Goal: Information Seeking & Learning: Learn about a topic

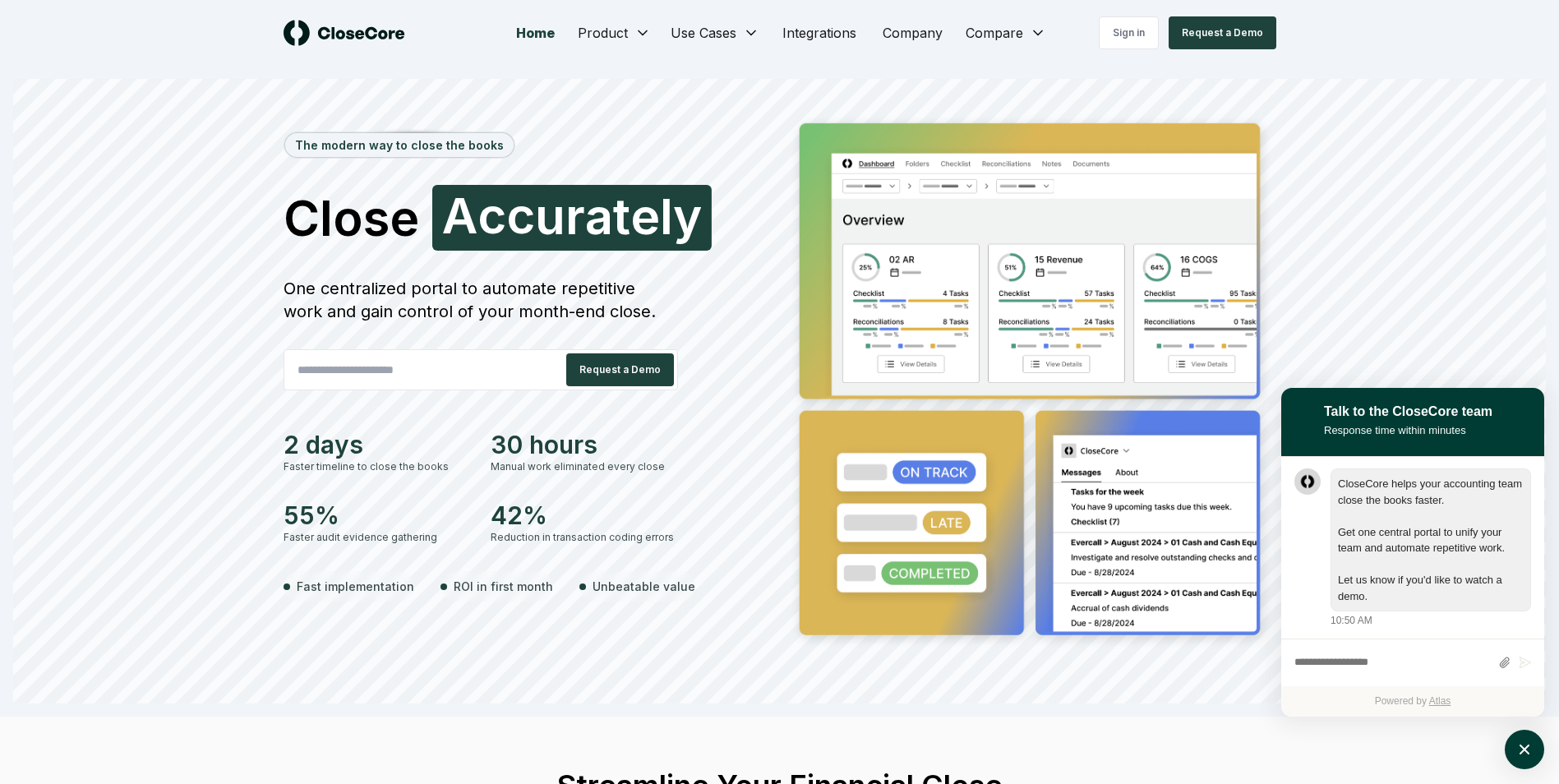
scroll to position [1, 0]
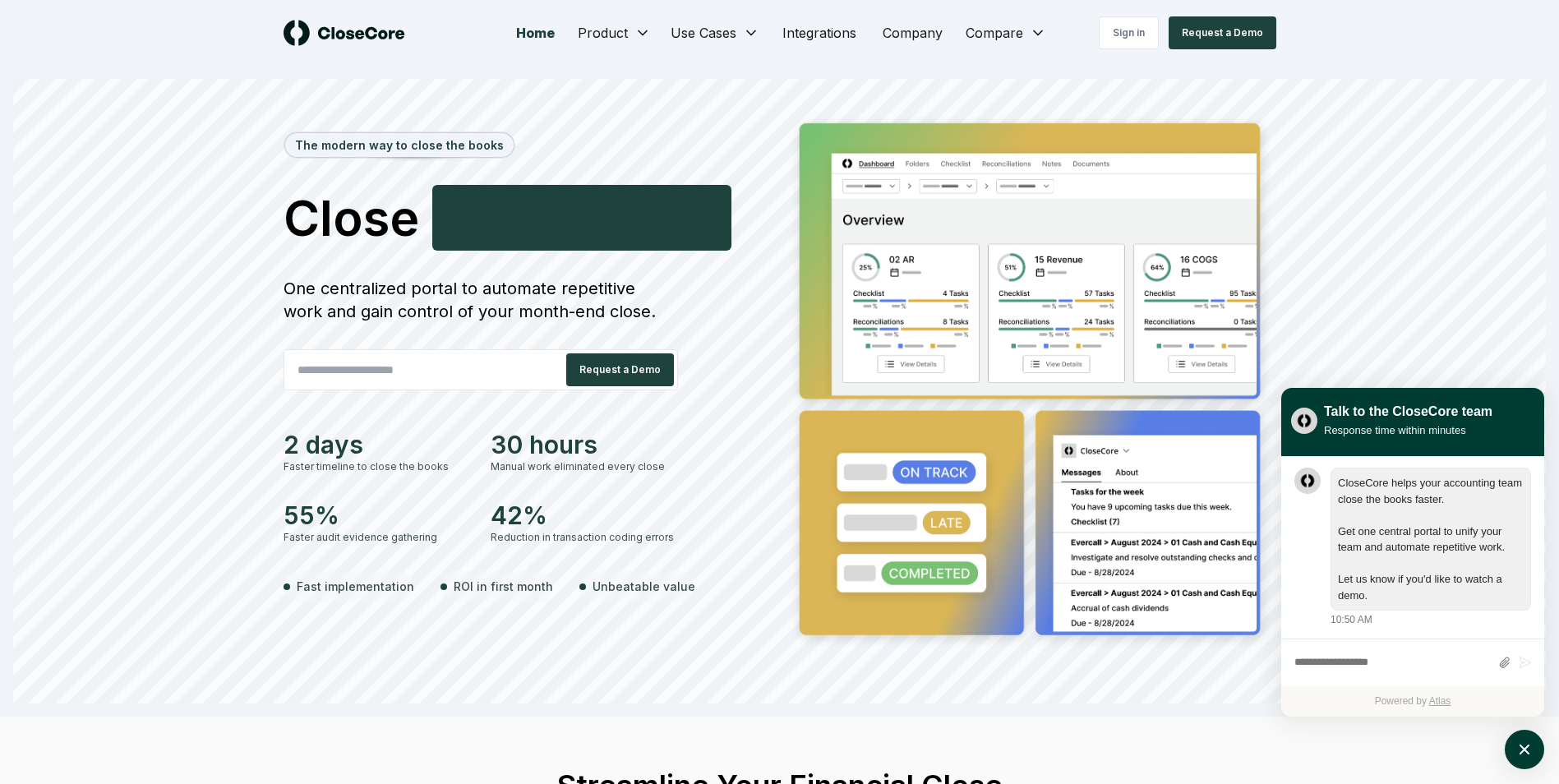
click at [1403, 668] on textarea "atlas-composer" at bounding box center [1391, 663] width 195 height 21
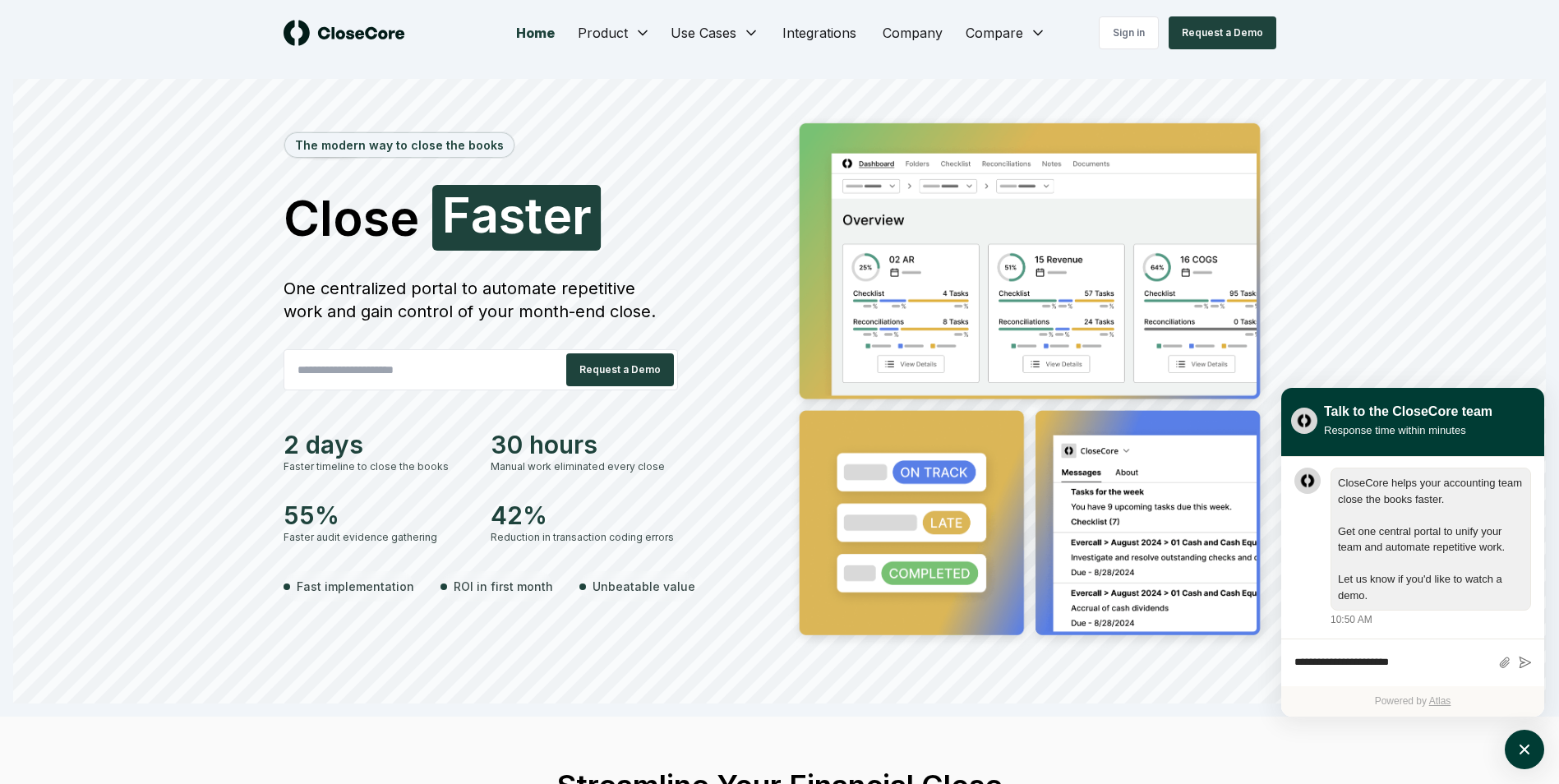
type textarea "**********"
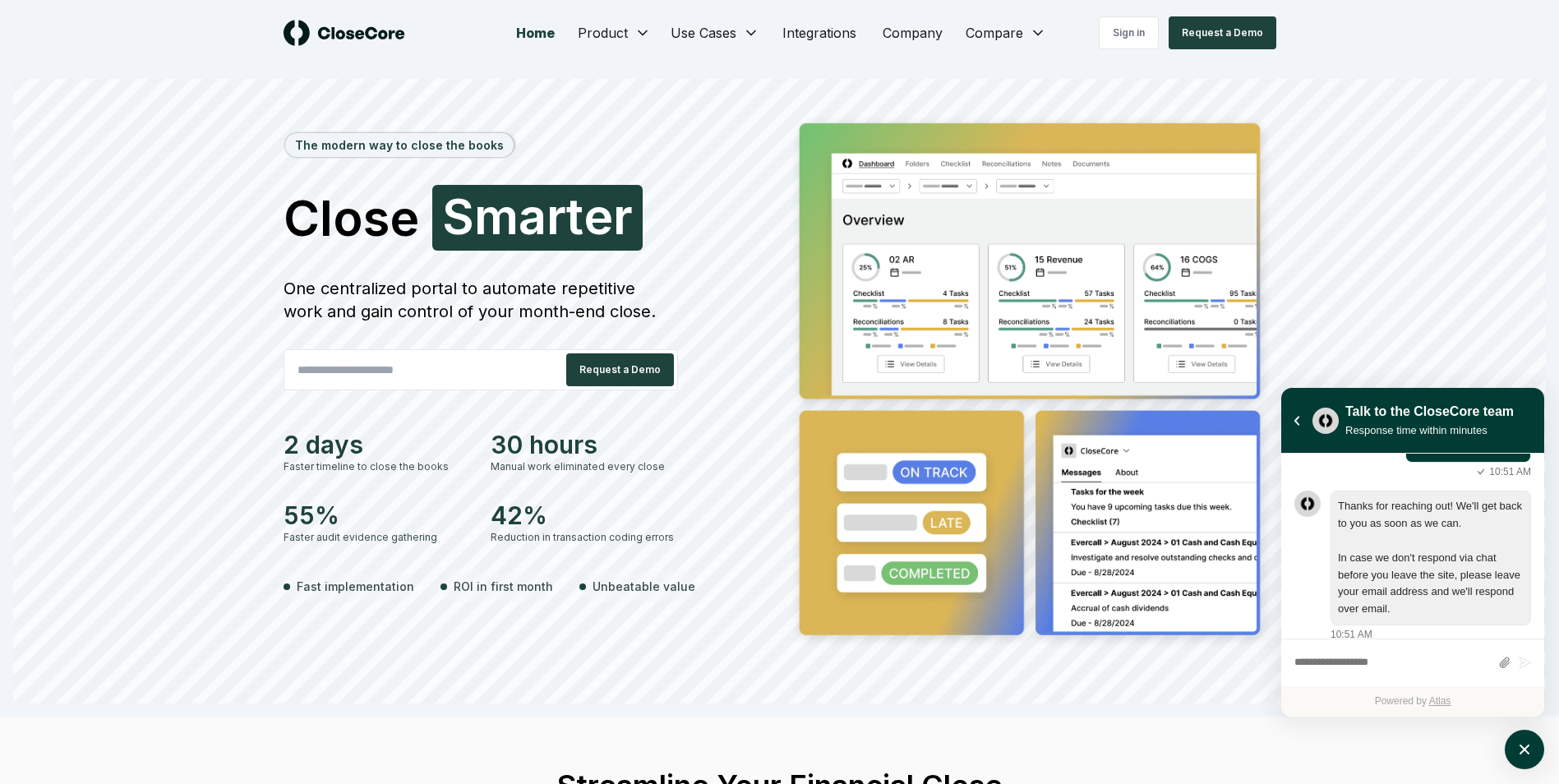
scroll to position [219, 0]
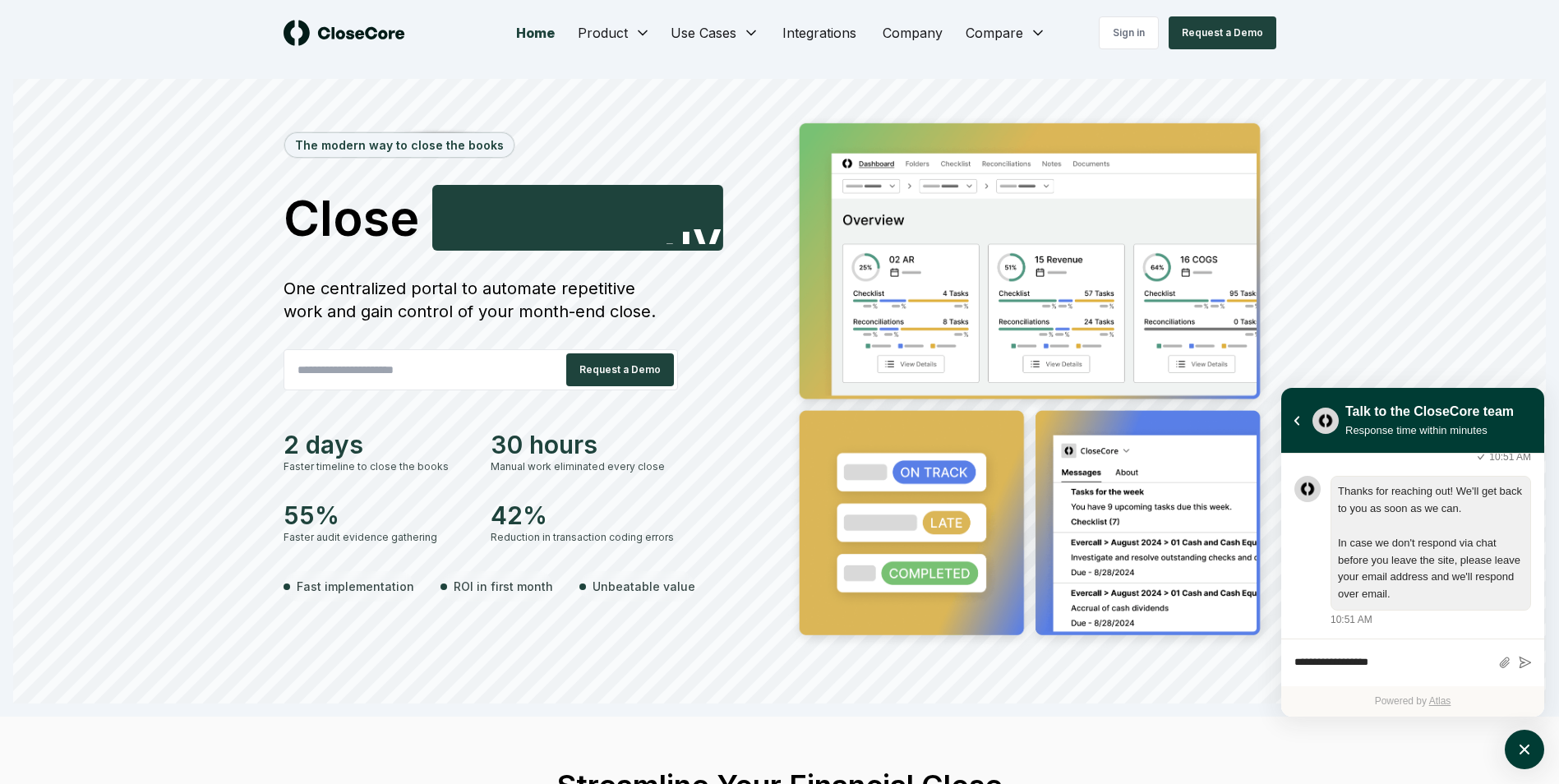
type textarea "**********"
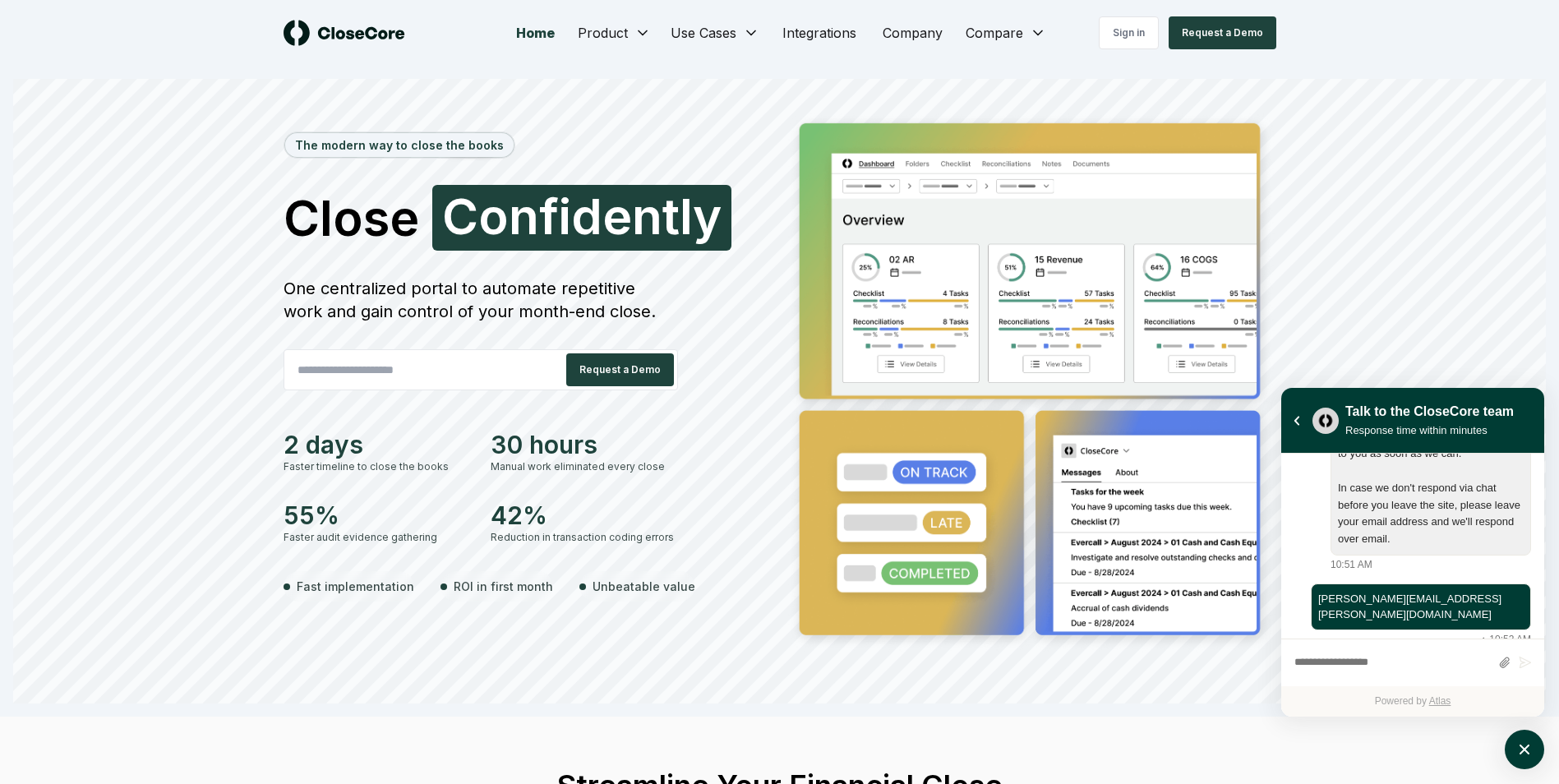
scroll to position [278, 0]
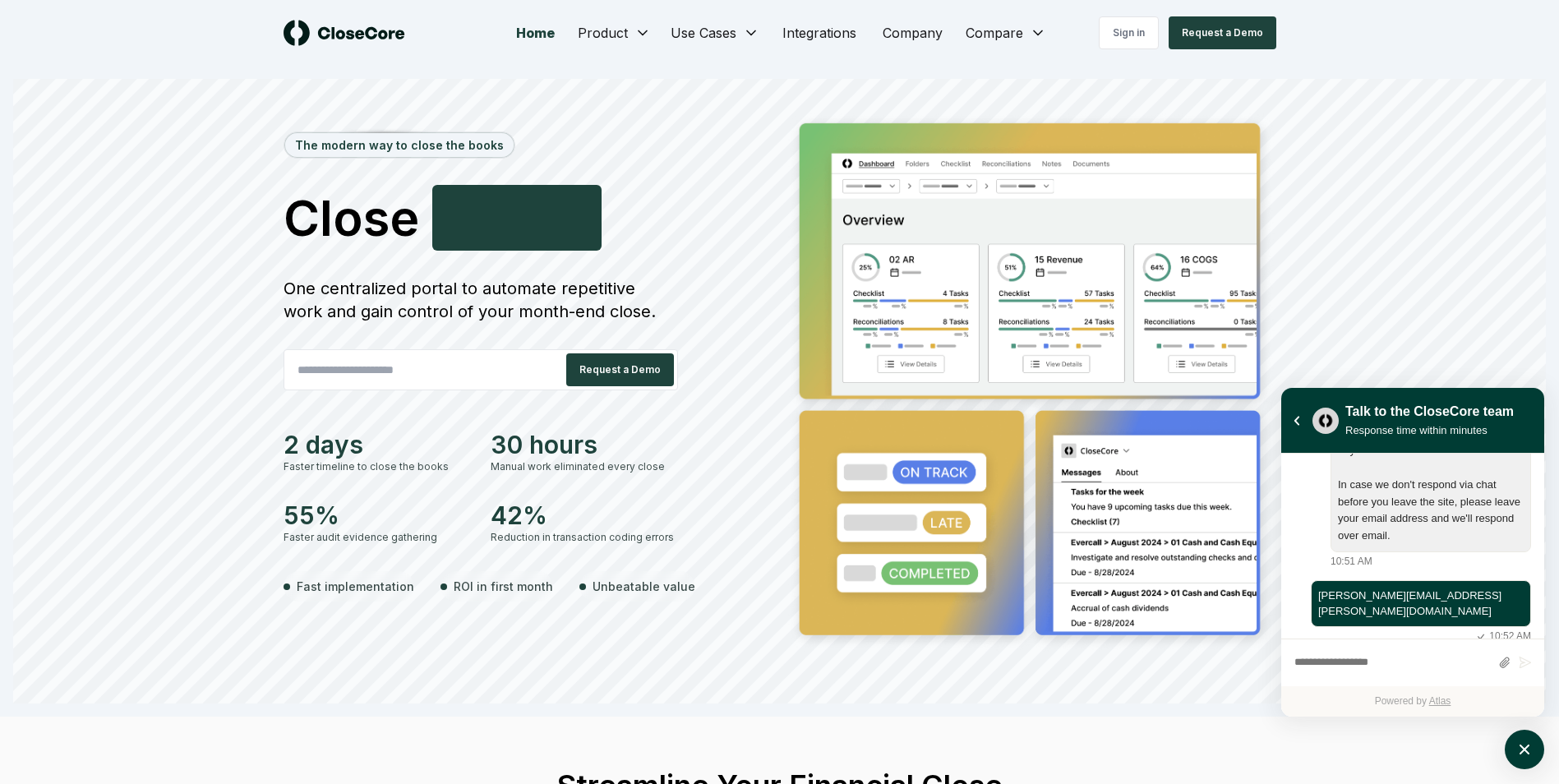
click at [591, 619] on div "The modern way to close the books Close Smarter F a s t e r One centralized por…" at bounding box center [529, 383] width 490 height 542
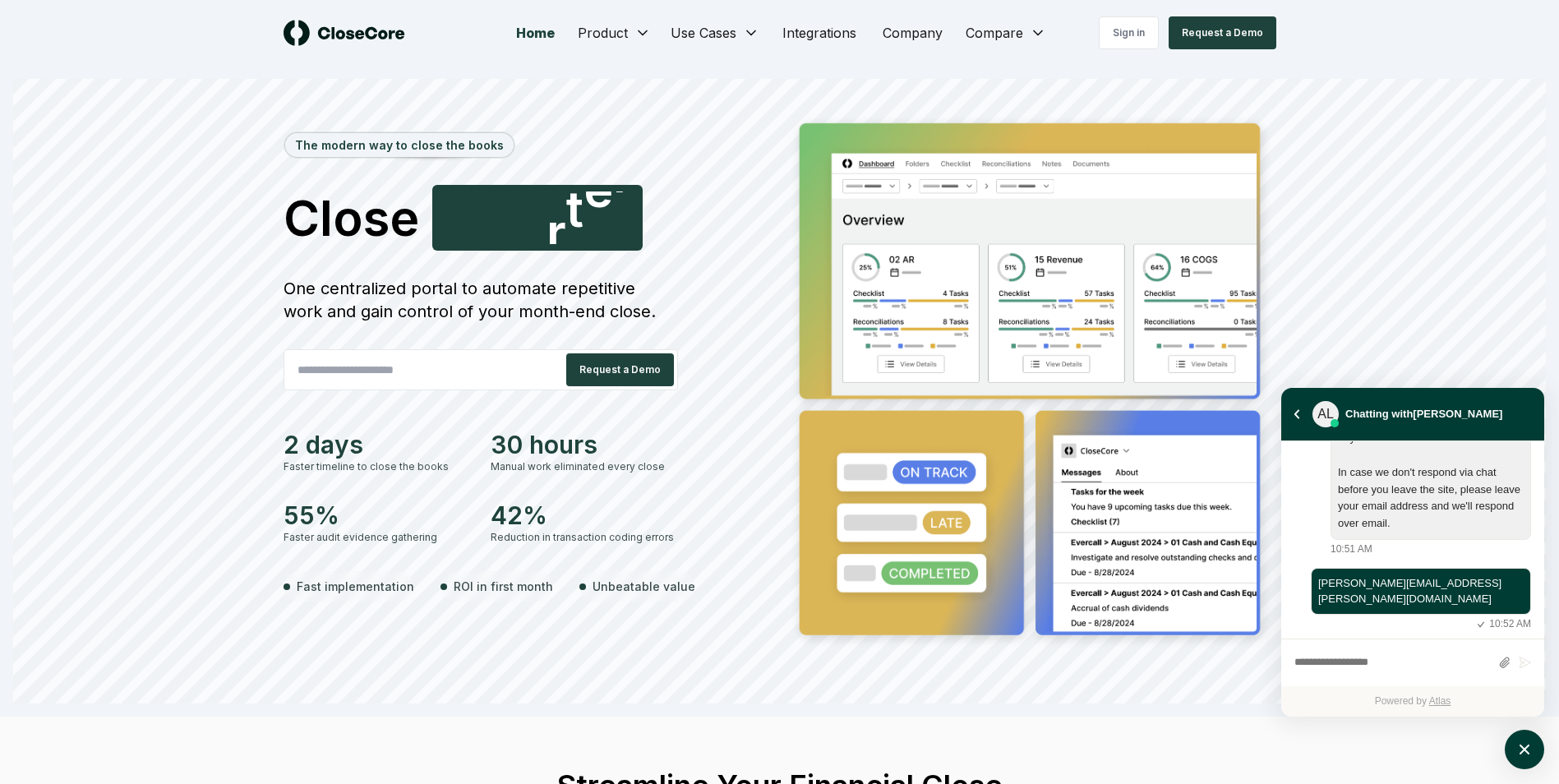
scroll to position [343, 0]
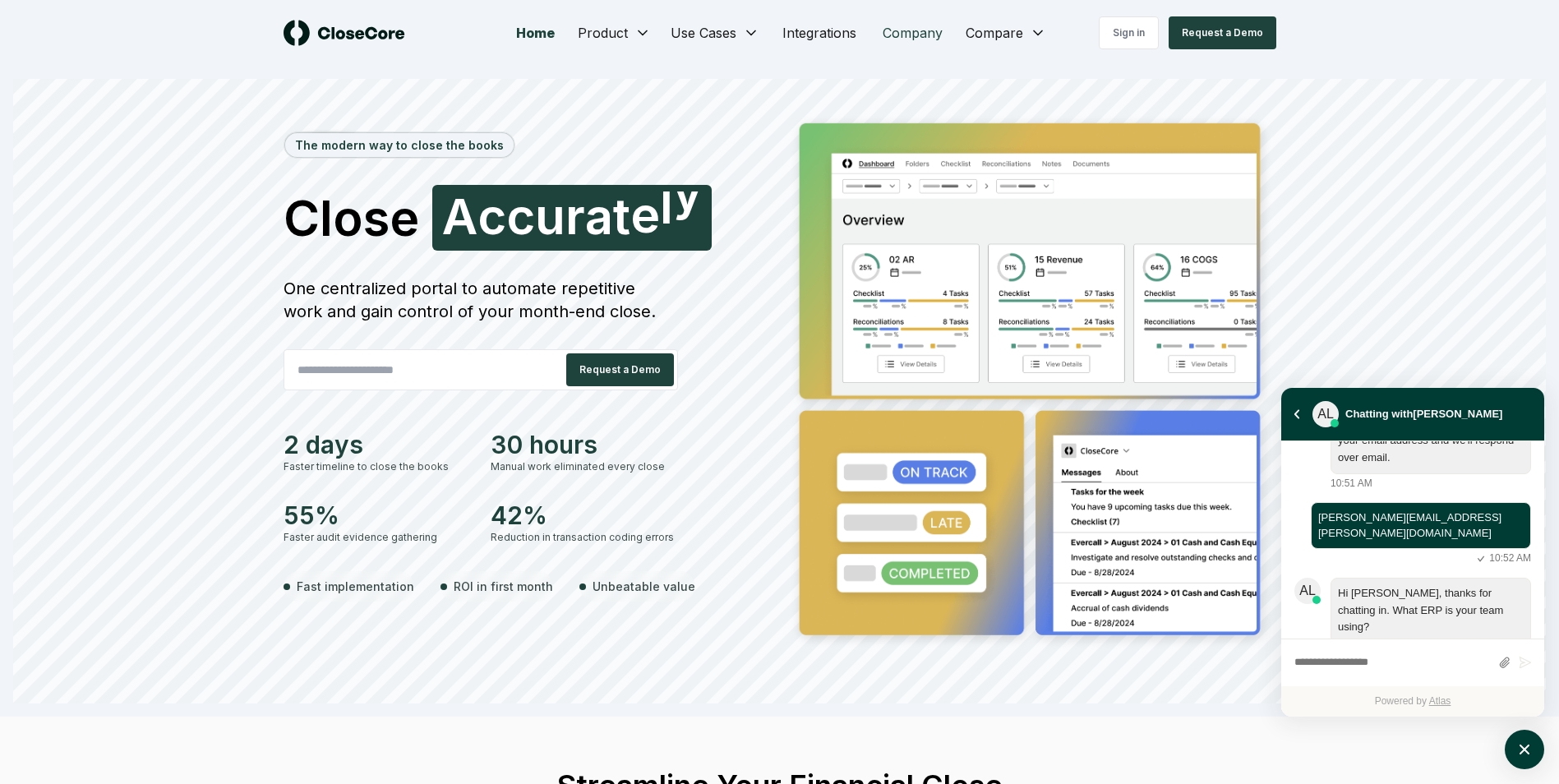
click at [897, 35] on link "Company" at bounding box center [912, 33] width 86 height 33
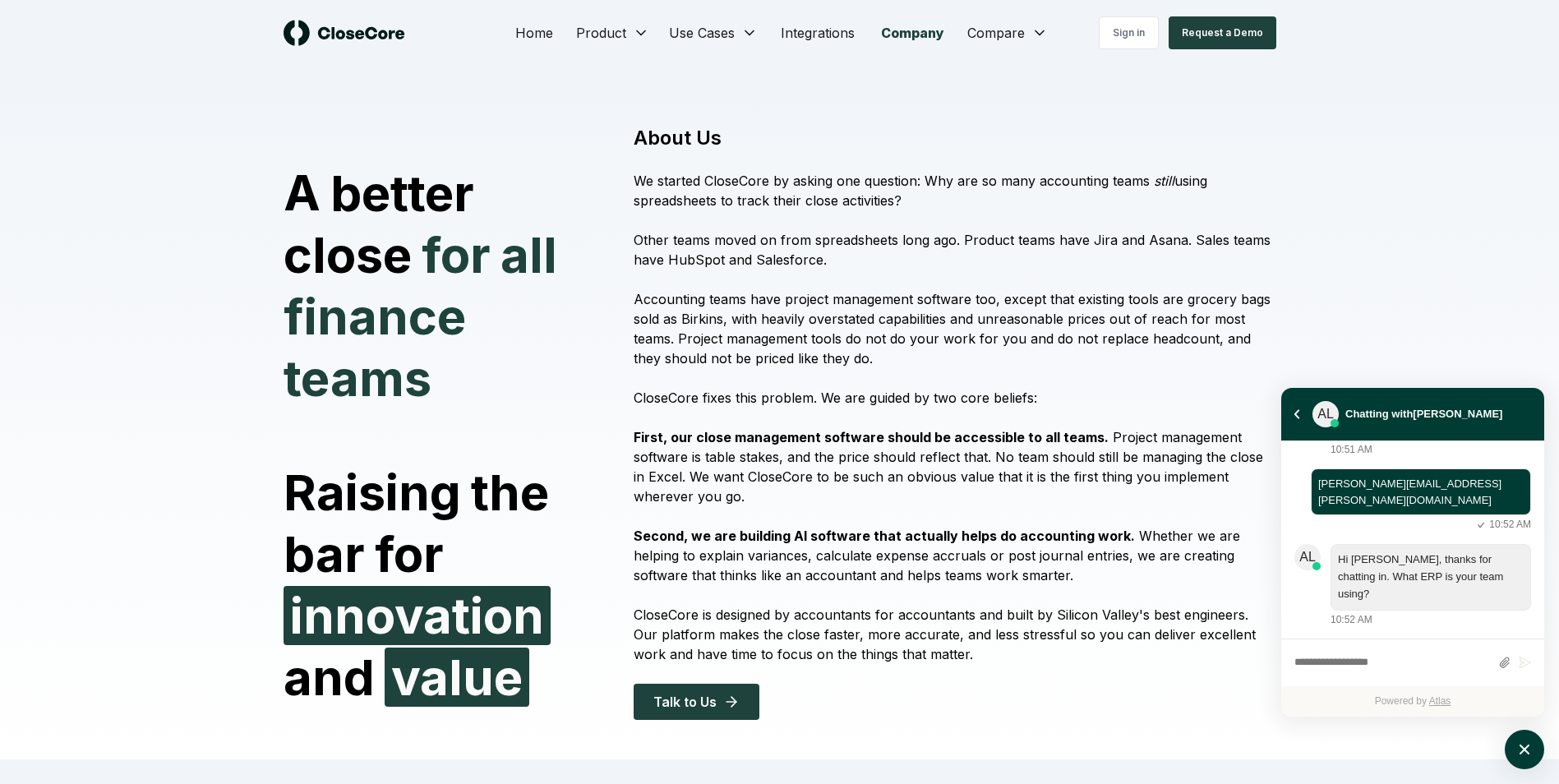
scroll to position [263, 0]
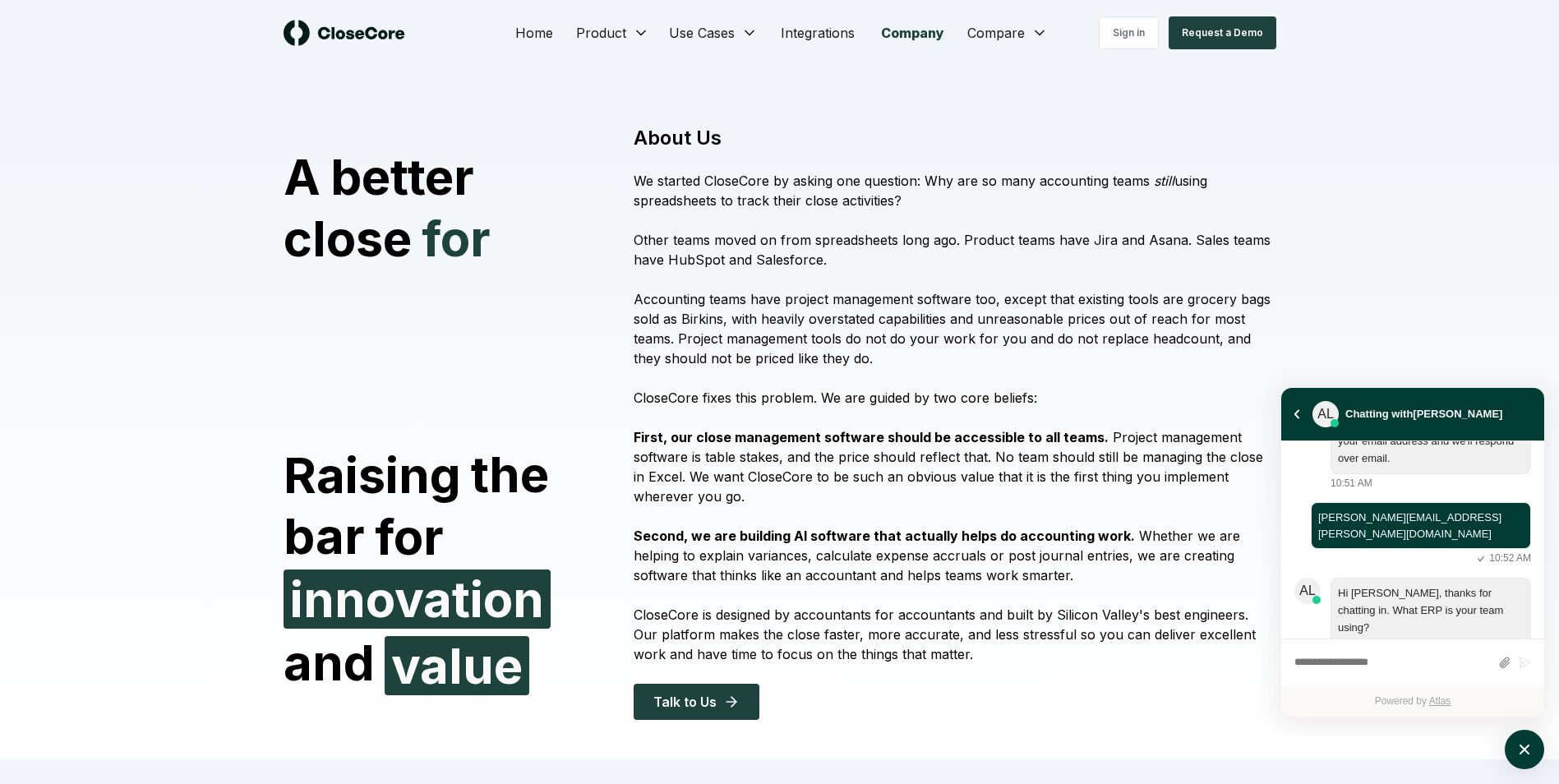
click at [819, 221] on div "About Us We started CloseCore by asking one question: Why are so many accountin…" at bounding box center [944, 422] width 661 height 595
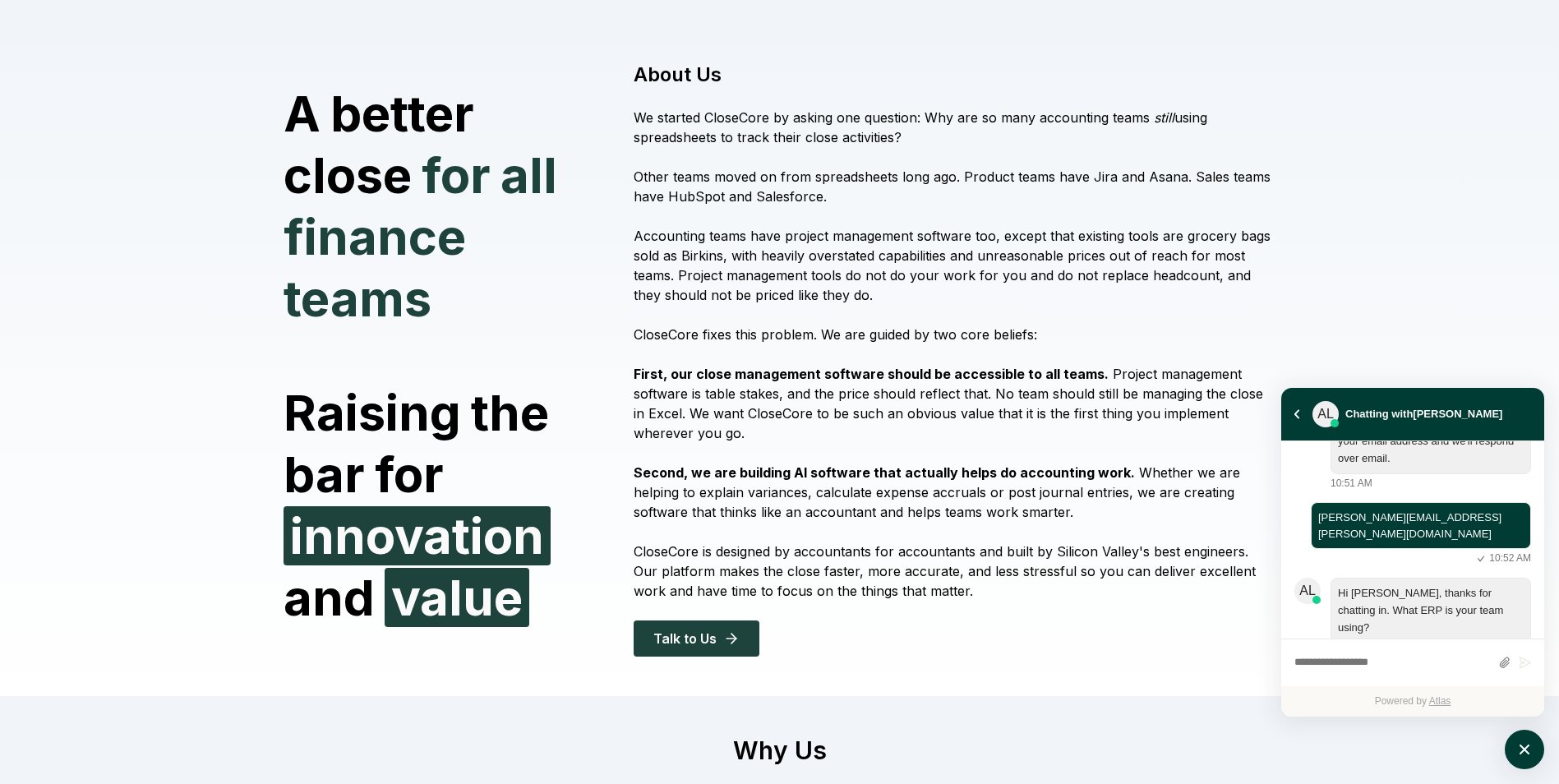
scroll to position [65, 0]
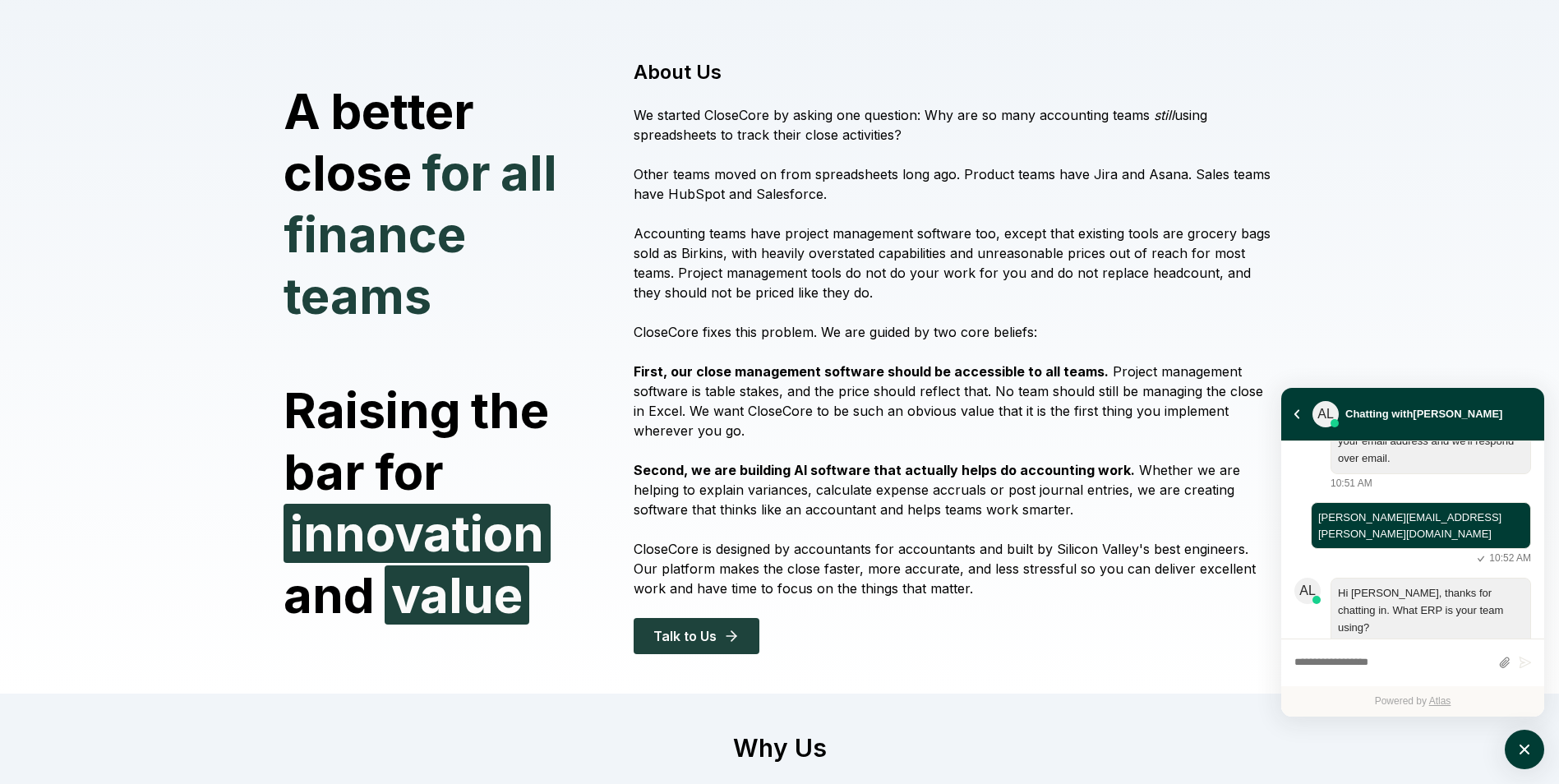
click at [1335, 665] on textarea "atlas-composer" at bounding box center [1391, 663] width 195 height 21
type textarea "**********"
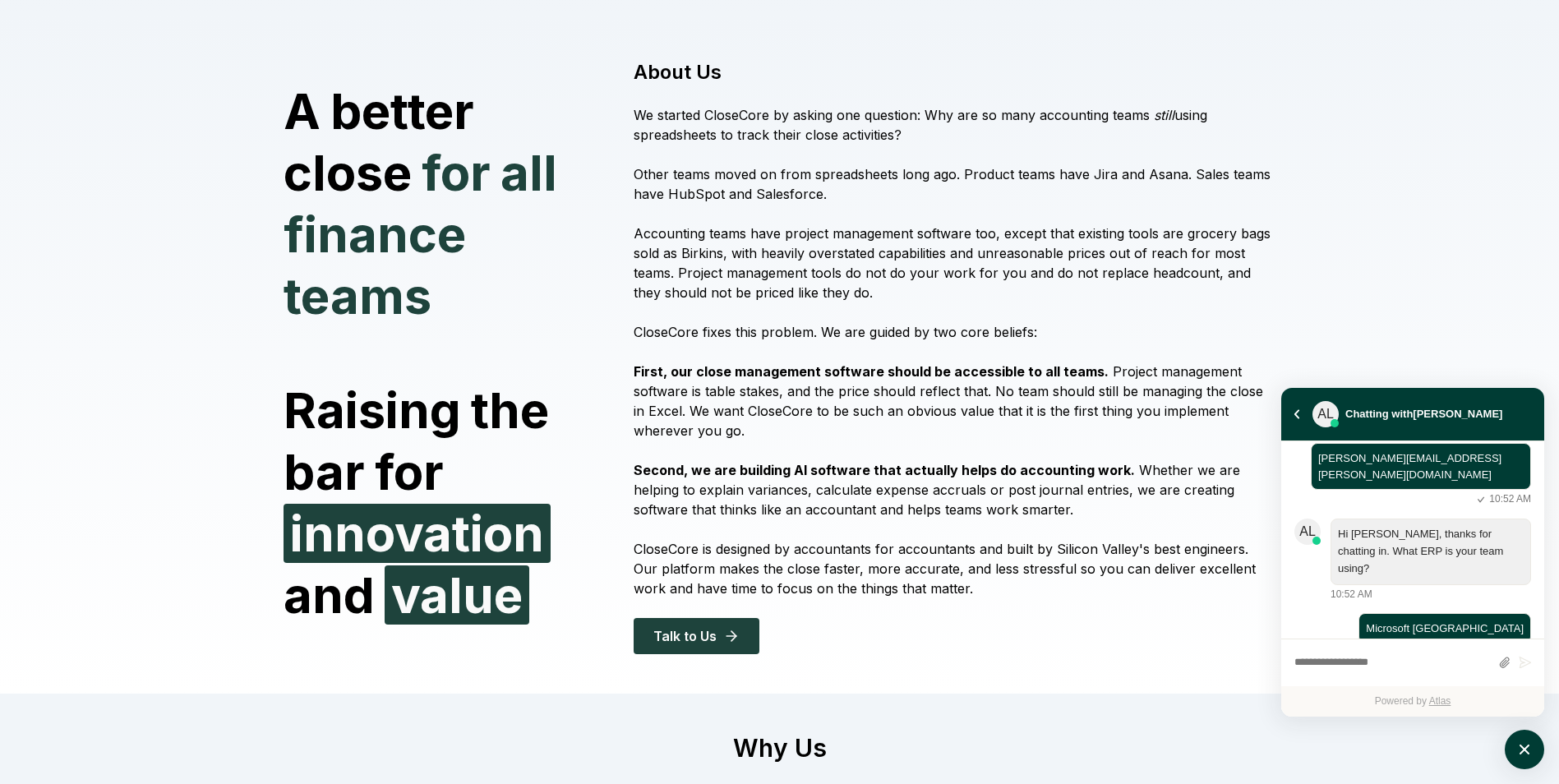
click at [1069, 432] on p "First, our close management software should be accessible to all teams. Project…" at bounding box center [954, 401] width 641 height 79
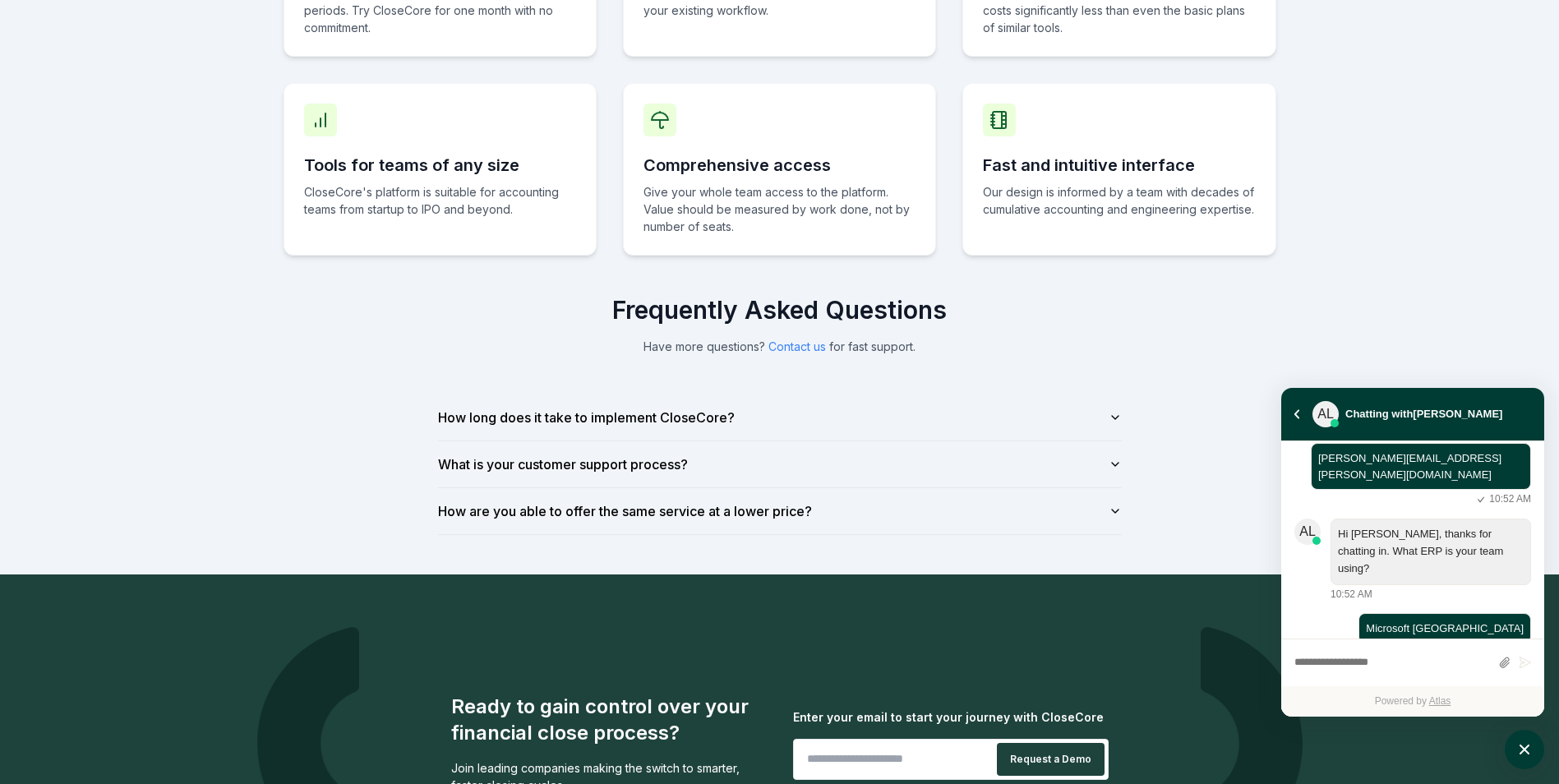
scroll to position [986, 0]
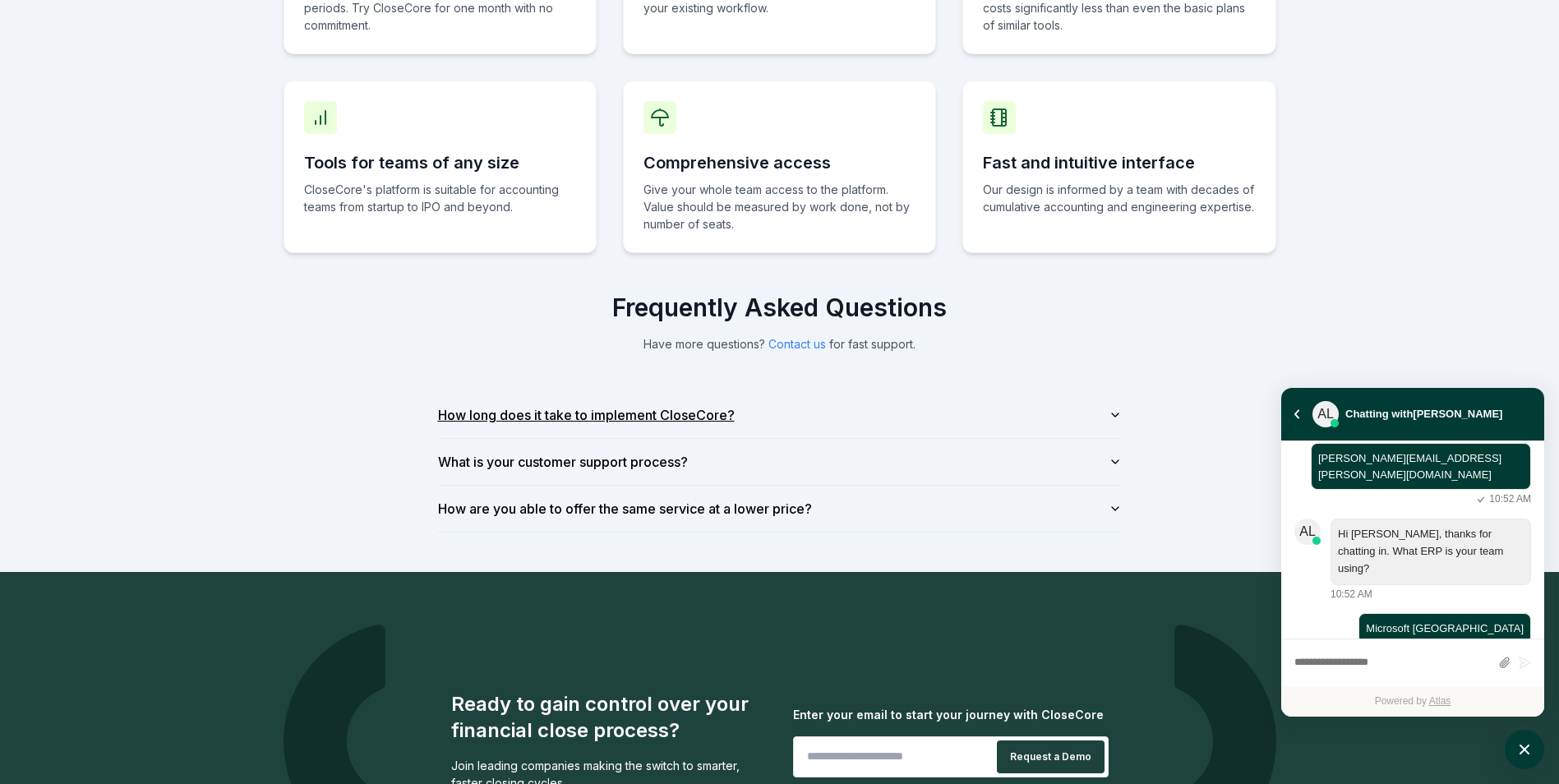
click at [1114, 414] on icon "button" at bounding box center [1114, 414] width 13 height 13
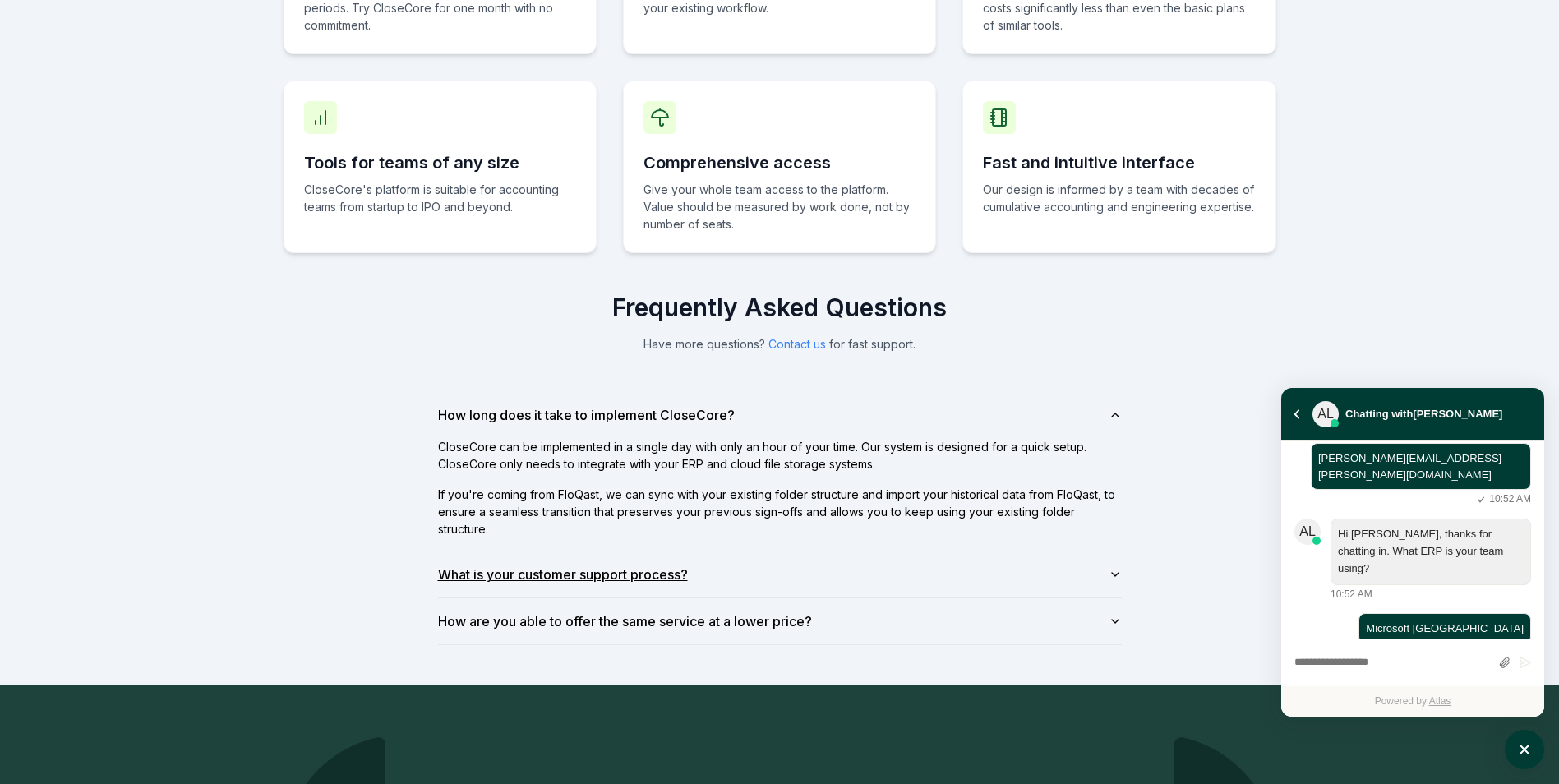
click at [1111, 567] on button "What is your customer support process?" at bounding box center [779, 574] width 684 height 46
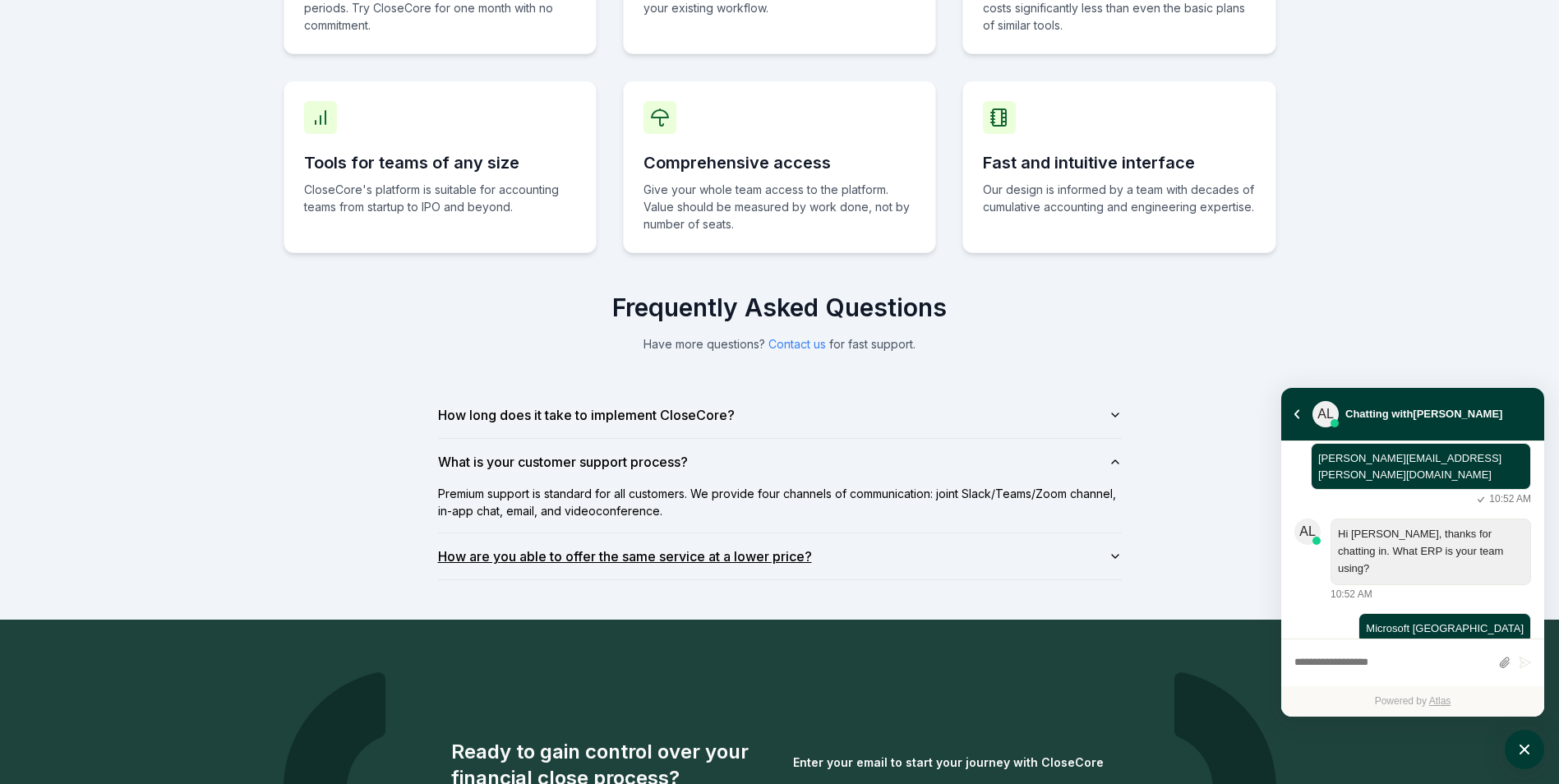
click at [1117, 557] on icon "button" at bounding box center [1114, 555] width 13 height 13
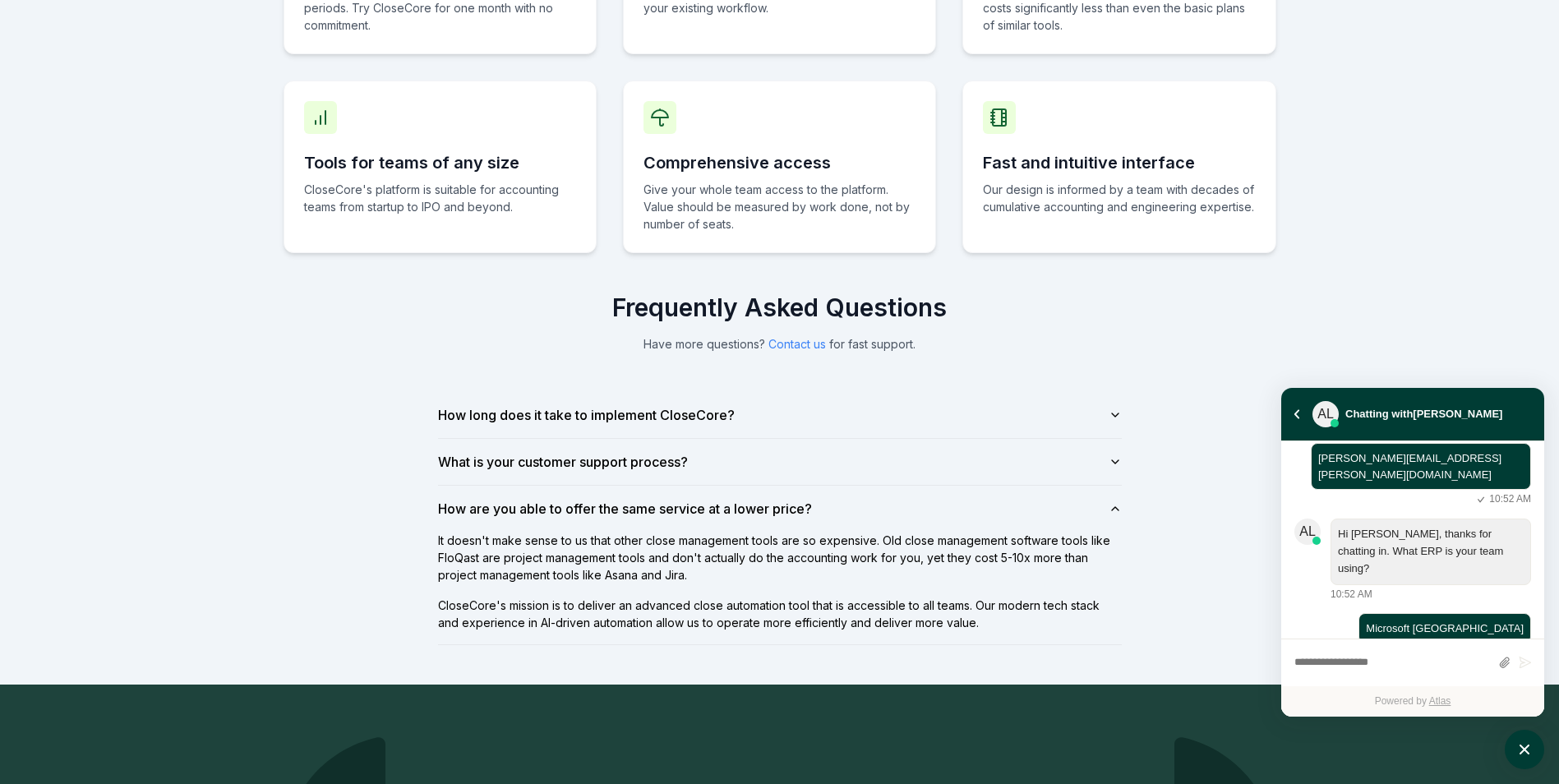
click at [869, 579] on p "It doesn't make sense to us that other close management tools are so expensive.…" at bounding box center [779, 557] width 684 height 52
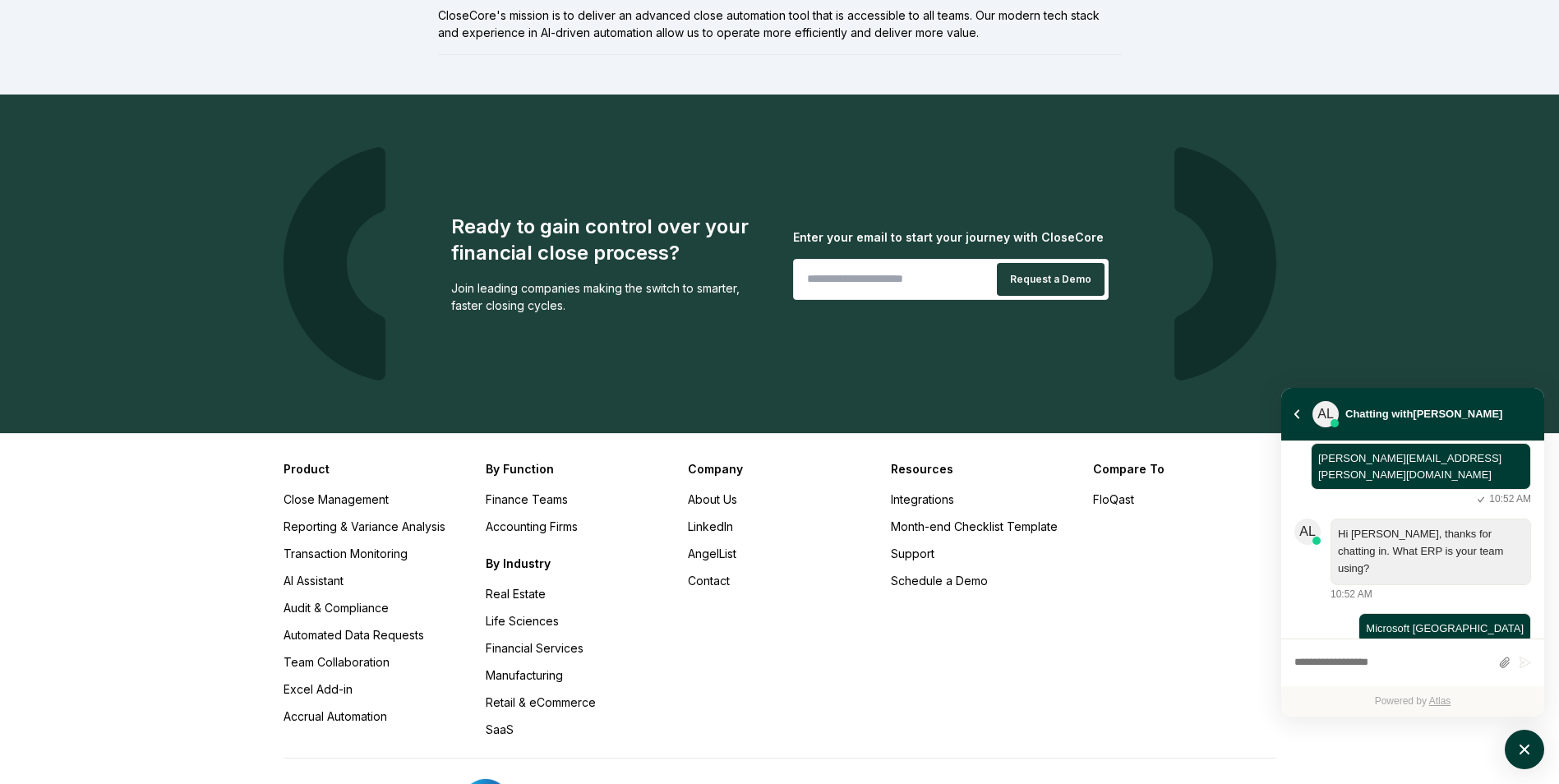
scroll to position [1577, 0]
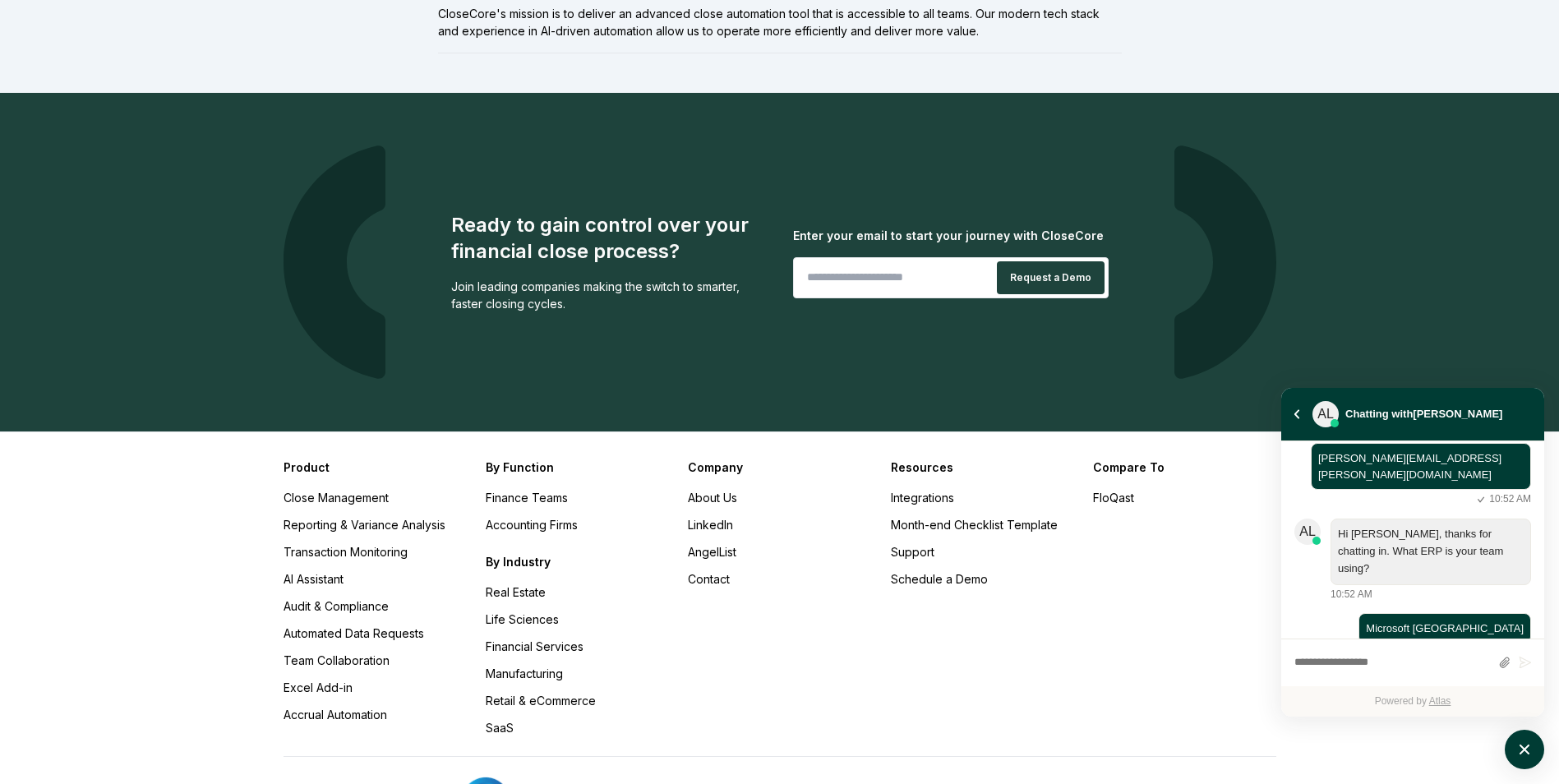
click at [795, 641] on div "Company About Us LinkedIn AngelList Contact" at bounding box center [779, 597] width 182 height 278
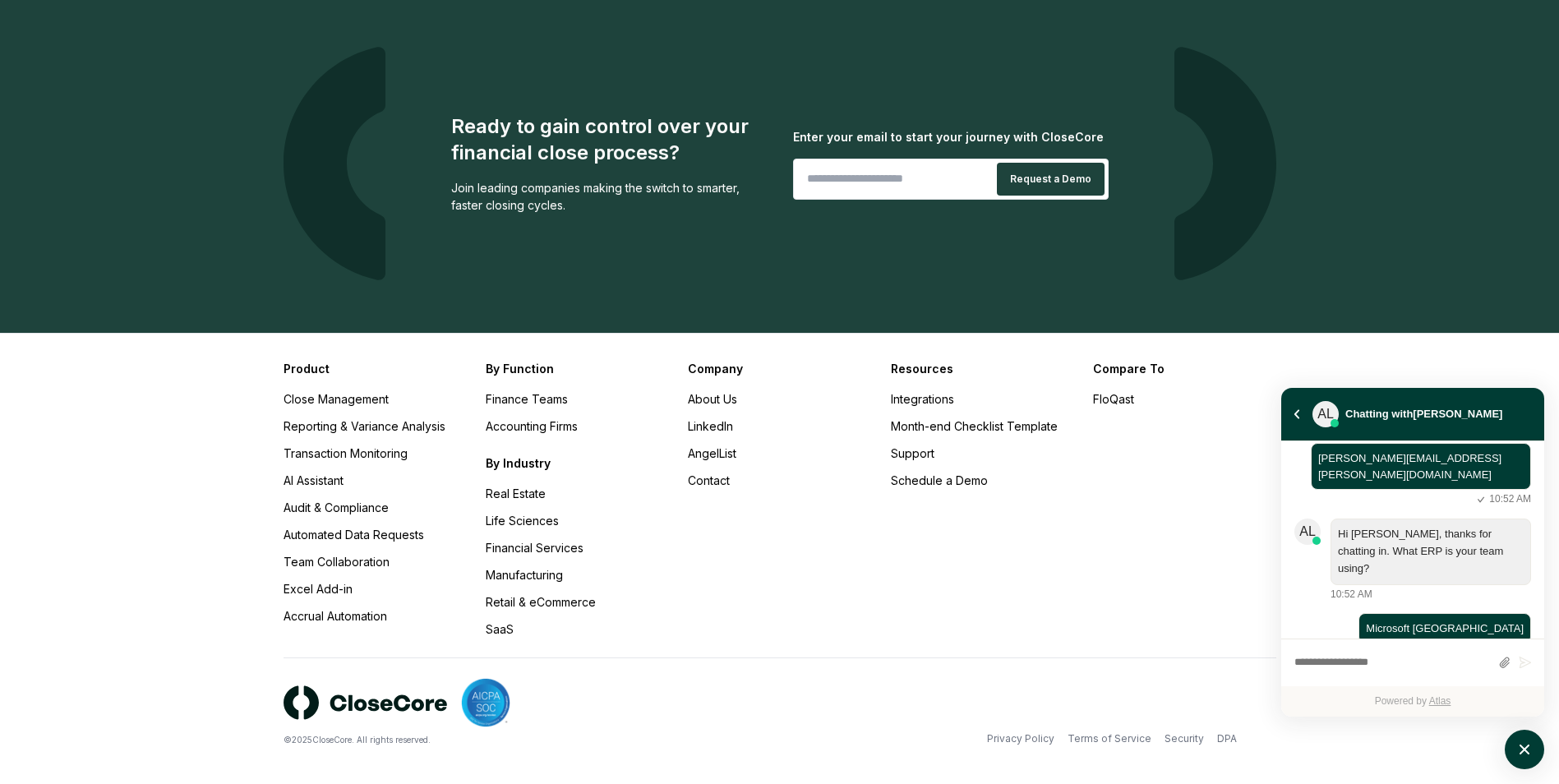
scroll to position [1684, 0]
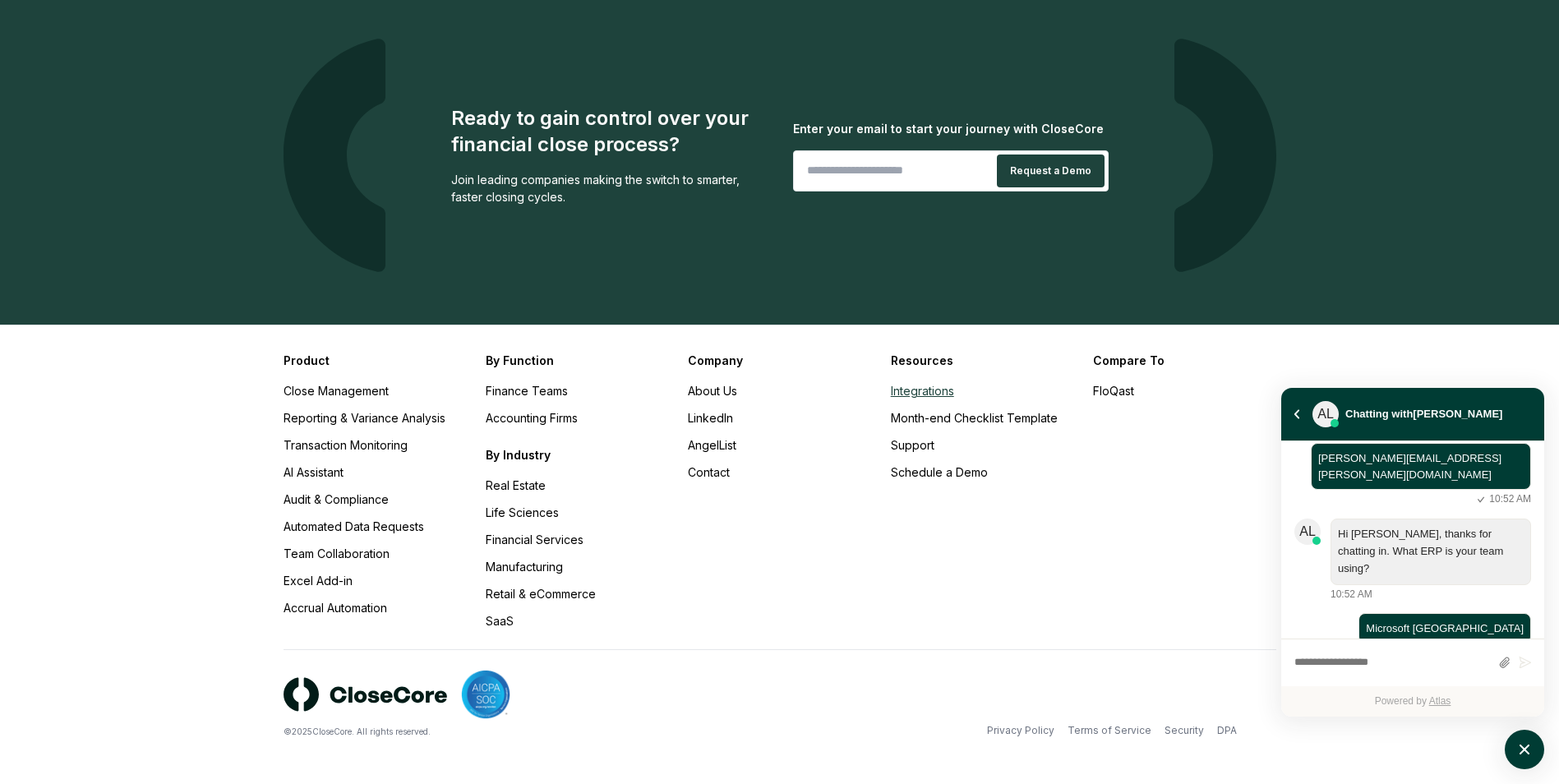
click at [943, 387] on link "Integrations" at bounding box center [923, 390] width 64 height 14
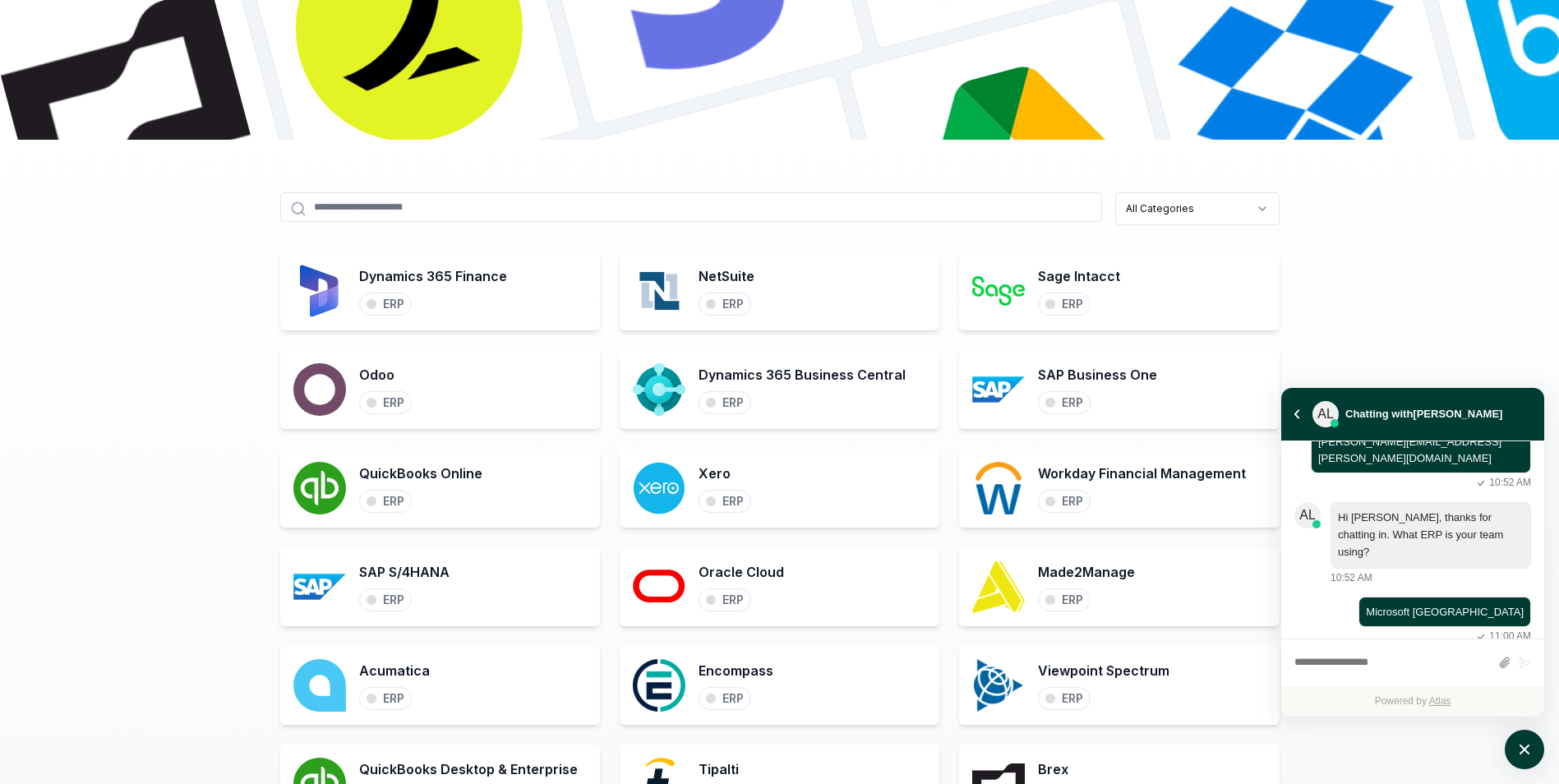
scroll to position [1940, 0]
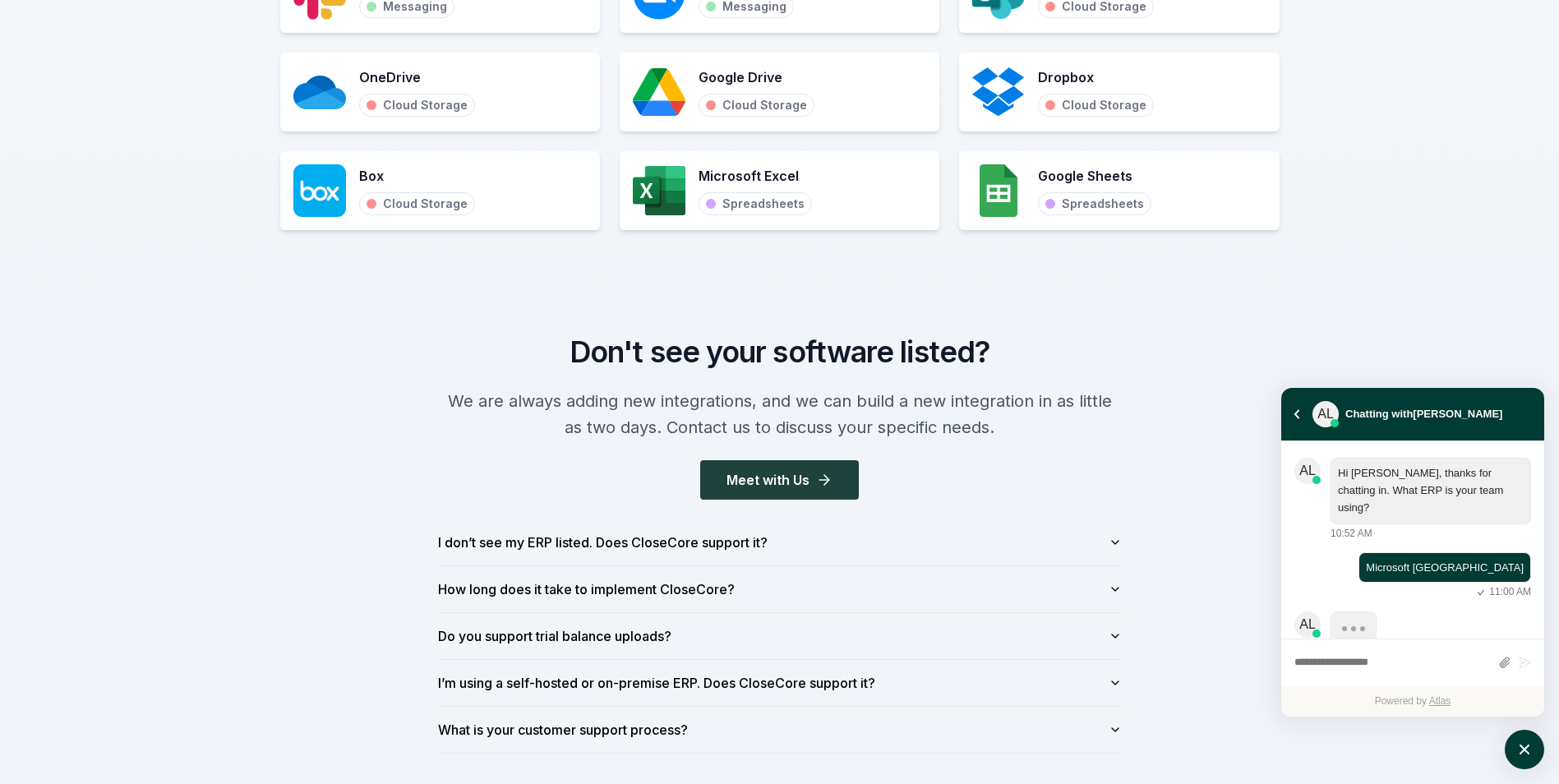
click at [227, 361] on div "Don't see your software listed? We are always adding new integrations, and we c…" at bounding box center [779, 544] width 1559 height 524
click at [103, 420] on div "Don't see your software listed? We are always adding new integrations, and we c…" at bounding box center [779, 544] width 1559 height 524
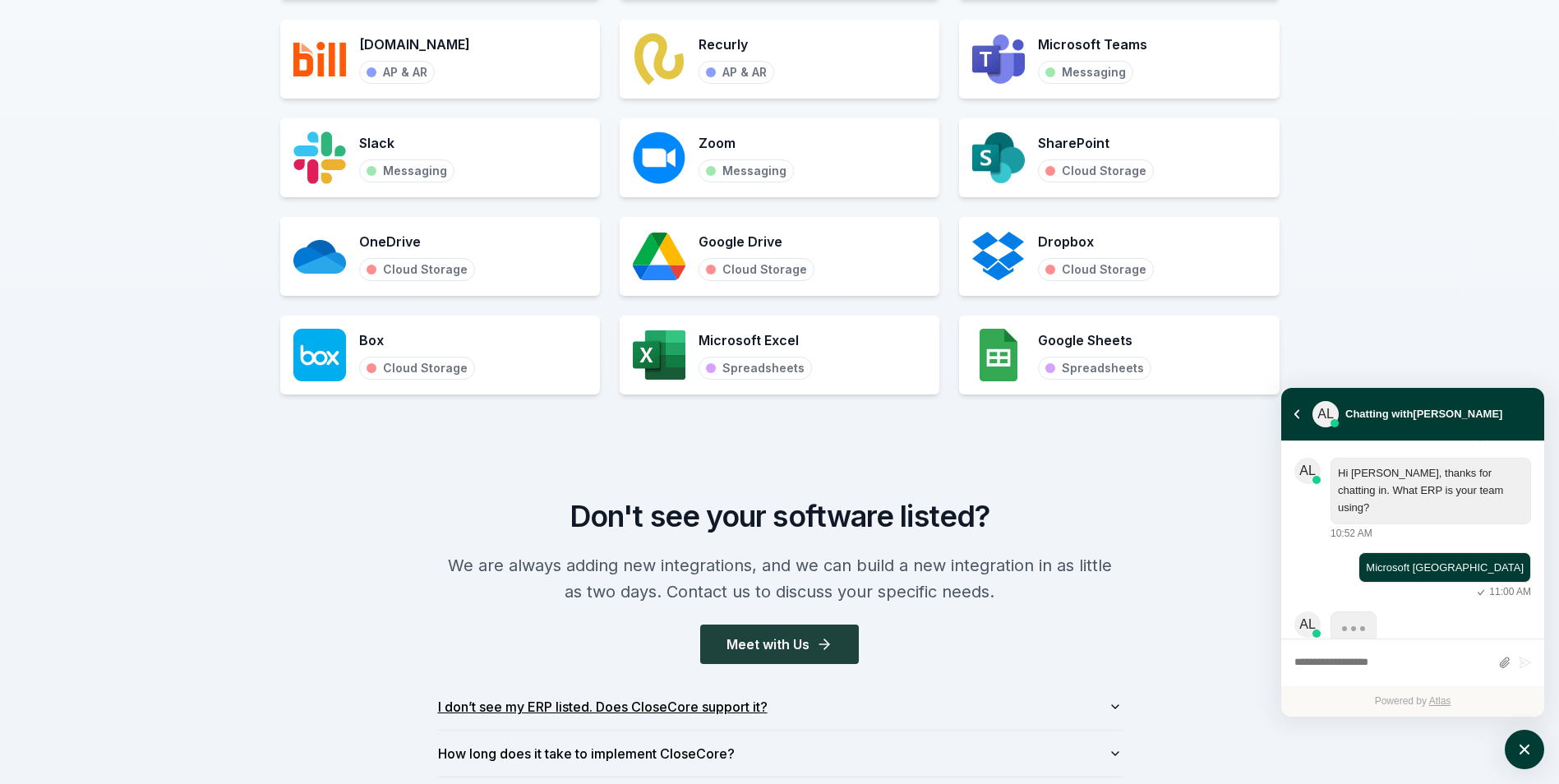
click at [1105, 706] on button "I don’t see my ERP listed. Does CloseCore support it?" at bounding box center [779, 707] width 684 height 46
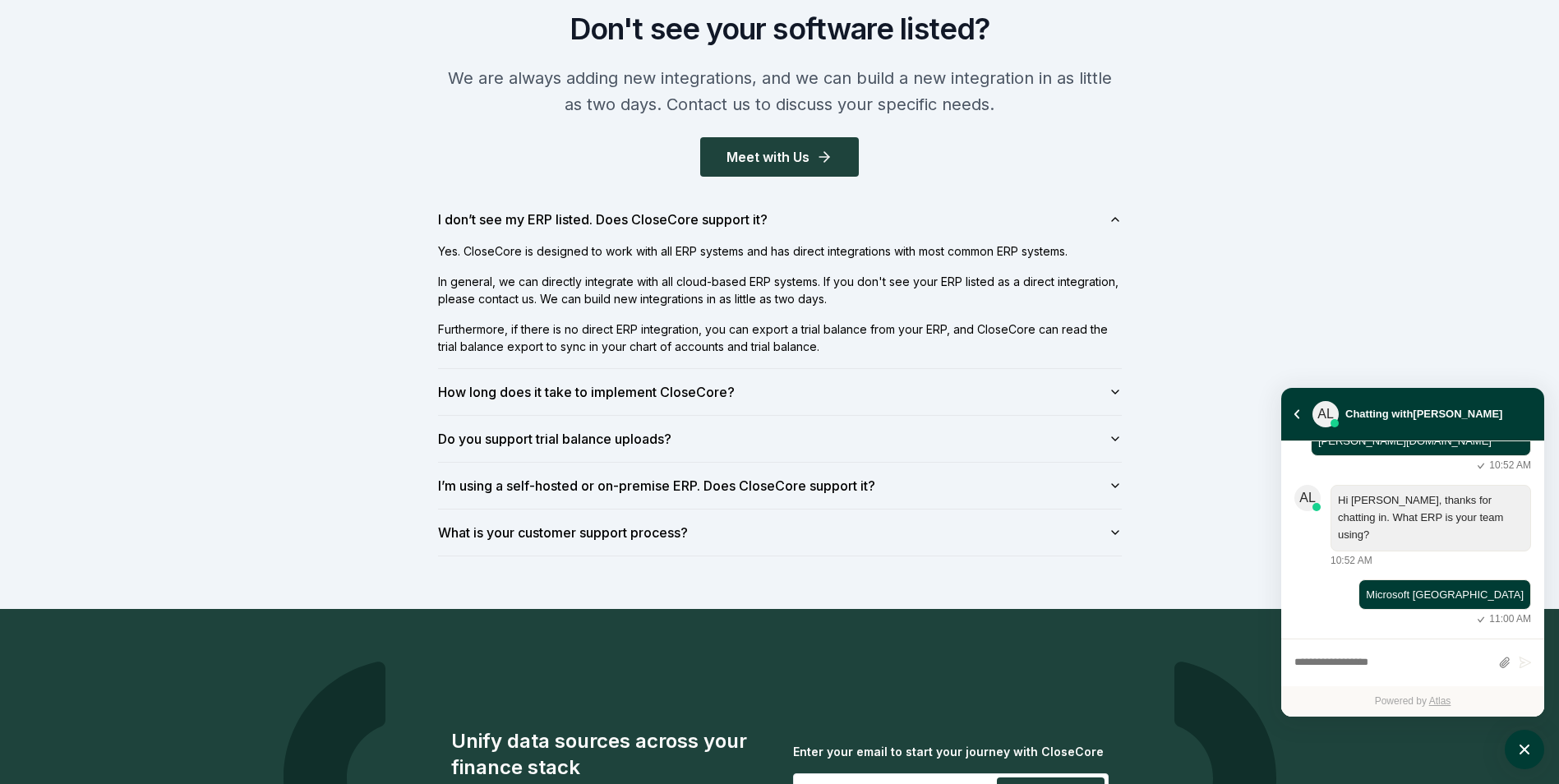
scroll to position [323, 0]
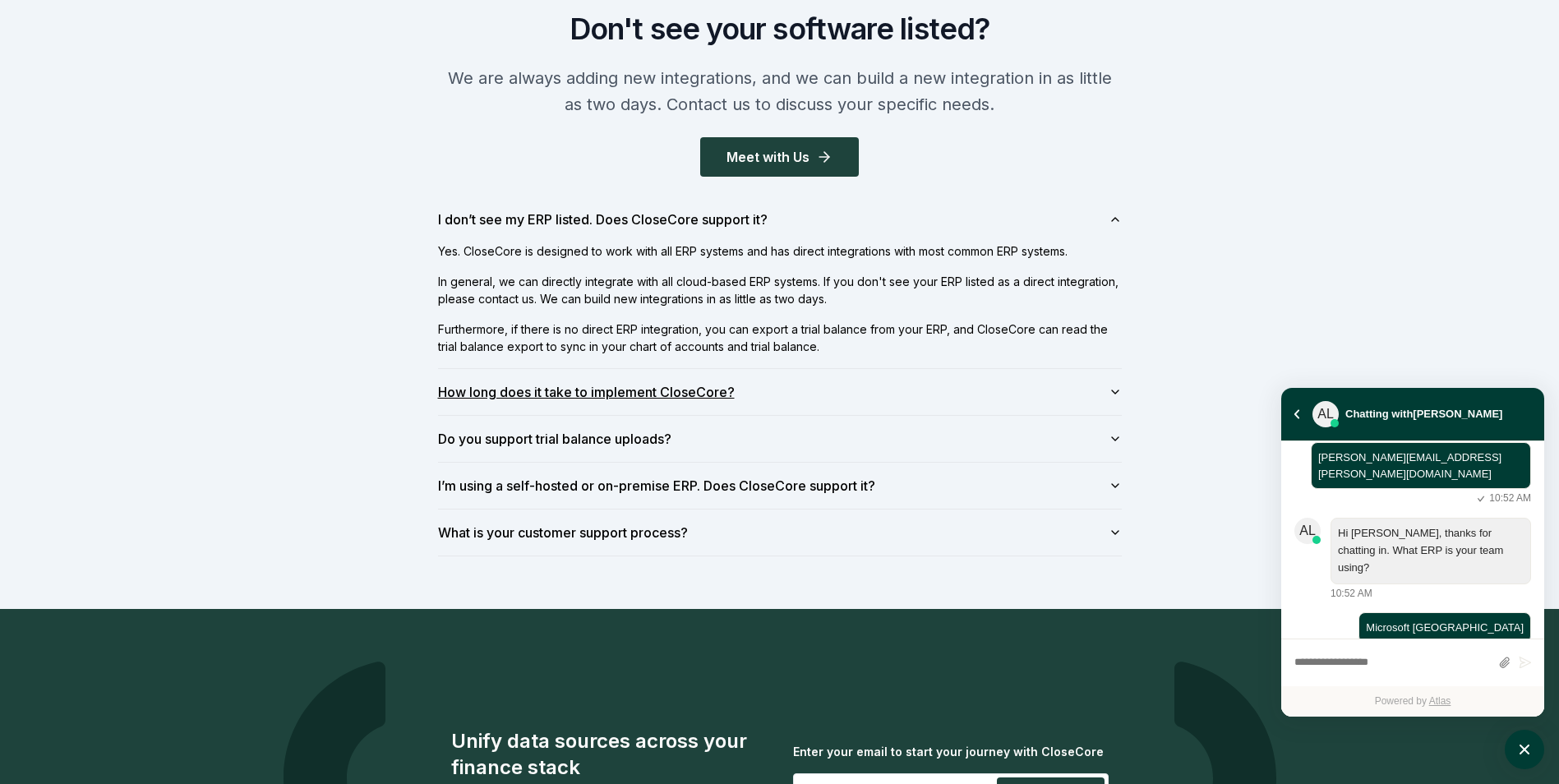
click at [1113, 383] on button "How long does it take to implement CloseCore?" at bounding box center [779, 392] width 684 height 46
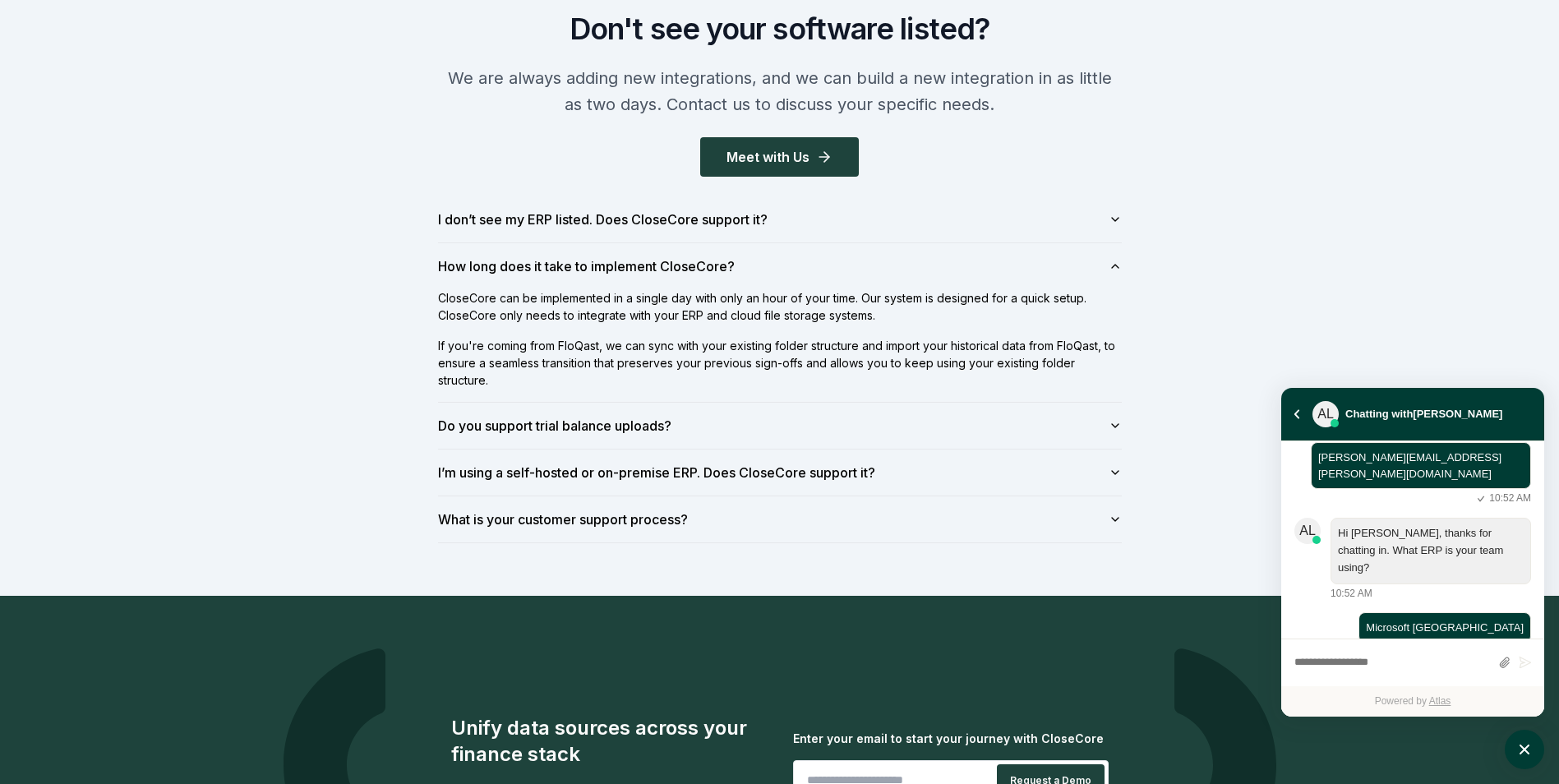
scroll to position [383, 0]
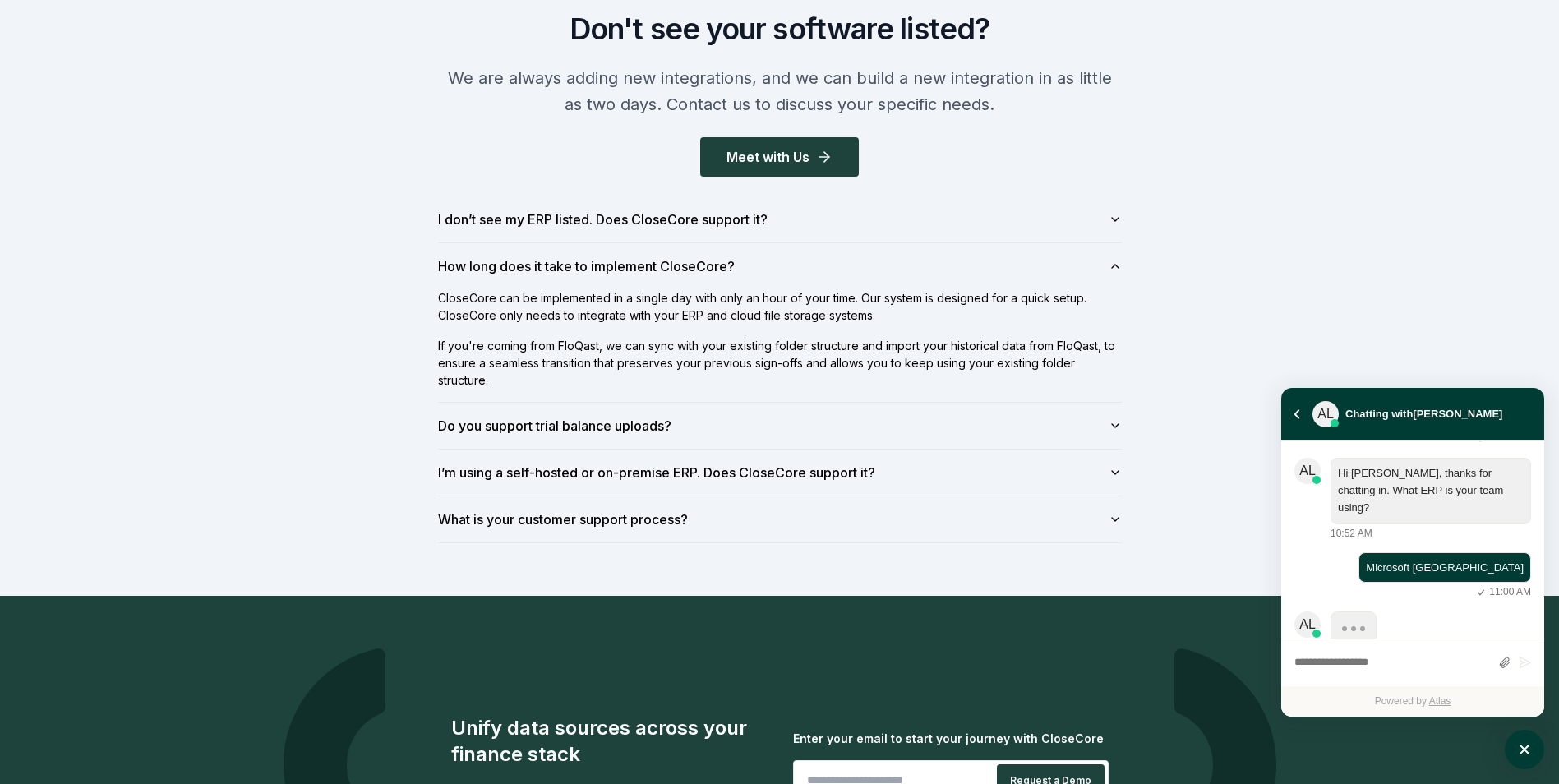
click at [125, 395] on div "Don't see your software listed? We are always adding new integrations, and we c…" at bounding box center [779, 278] width 1559 height 636
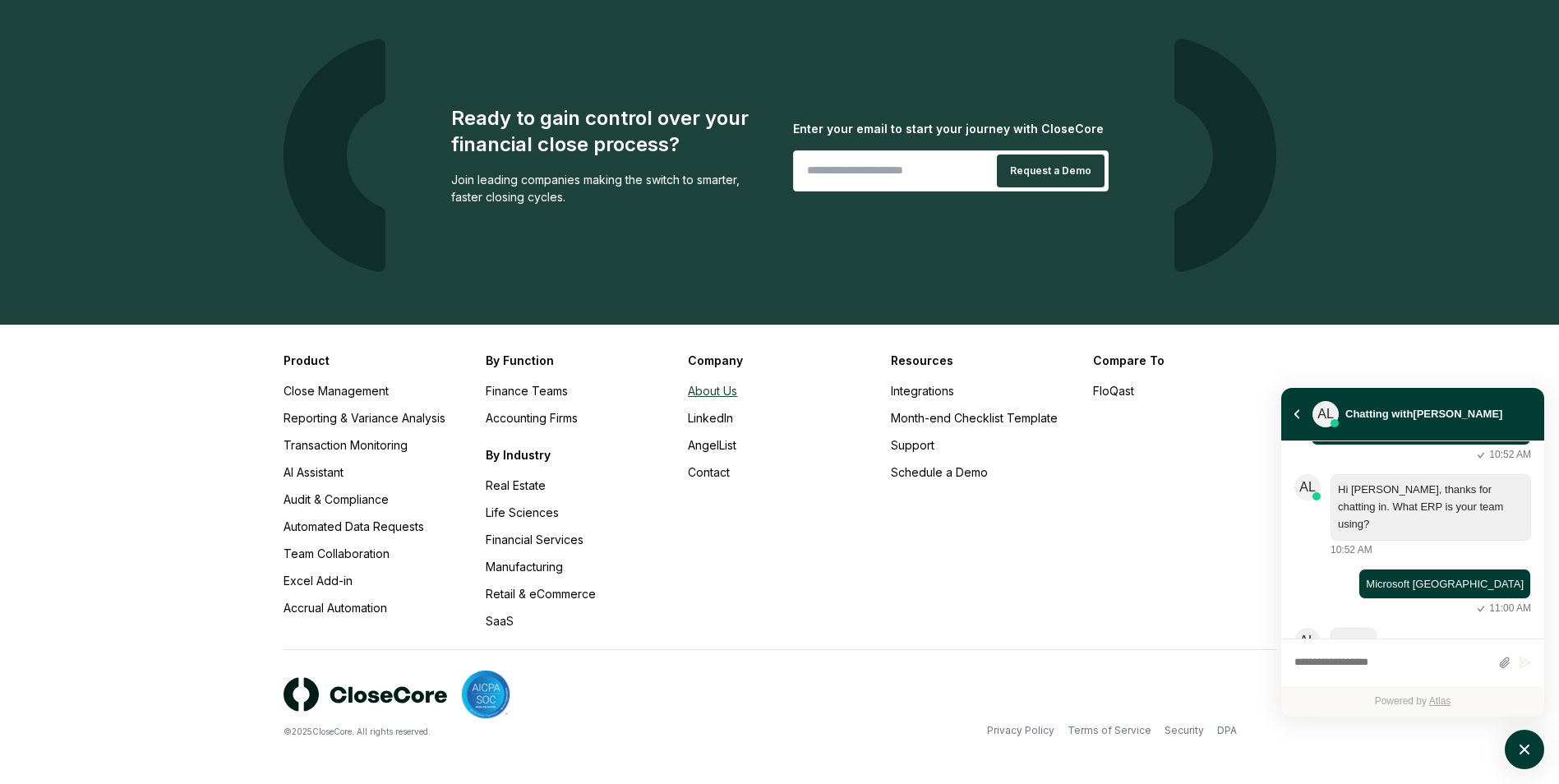
scroll to position [383, 0]
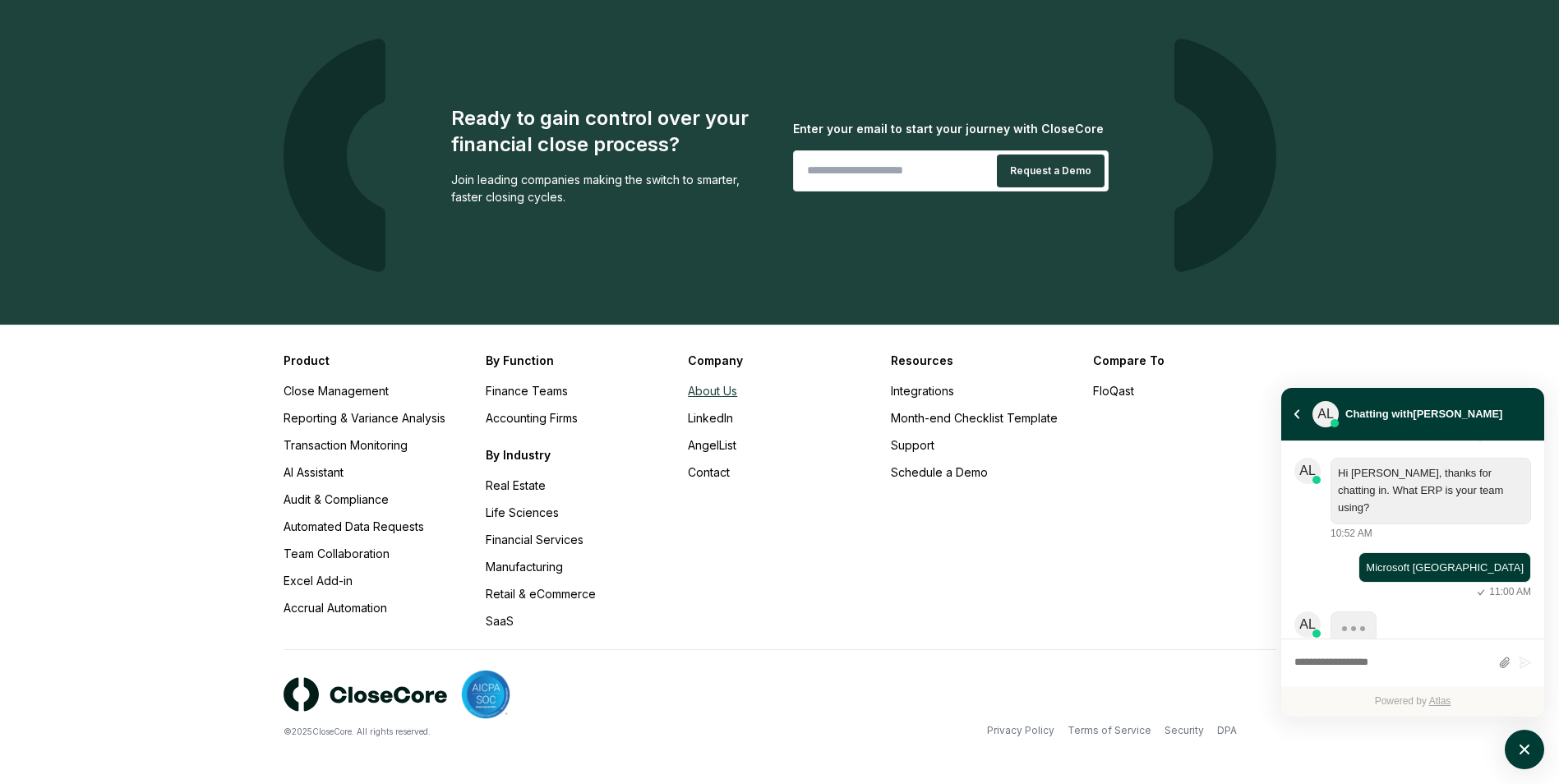
click at [729, 395] on link "About Us" at bounding box center [712, 390] width 49 height 14
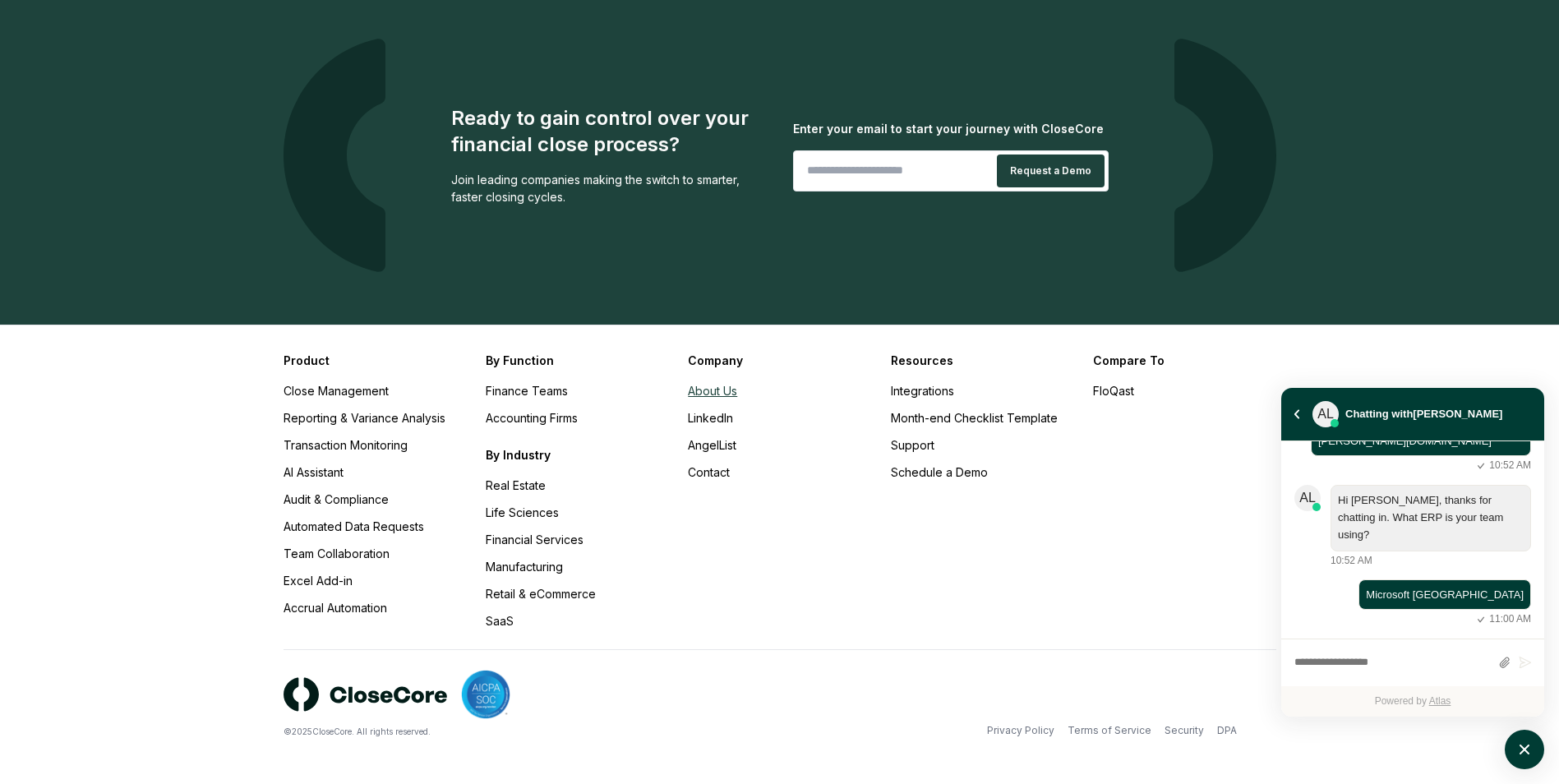
scroll to position [323, 0]
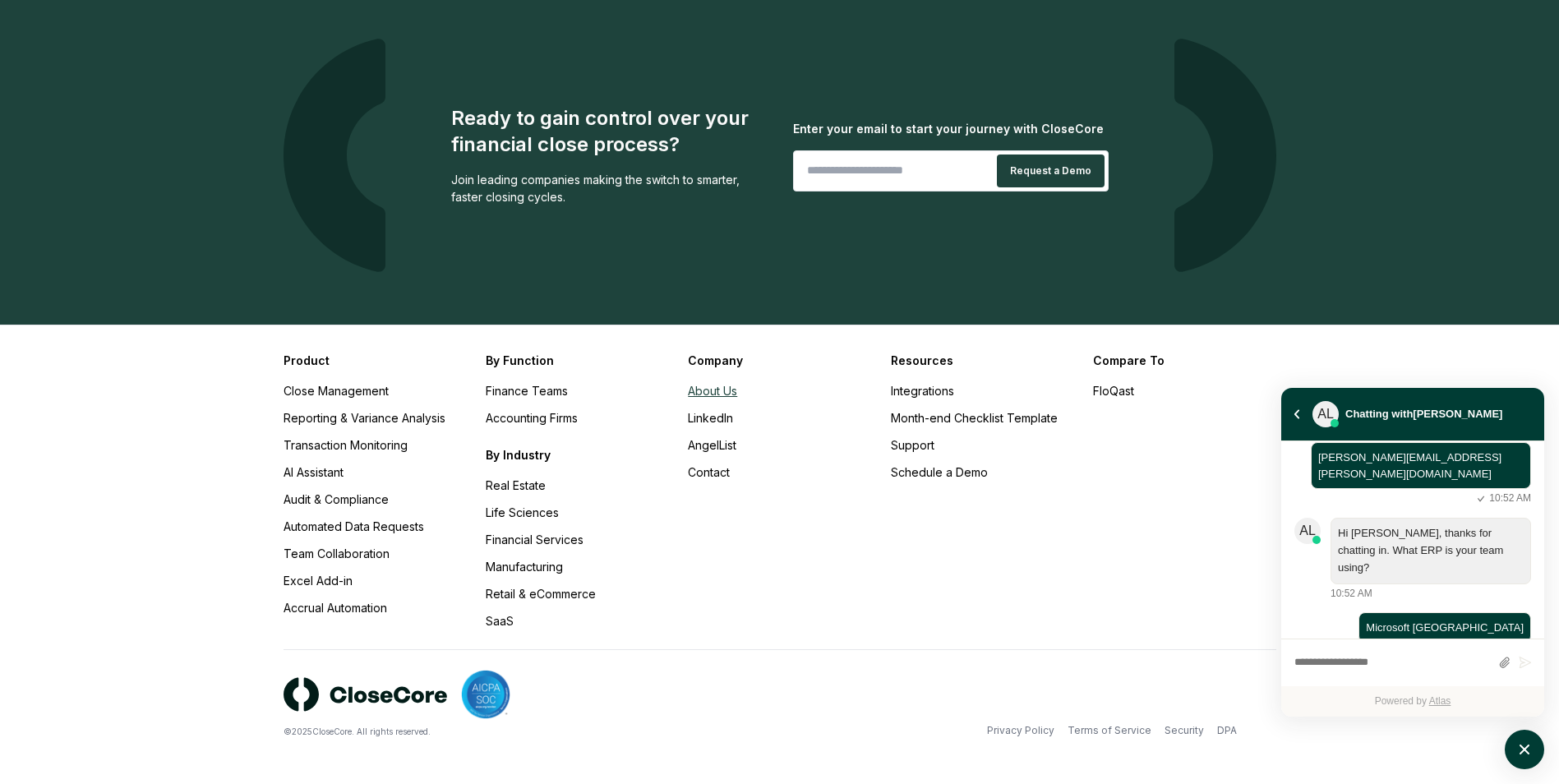
click at [724, 392] on link "About Us" at bounding box center [712, 390] width 49 height 14
click at [707, 386] on link "About Us" at bounding box center [712, 390] width 49 height 14
click at [712, 392] on link "About Us" at bounding box center [712, 390] width 49 height 14
click at [854, 599] on div "Company About Us LinkedIn AngelList Contact" at bounding box center [779, 490] width 182 height 278
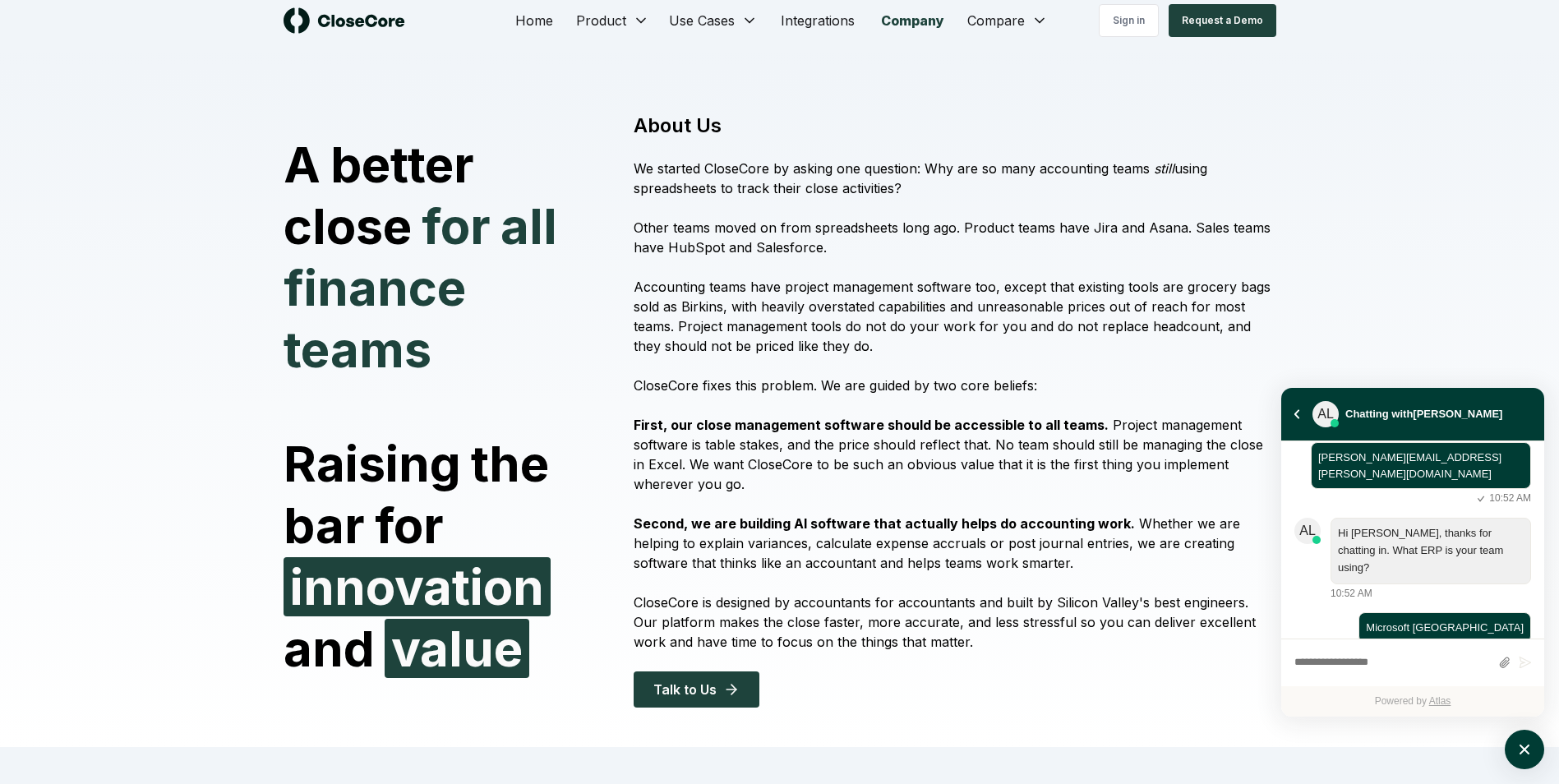
scroll to position [0, 0]
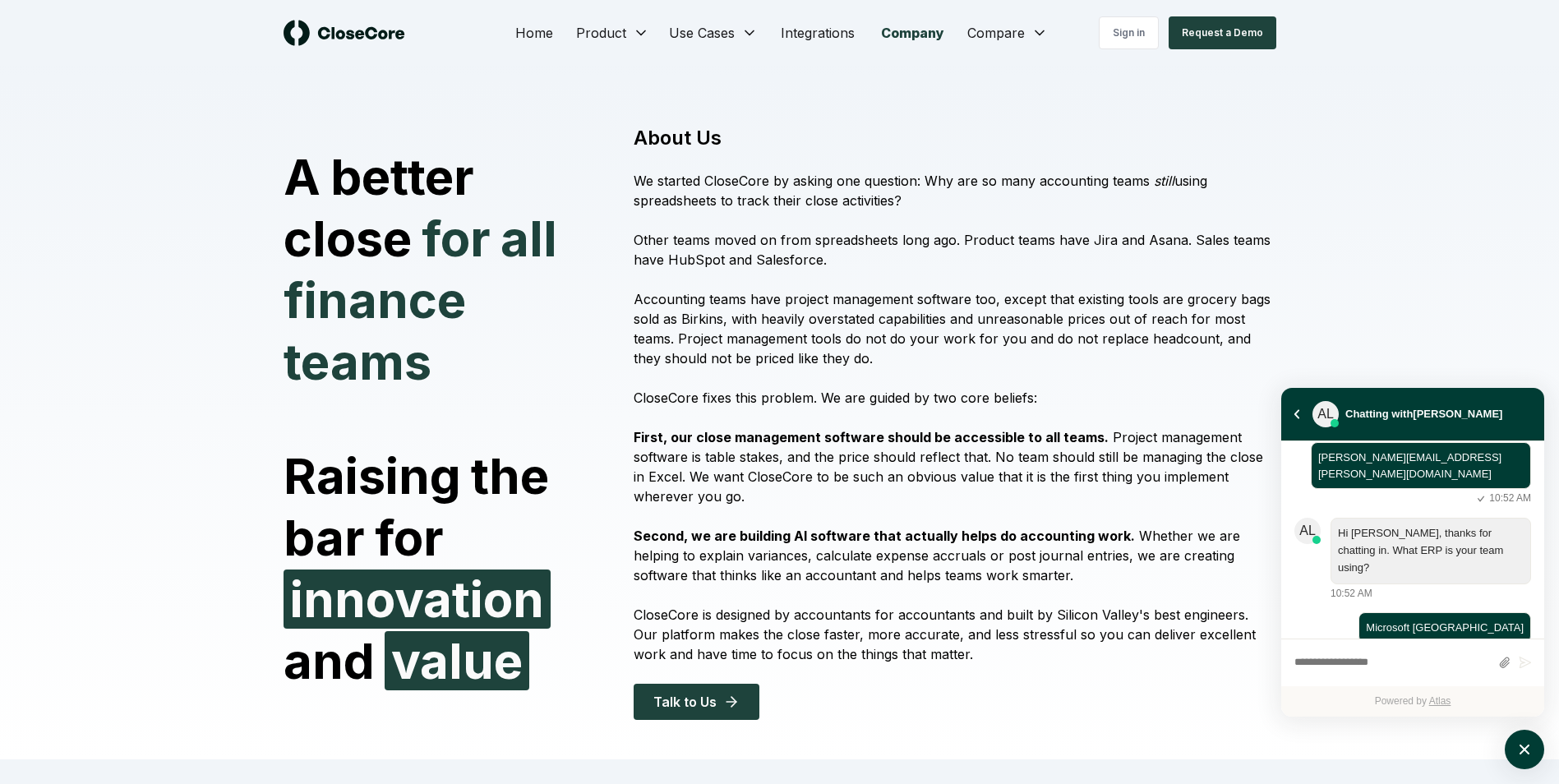
click at [929, 34] on link "Company" at bounding box center [912, 33] width 89 height 33
click at [918, 34] on link "Company" at bounding box center [912, 33] width 89 height 33
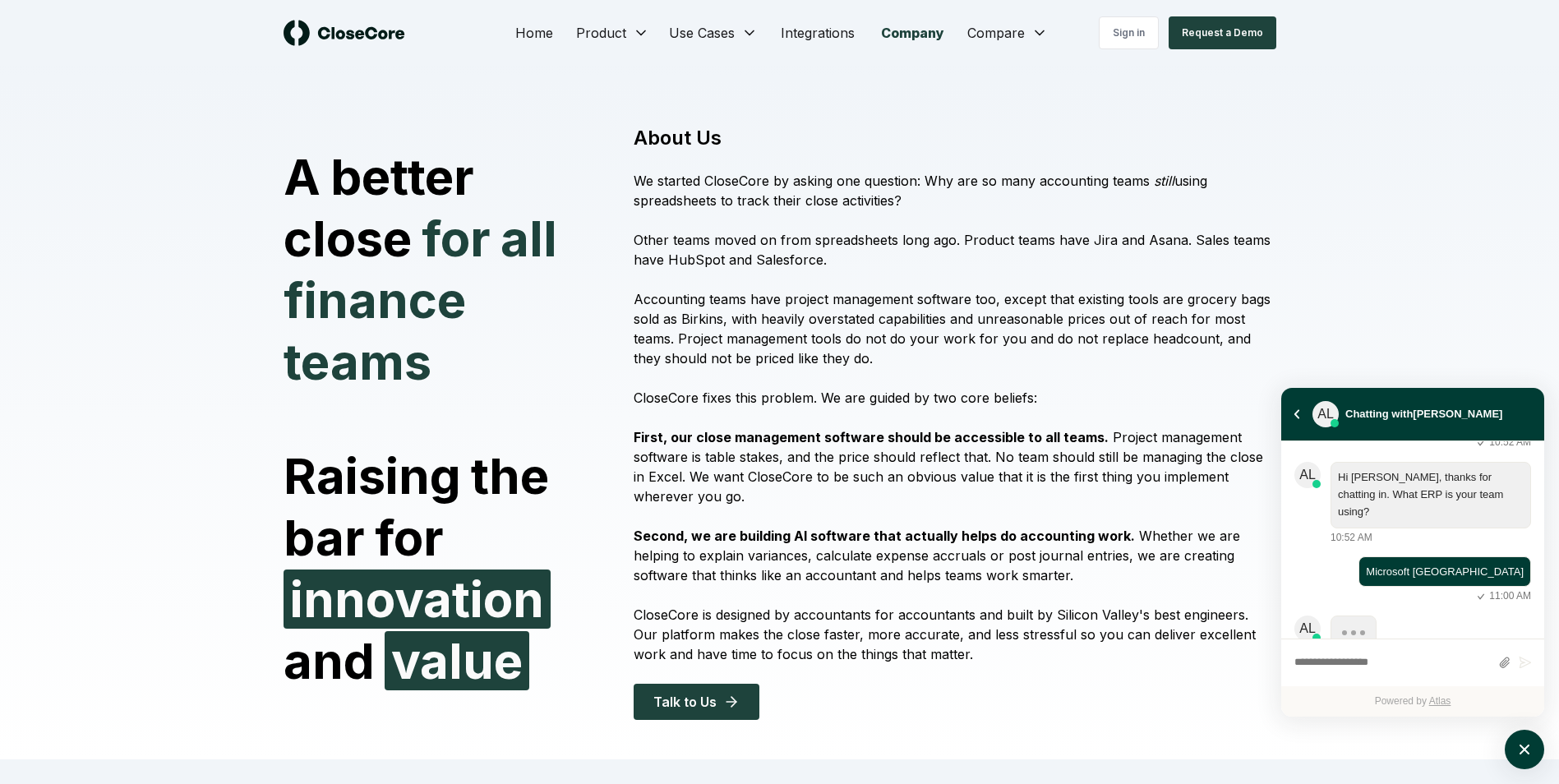
scroll to position [383, 0]
click at [919, 35] on link "Company" at bounding box center [912, 33] width 89 height 33
click at [1030, 31] on div "Sign in Request a Demo" at bounding box center [1152, 33] width 249 height 33
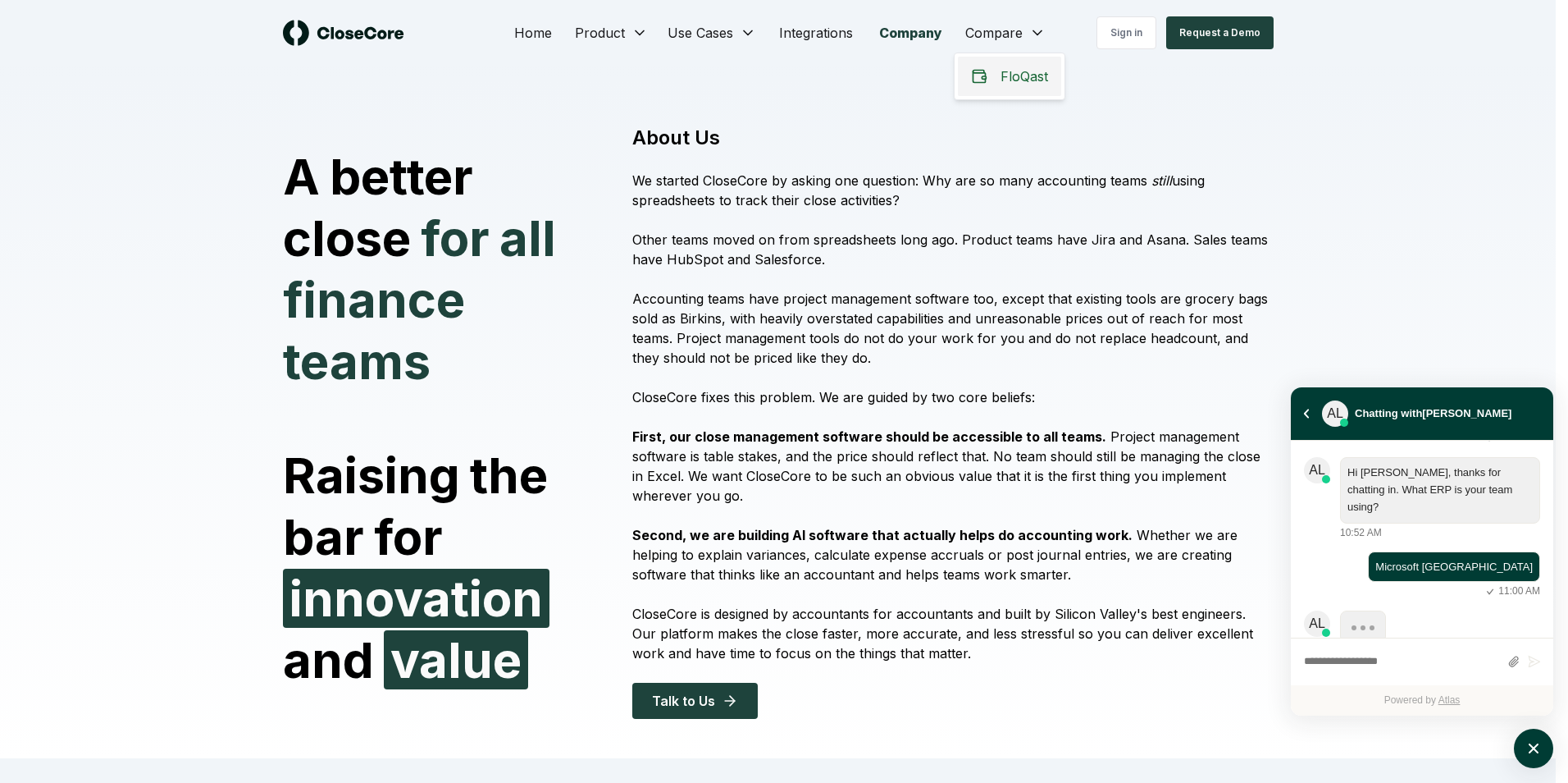
click at [1033, 71] on span "FloQast" at bounding box center [1024, 76] width 47 height 20
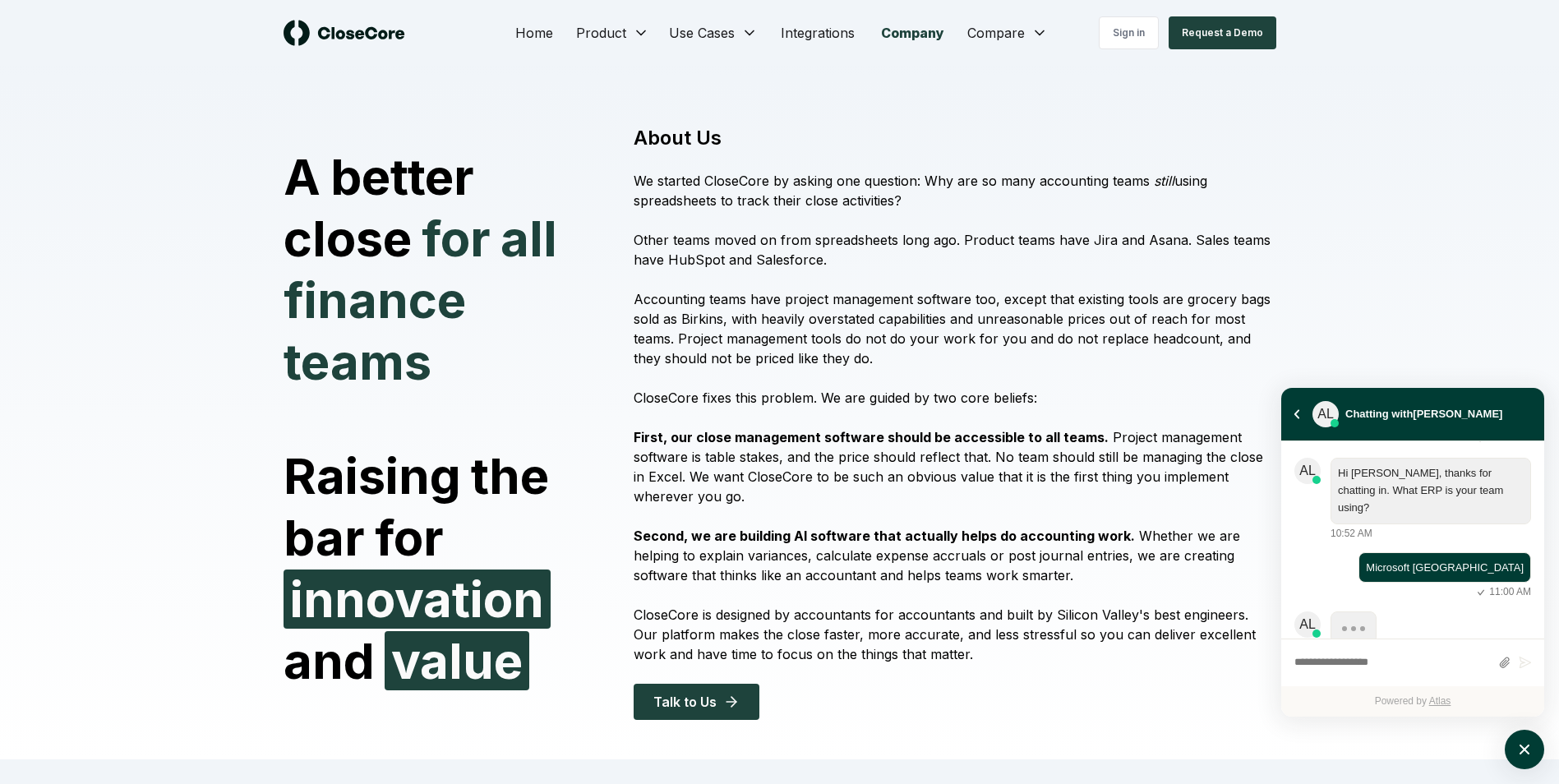
scroll to position [415, 0]
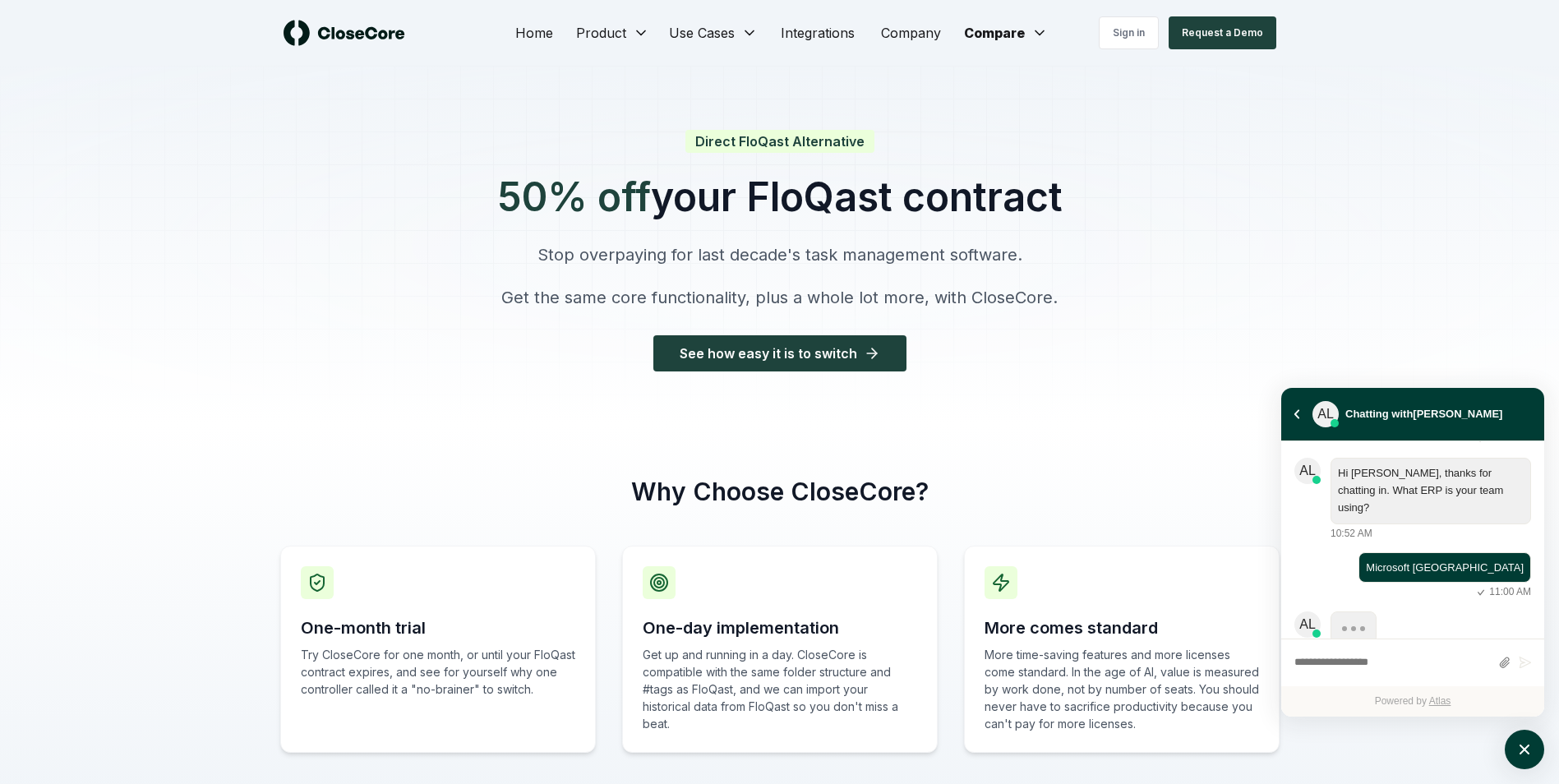
click at [304, 248] on div at bounding box center [779, 244] width 1559 height 358
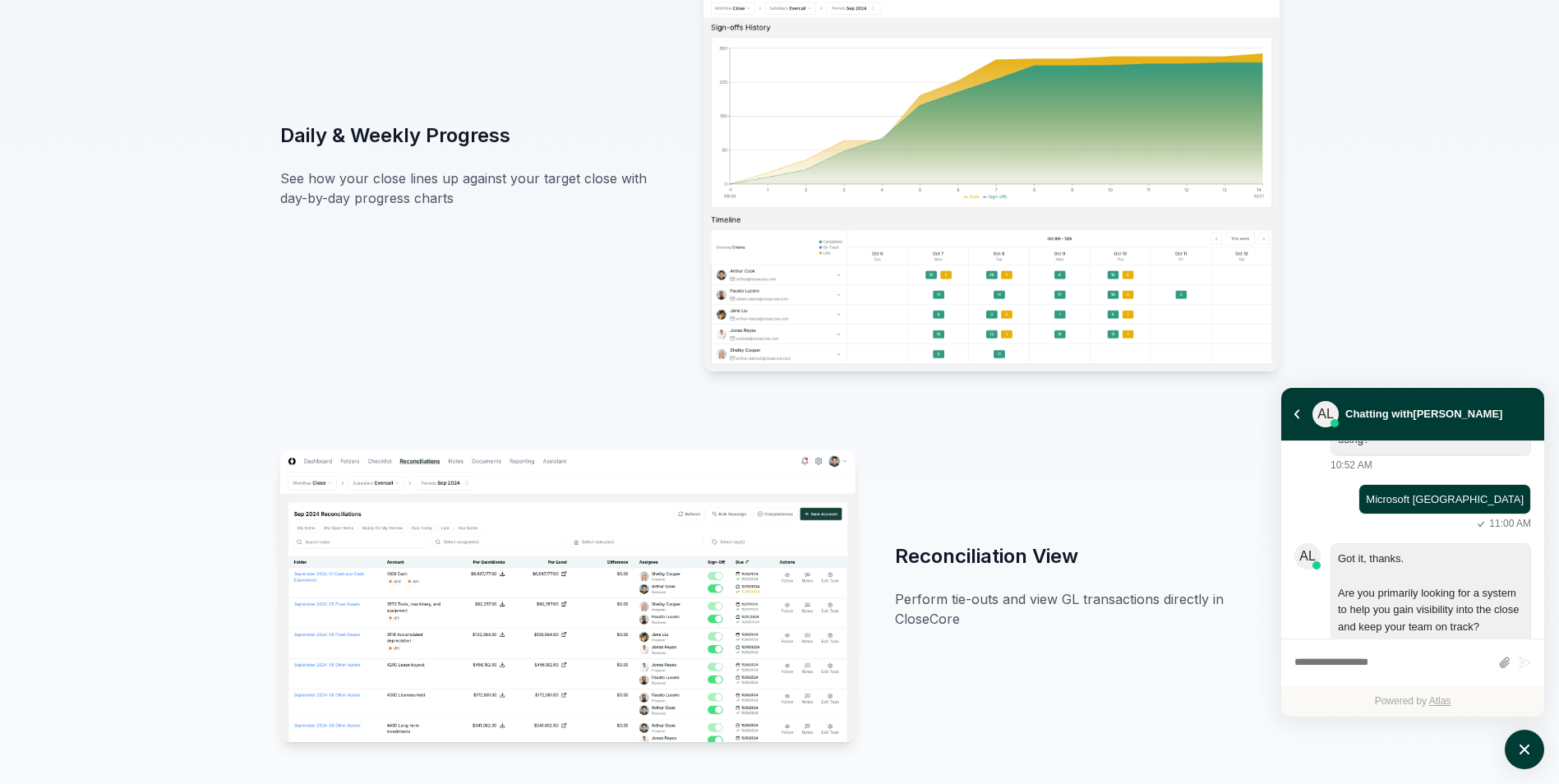
scroll to position [519, 0]
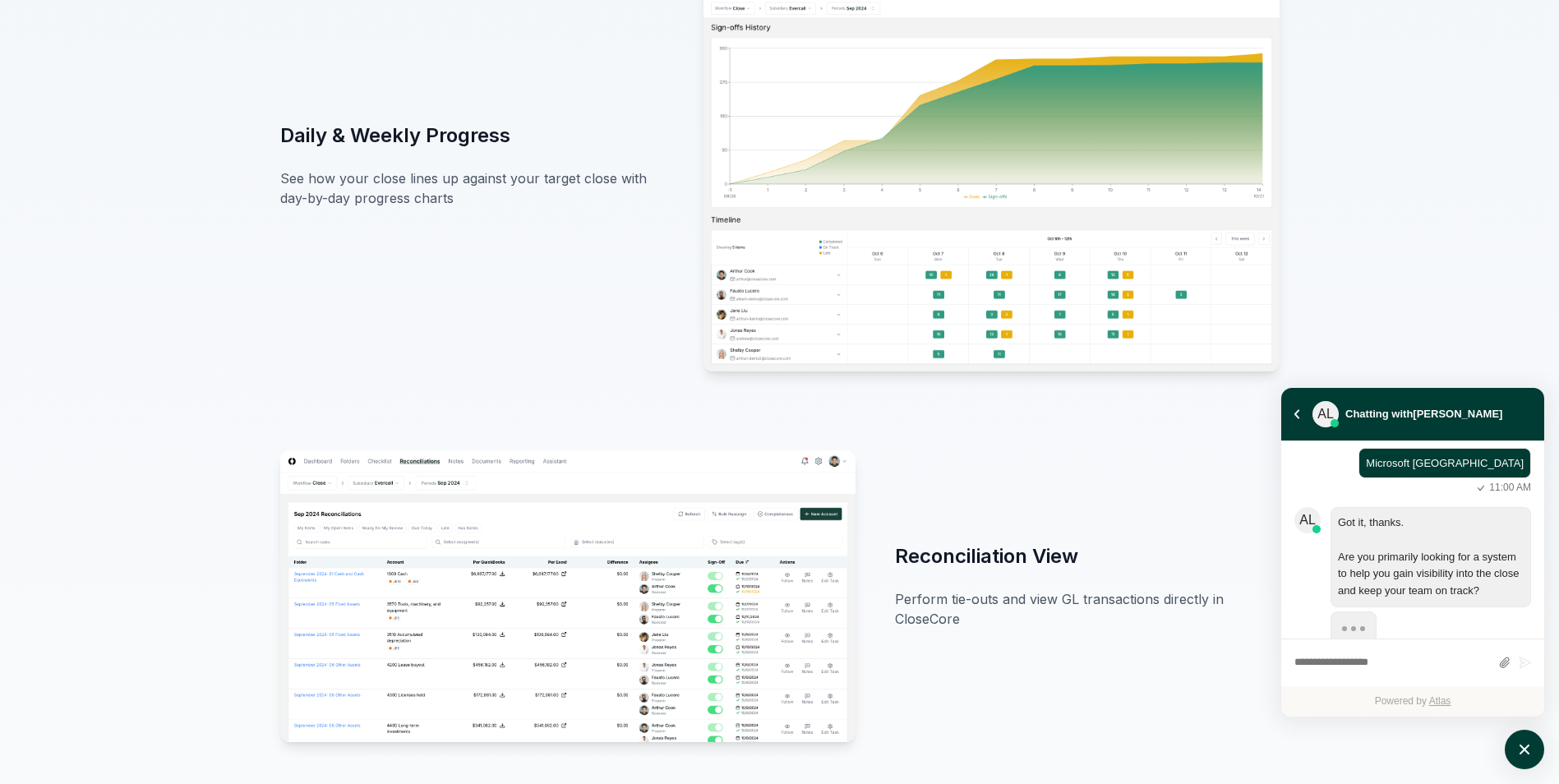
click at [1407, 660] on textarea "atlas-composer" at bounding box center [1391, 663] width 195 height 21
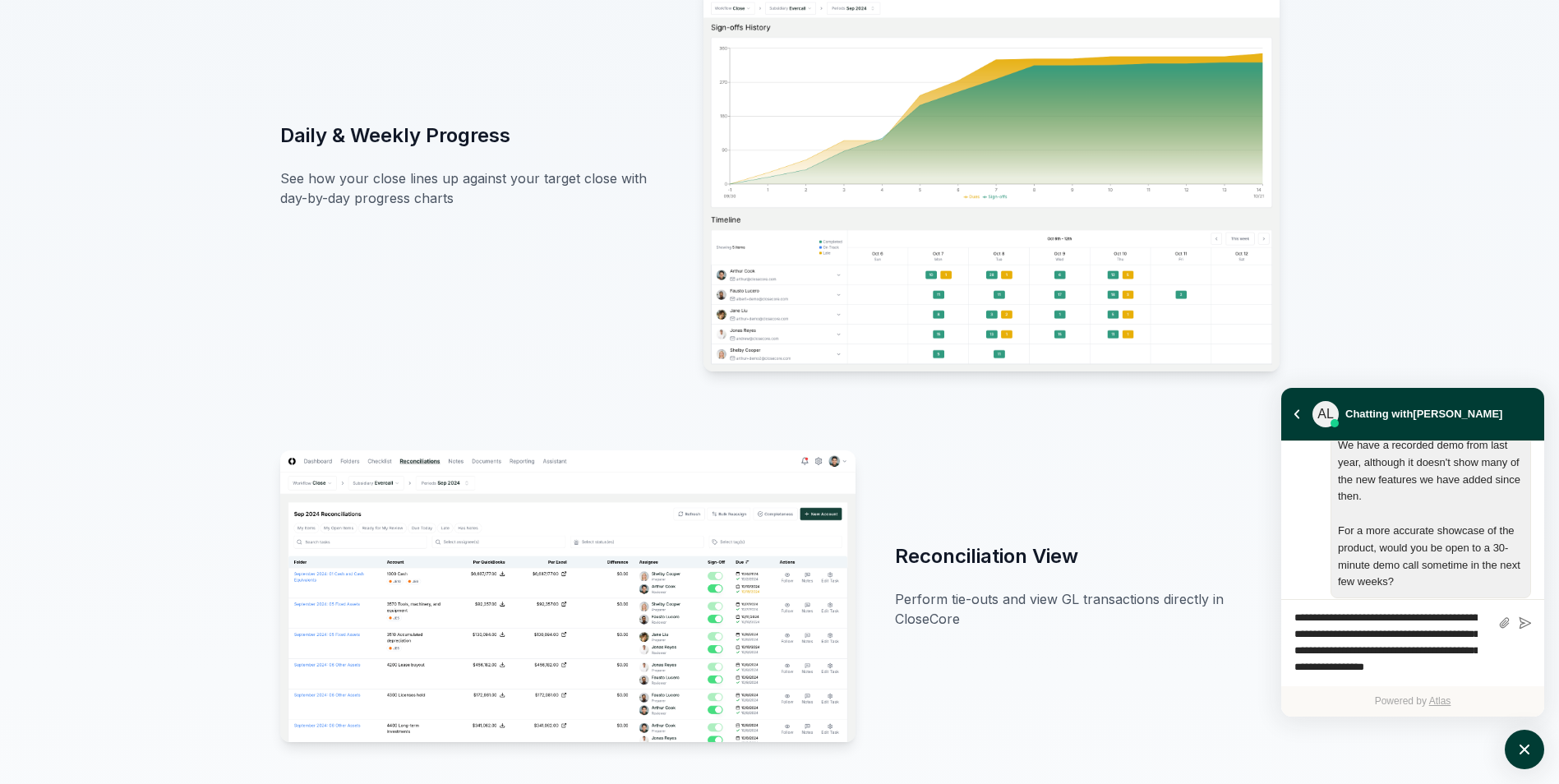
scroll to position [713, 0]
click at [1419, 678] on textarea "**********" at bounding box center [1385, 645] width 183 height 74
type textarea "**********"
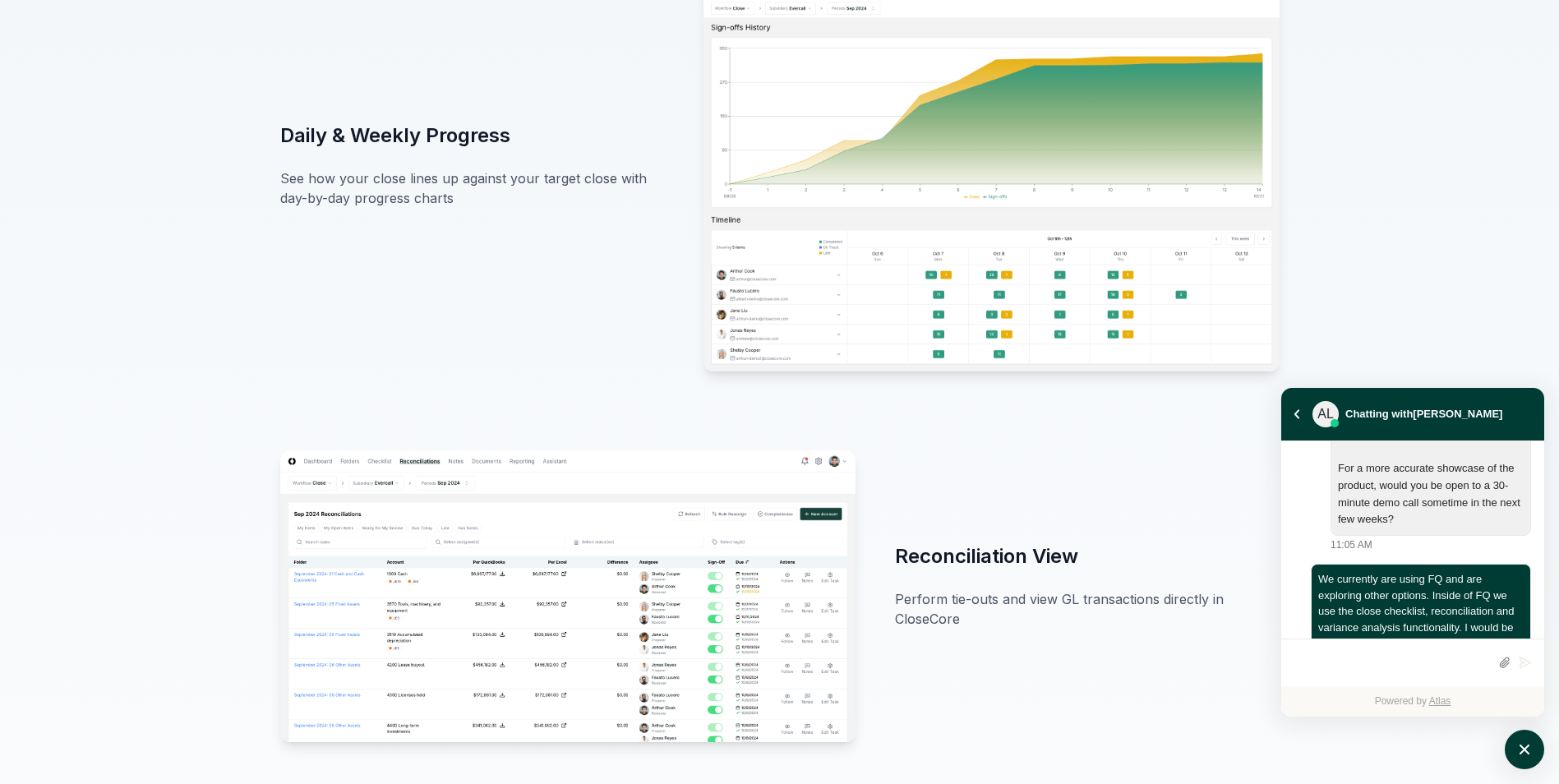
scroll to position [779, 0]
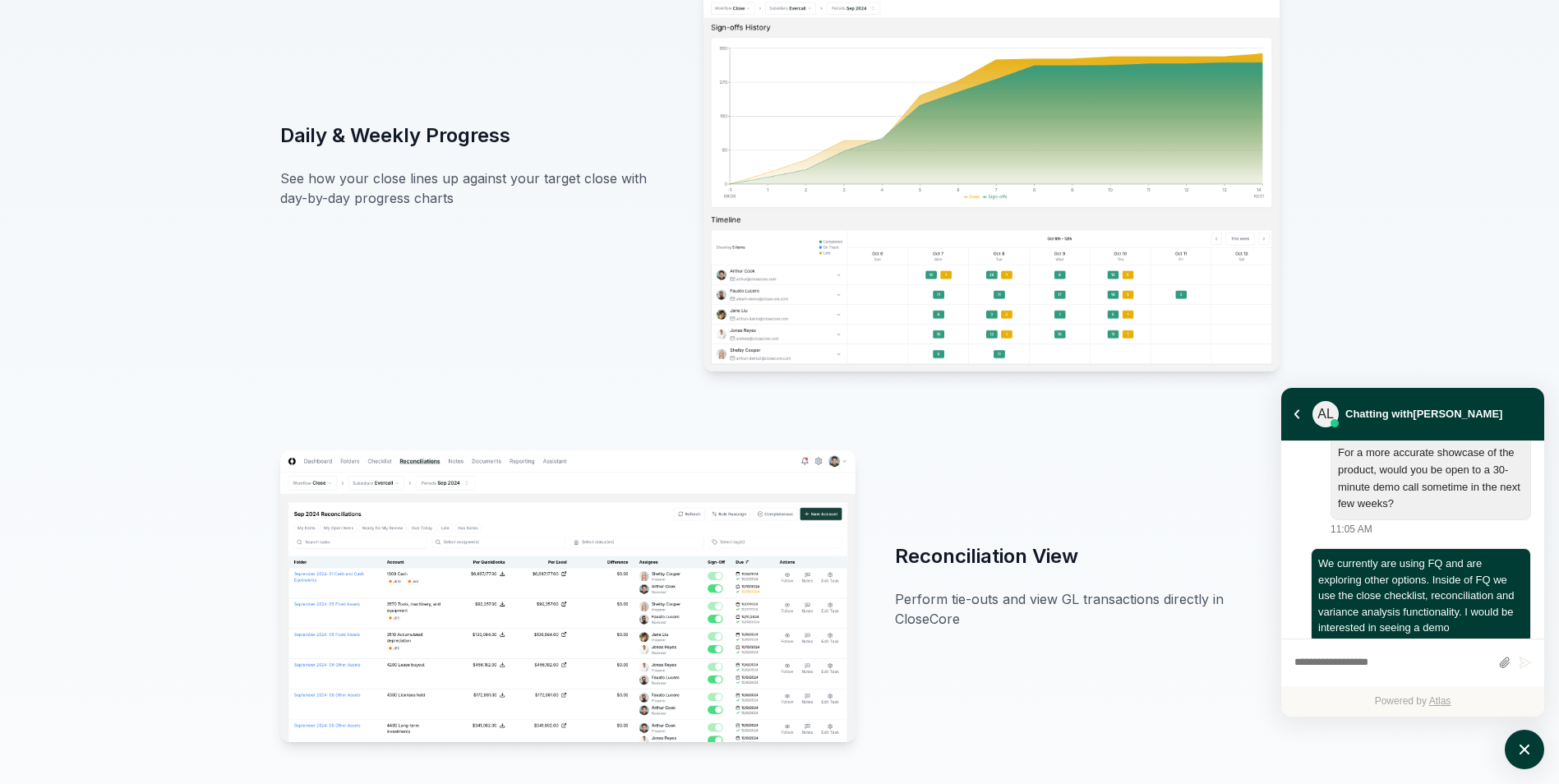
click at [457, 288] on div "Daily & Weekly Progress See how your close lines up against your target close w…" at bounding box center [780, 175] width 999 height 393
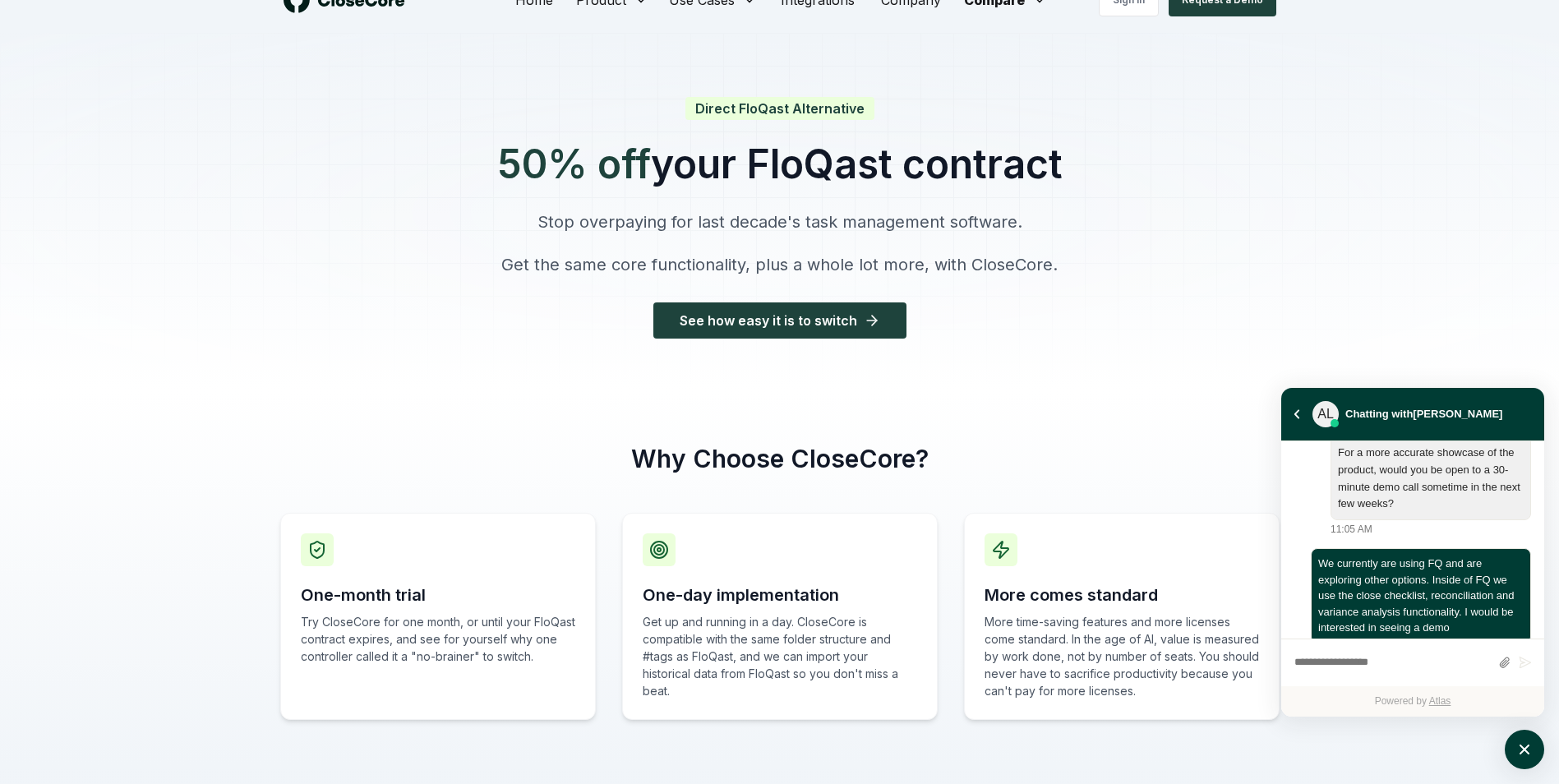
scroll to position [0, 0]
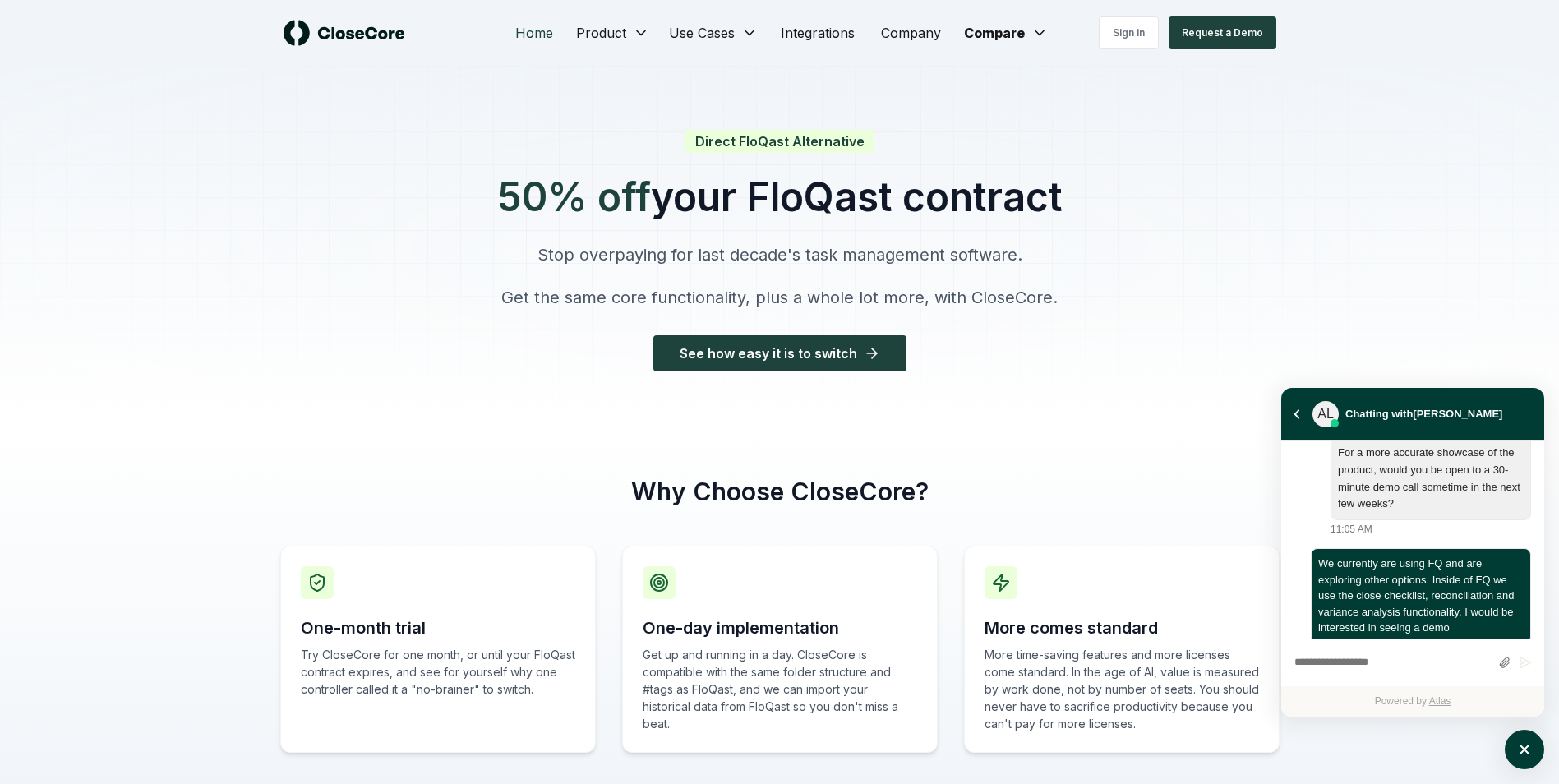
click at [530, 36] on link "Home" at bounding box center [534, 33] width 64 height 33
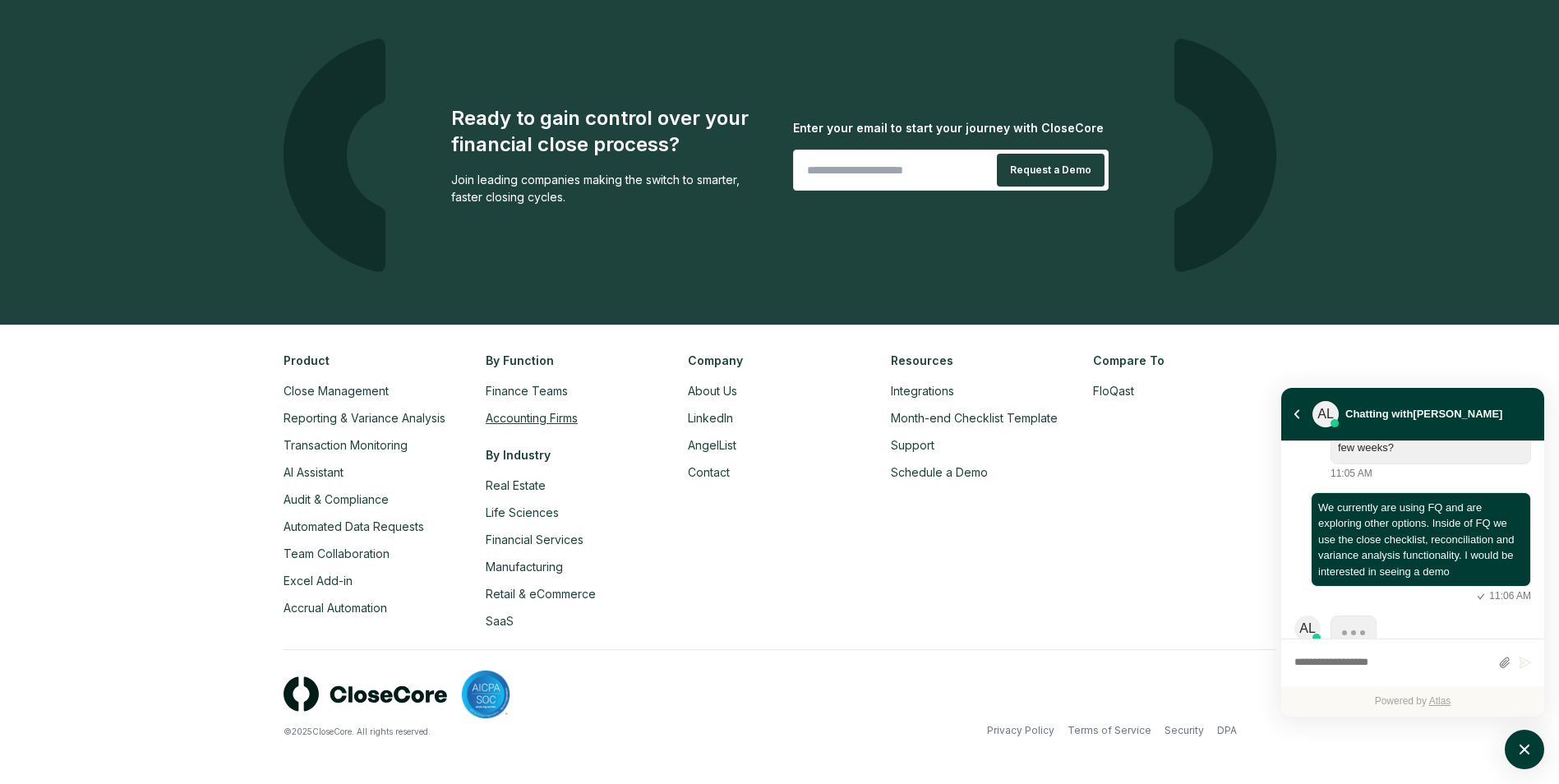
scroll to position [887, 0]
click at [537, 413] on link "Accounting Firms" at bounding box center [531, 418] width 92 height 14
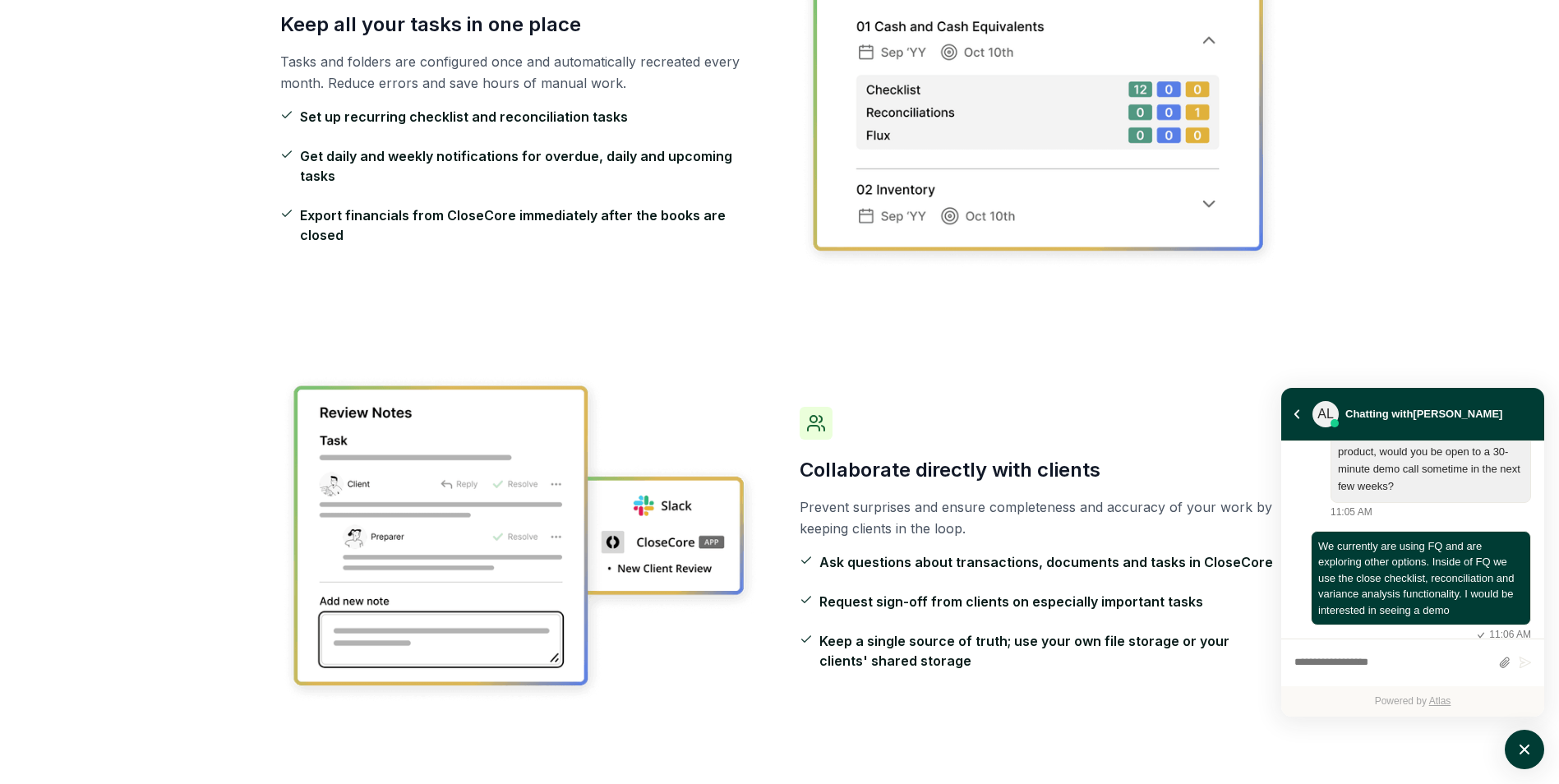
scroll to position [591, 0]
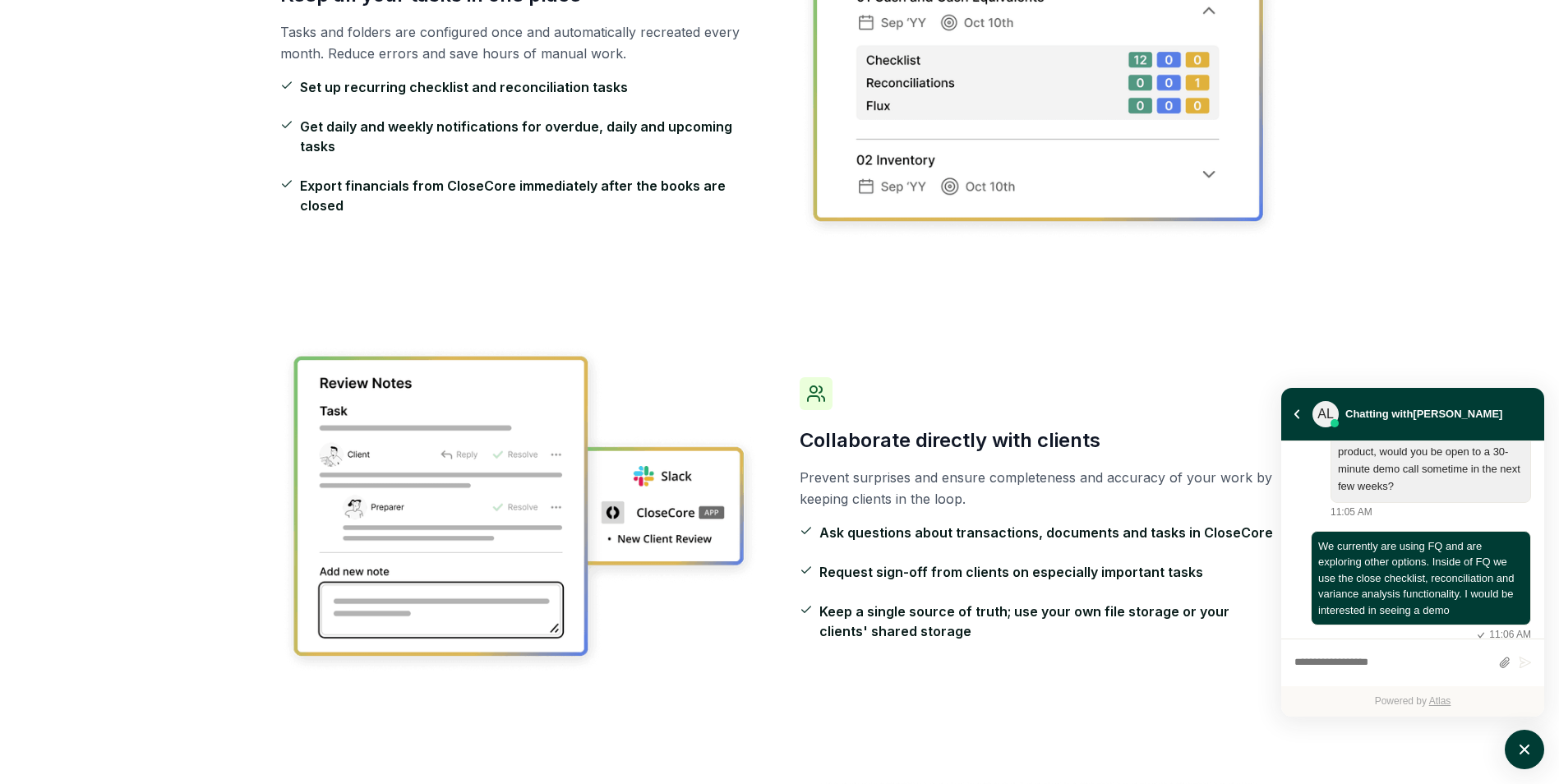
click at [620, 271] on div "Keep all your tasks in one place Tasks and folders are configured once and auto…" at bounding box center [780, 73] width 999 height 436
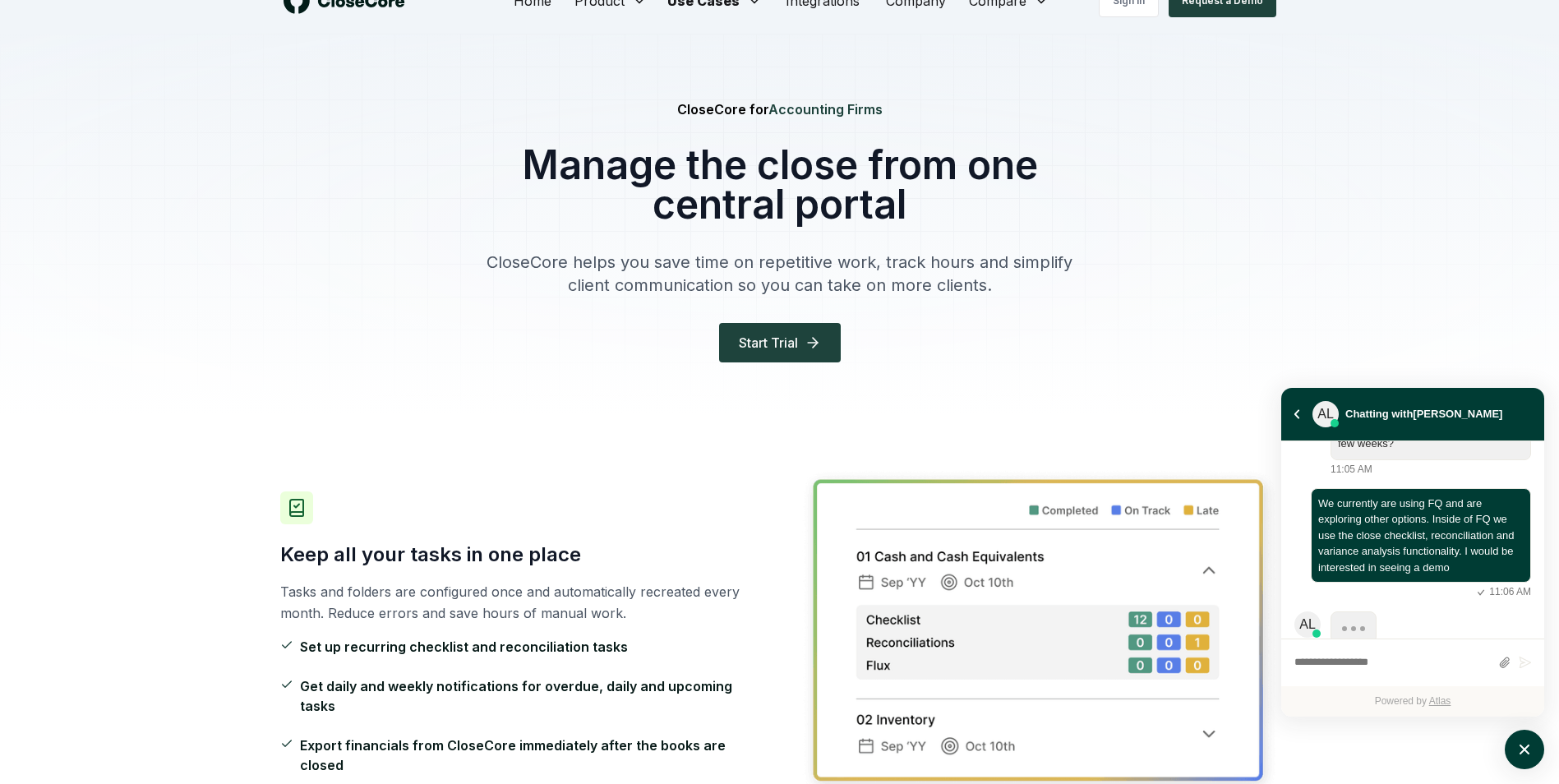
scroll to position [0, 0]
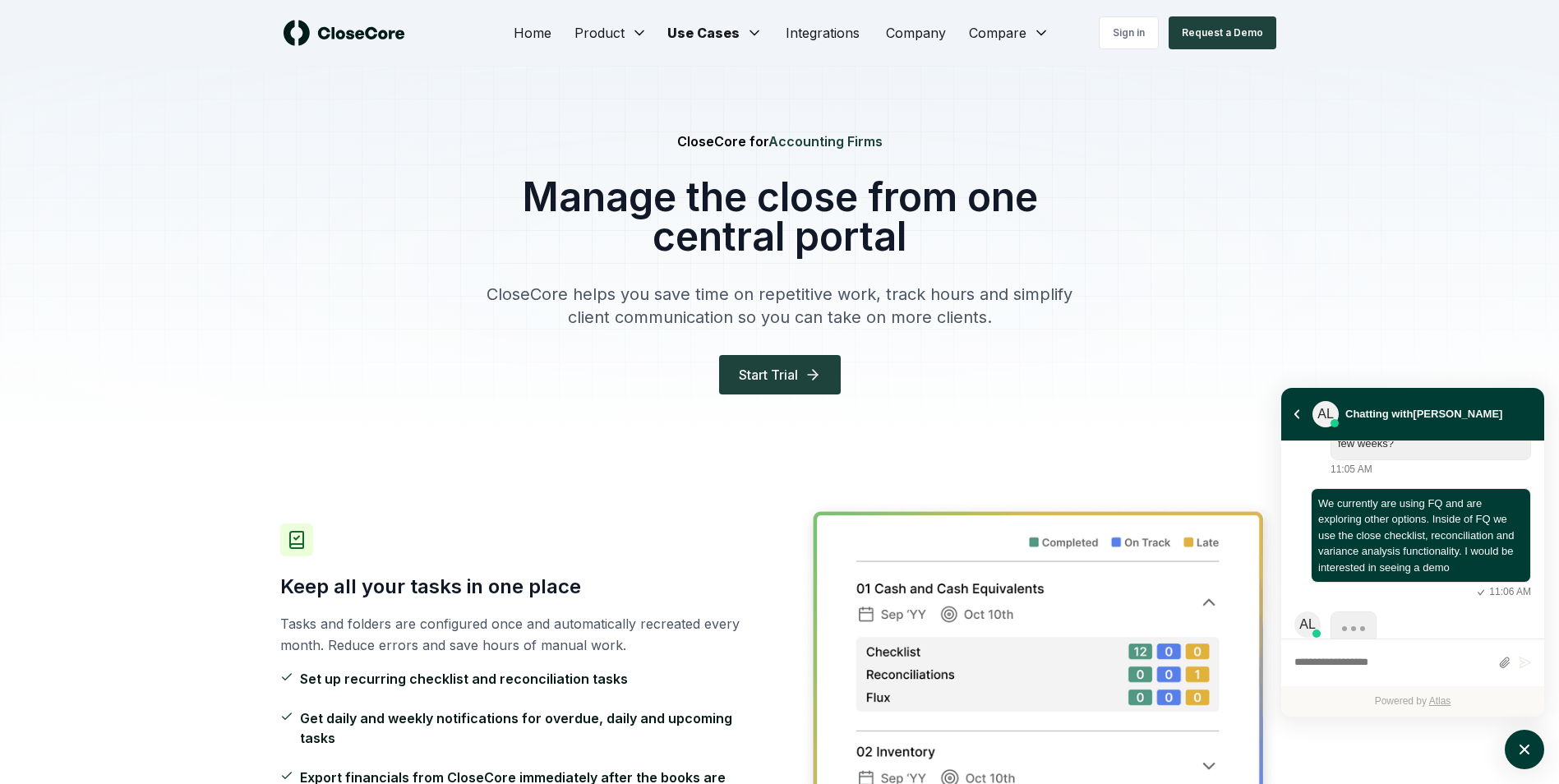
click at [1033, 29] on div "Sign in Request a Demo" at bounding box center [1152, 33] width 249 height 33
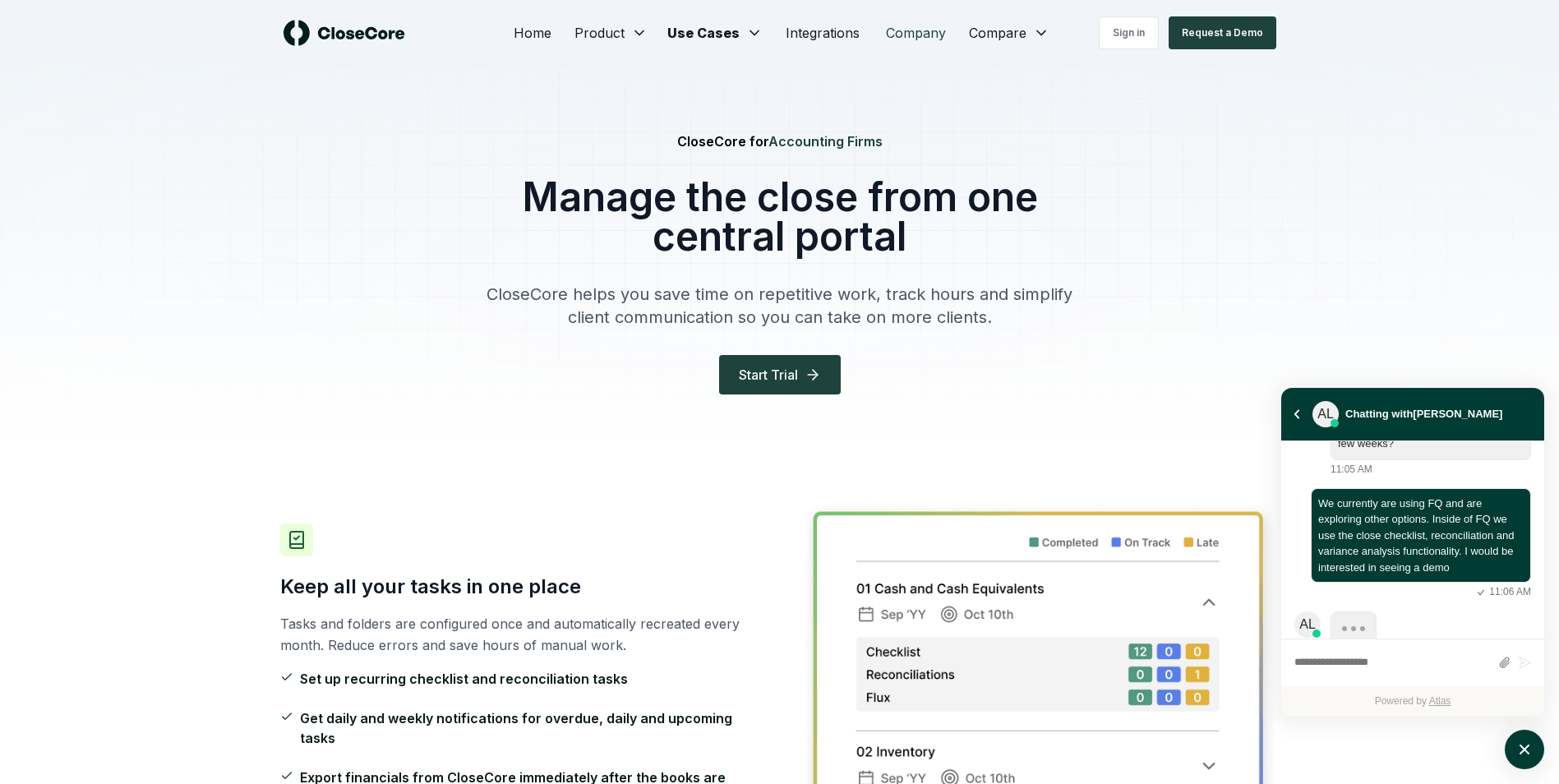
click at [921, 35] on link "Company" at bounding box center [916, 33] width 86 height 33
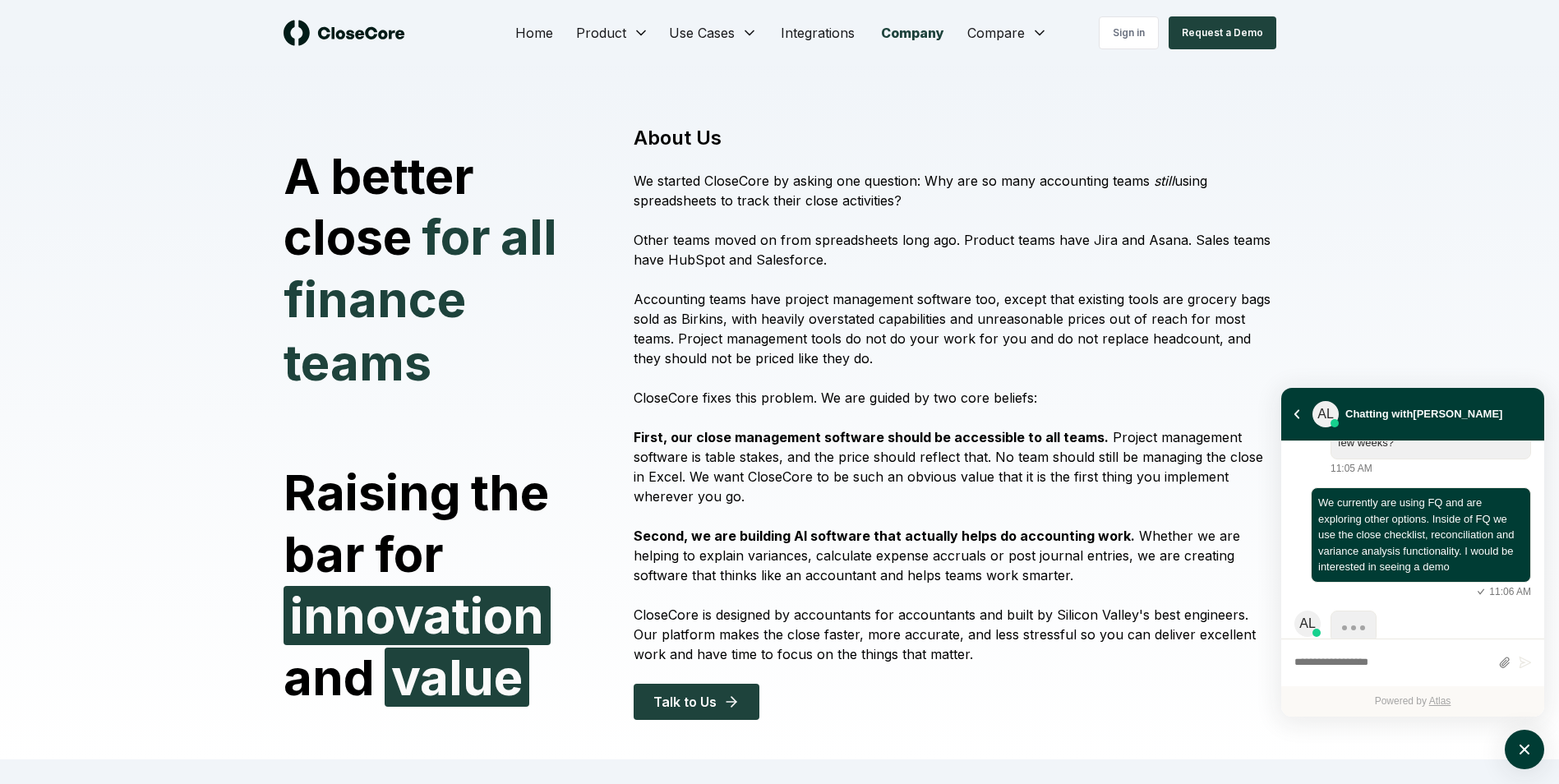
scroll to position [806, 0]
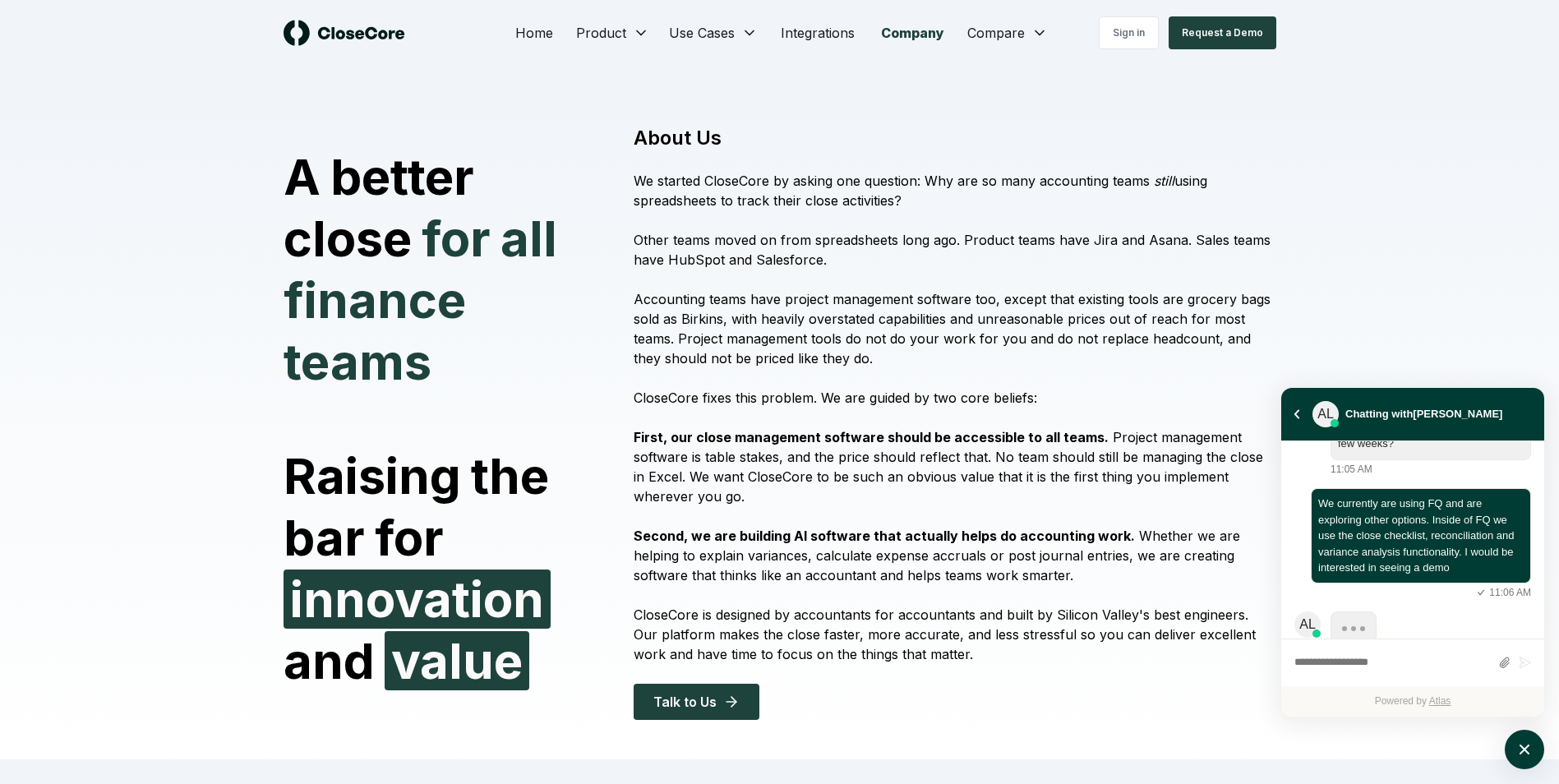
click at [882, 252] on p "Other teams moved on from spreadsheets long ago. Product teams have Jira and As…" at bounding box center [954, 250] width 641 height 40
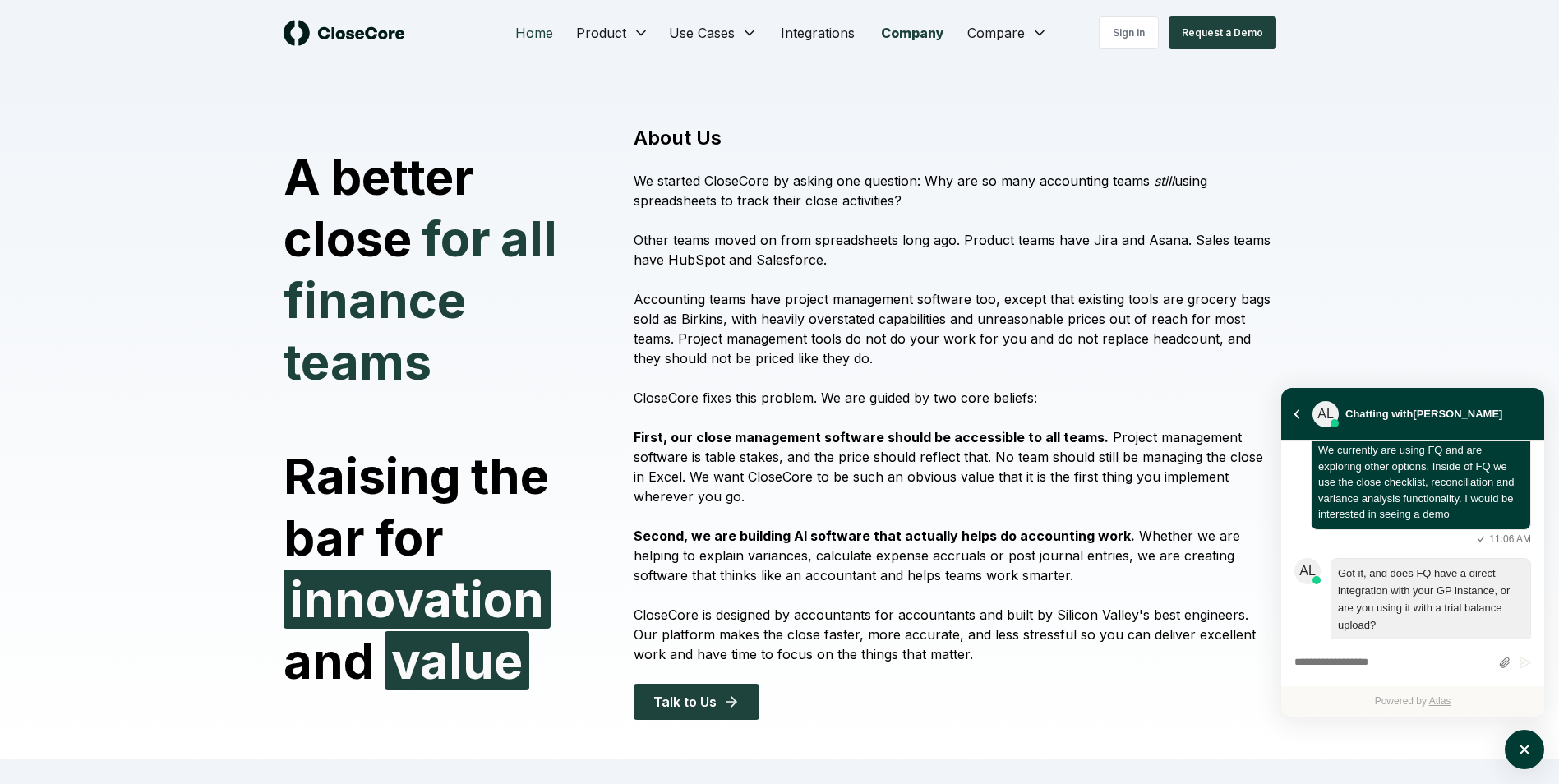
scroll to position [895, 0]
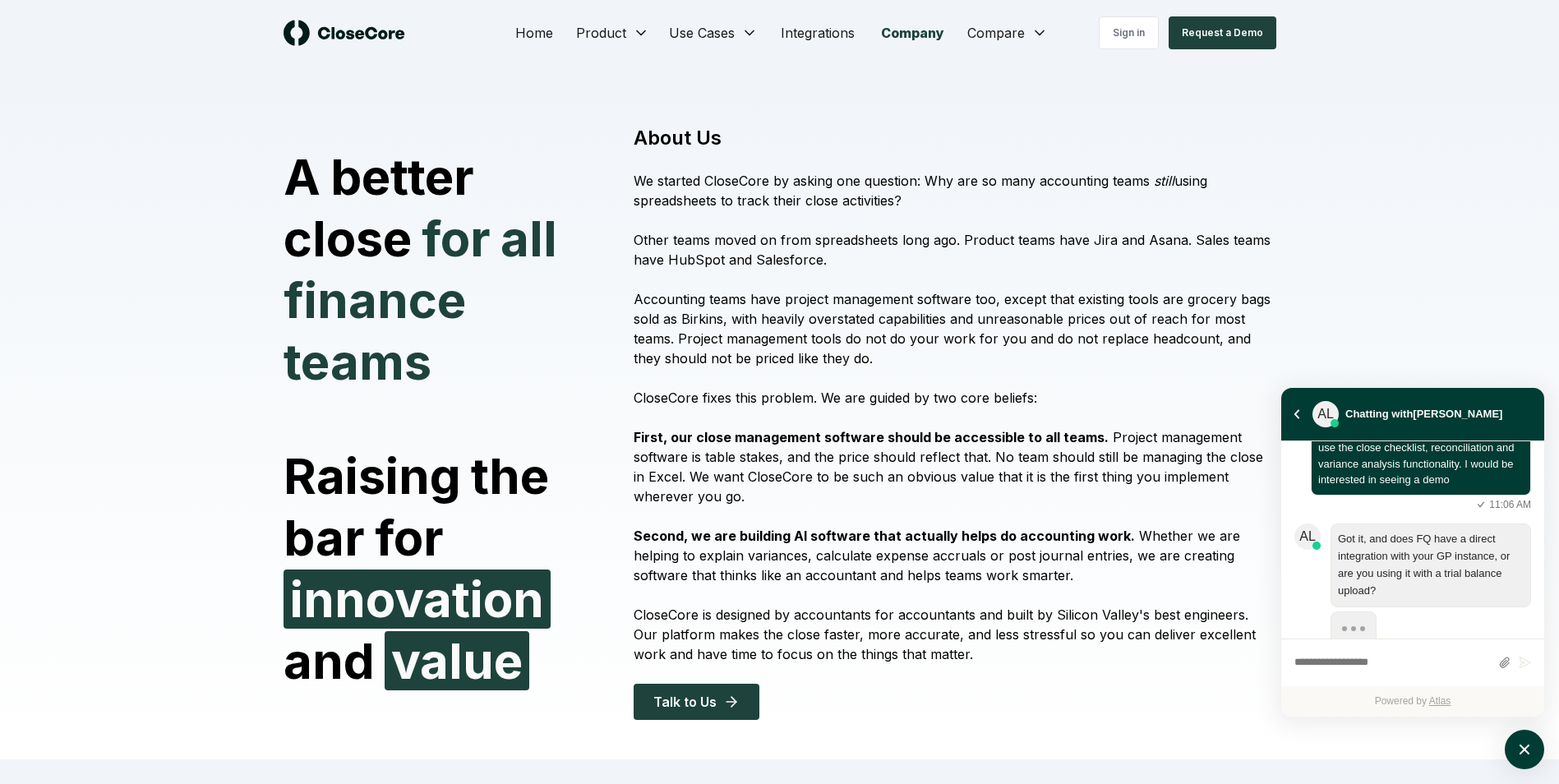
drag, startPoint x: 1413, startPoint y: 667, endPoint x: 1378, endPoint y: 641, distance: 43.6
click at [1378, 641] on div "Write a message..." at bounding box center [1413, 662] width 263 height 47
type textarea "**********"
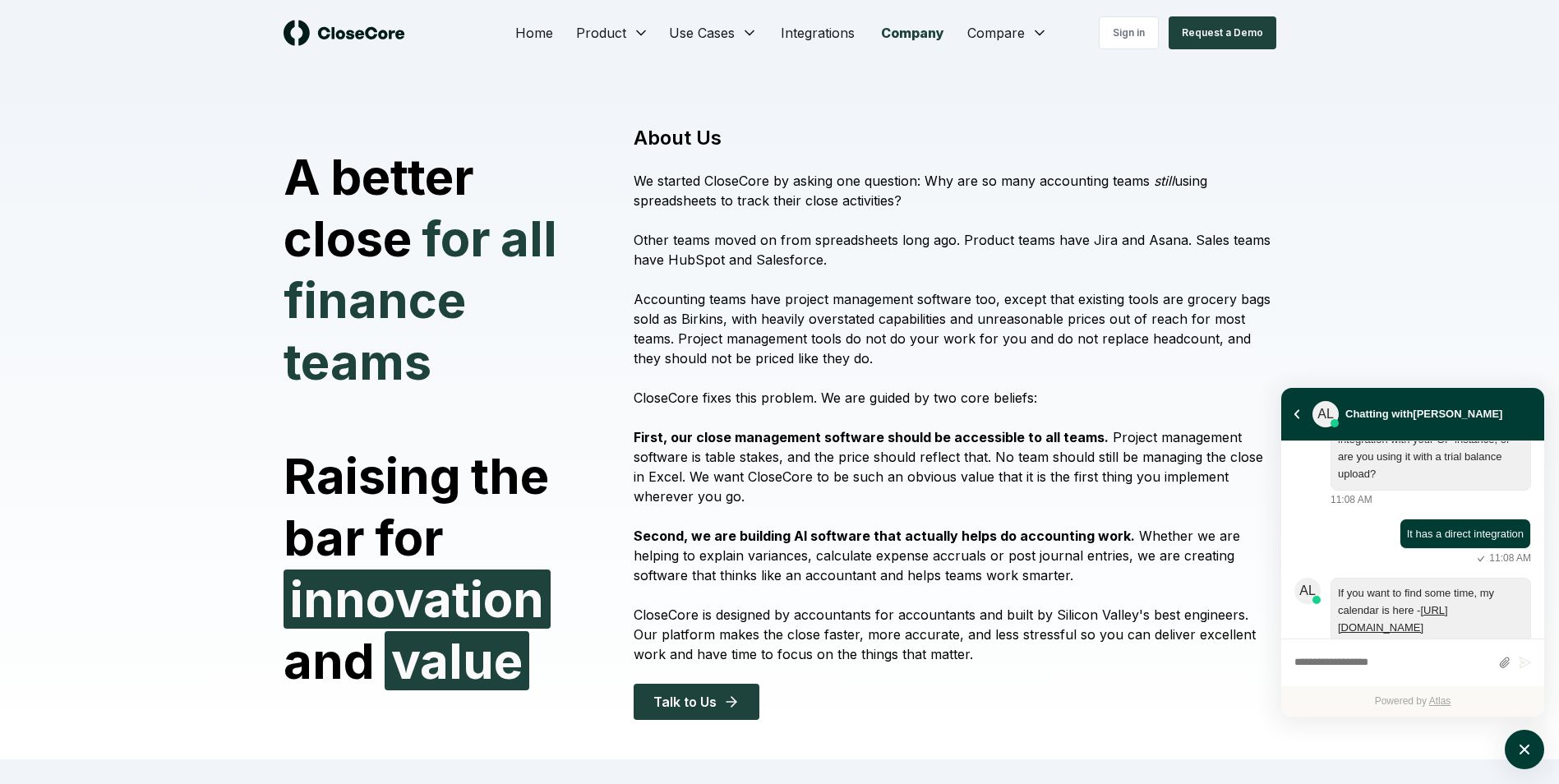
scroll to position [1047, 0]
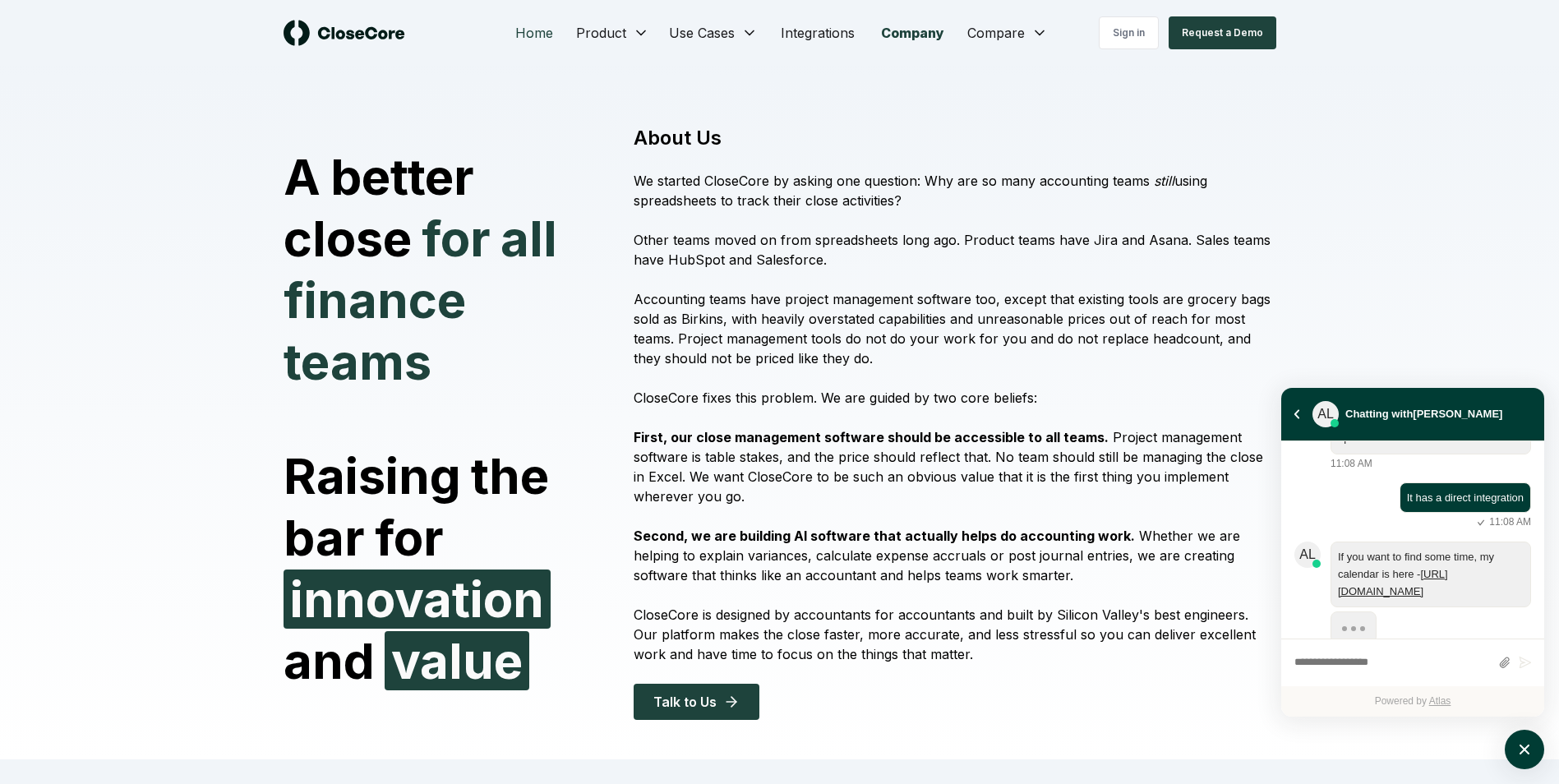
click at [542, 38] on link "Home" at bounding box center [534, 33] width 64 height 33
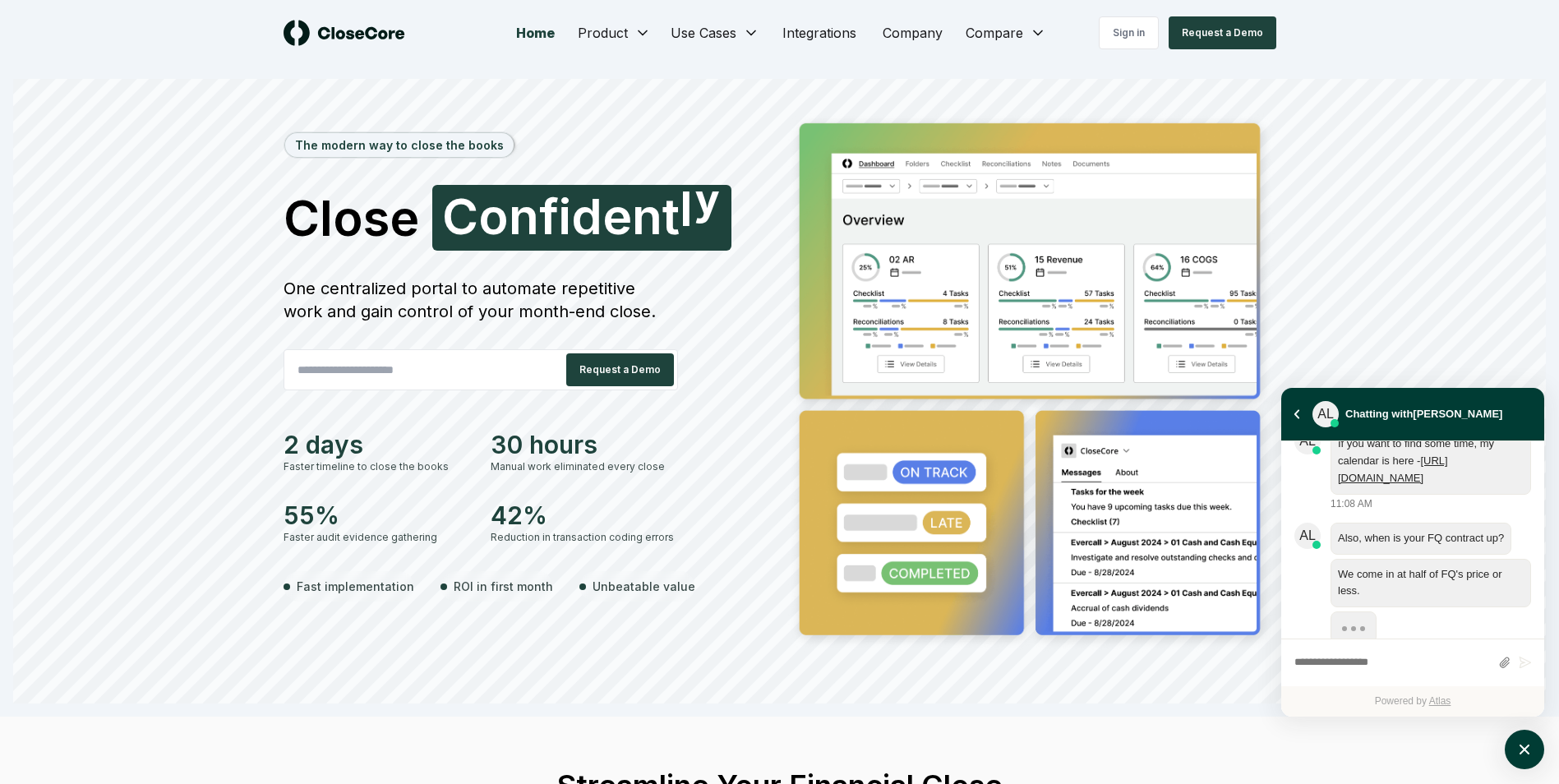
scroll to position [1239, 0]
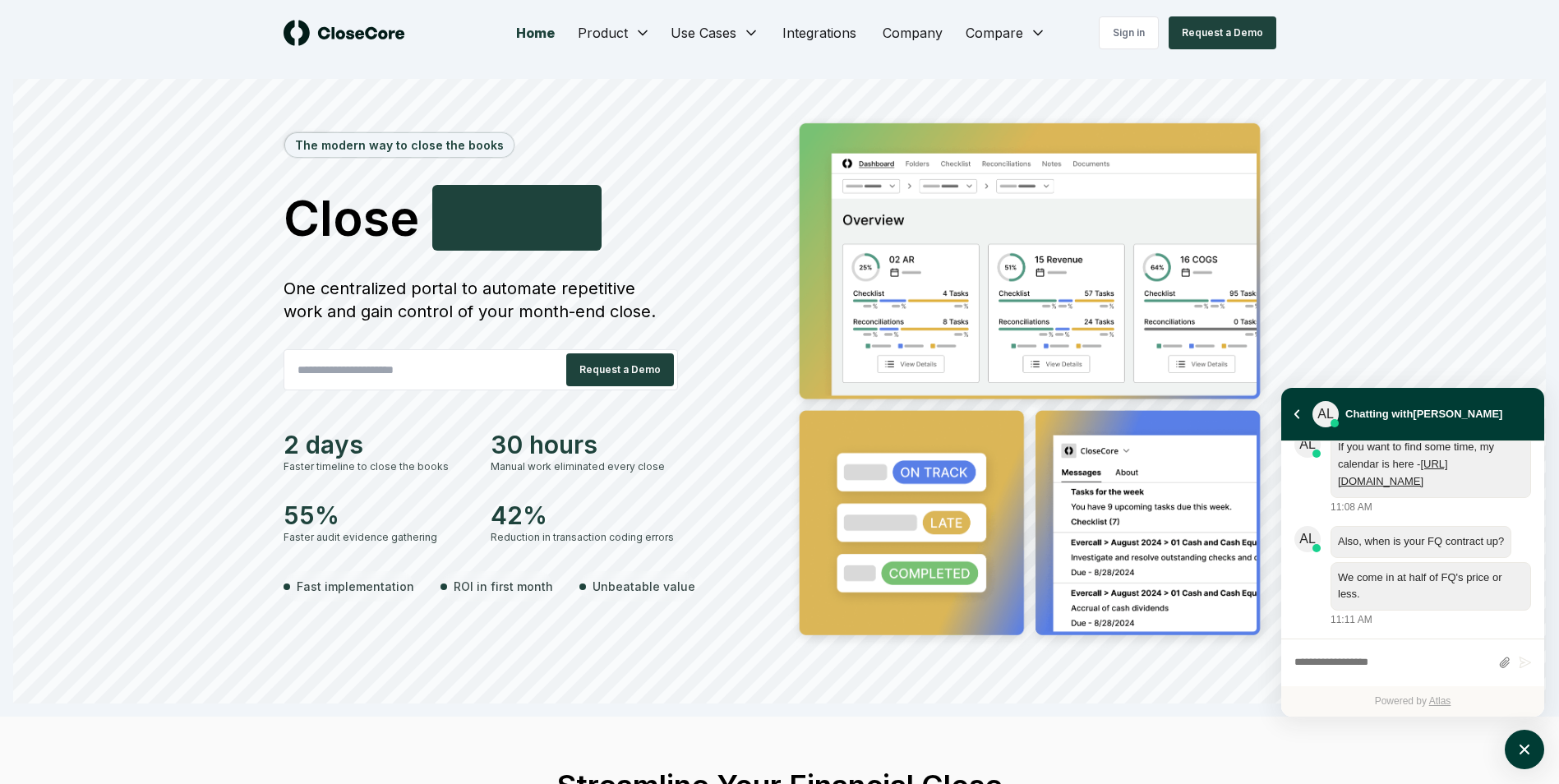
click at [1418, 656] on textarea "atlas-composer" at bounding box center [1391, 663] width 195 height 21
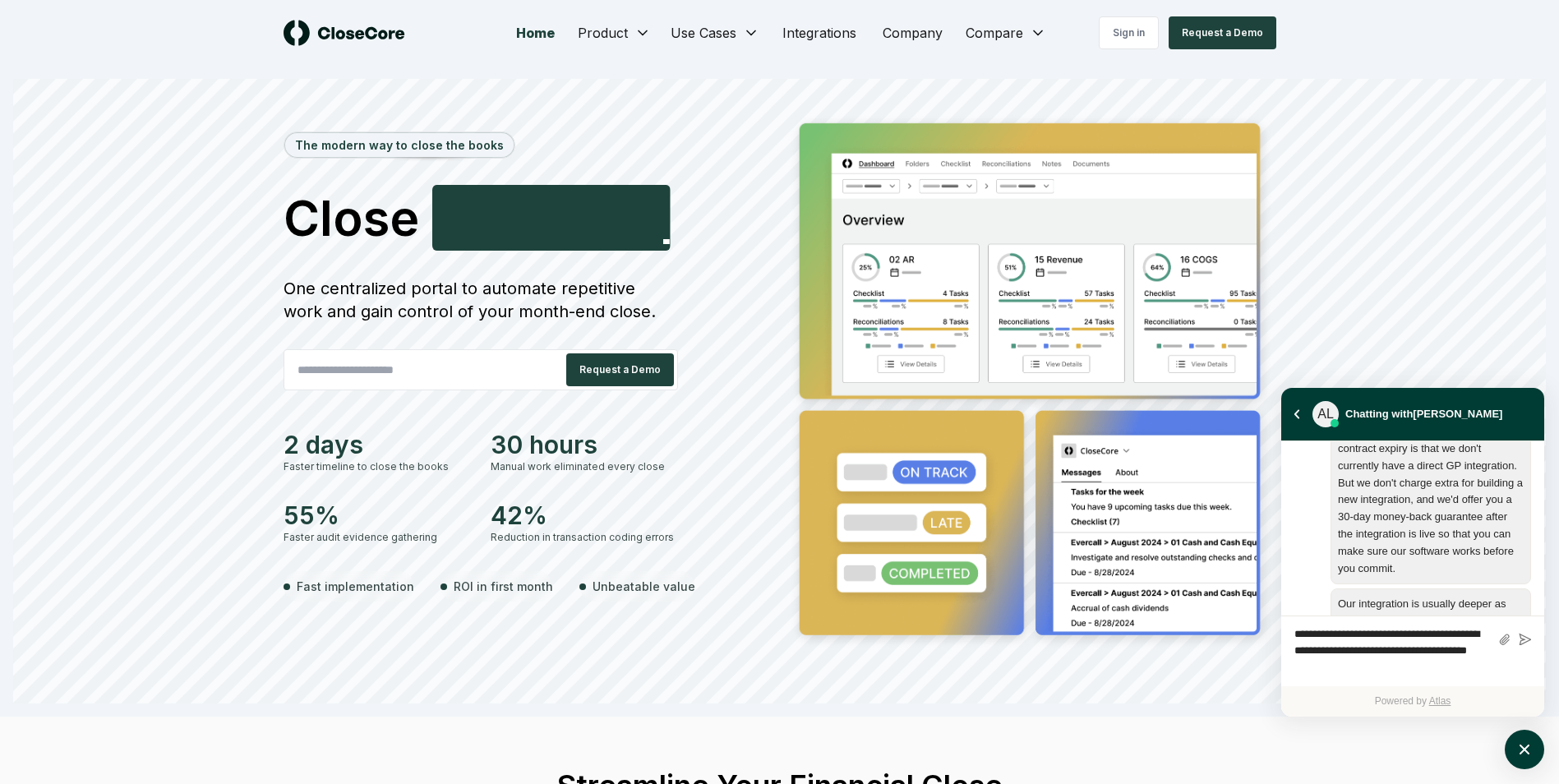
scroll to position [1471, 0]
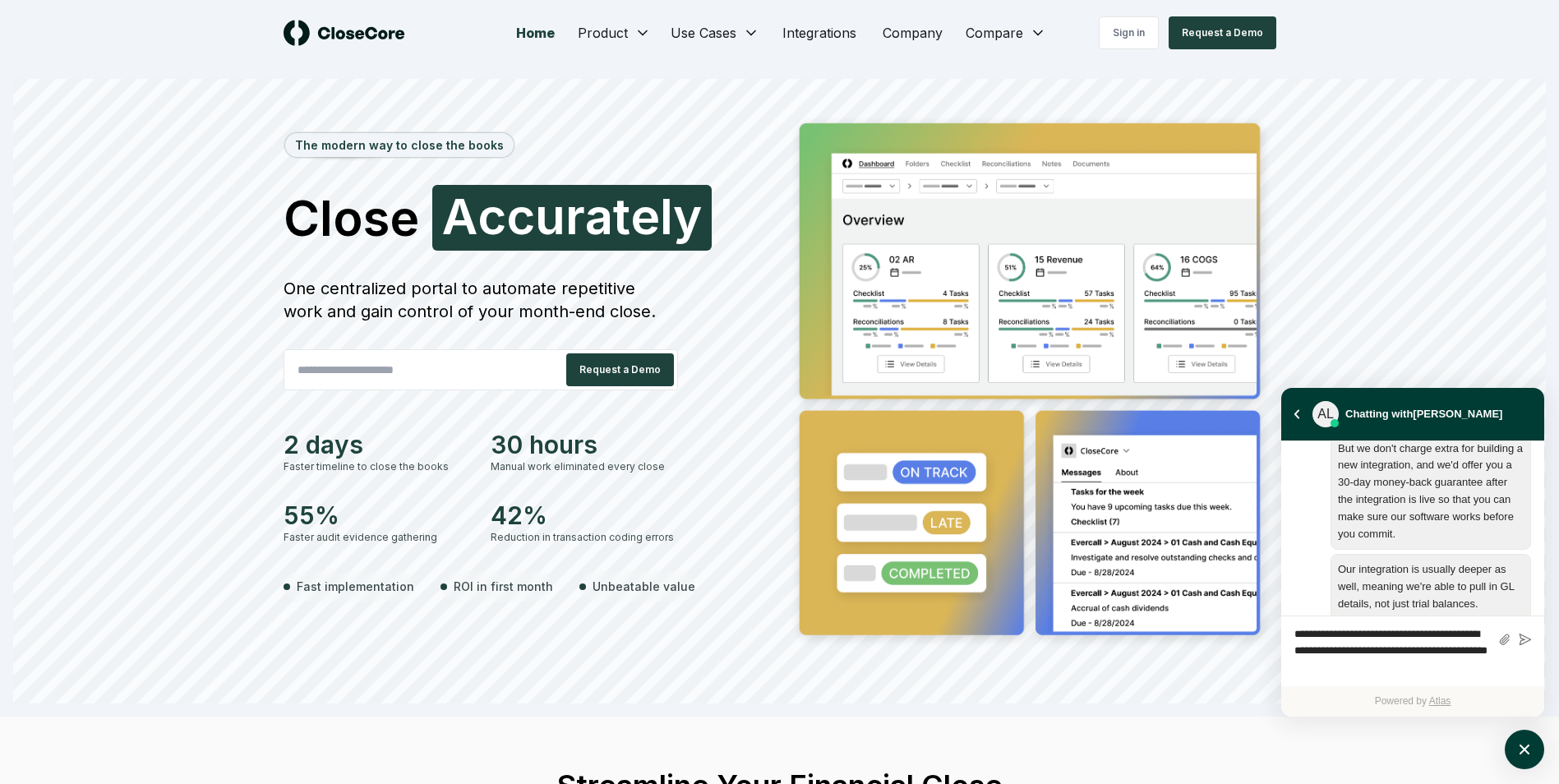
type textarea "**********"
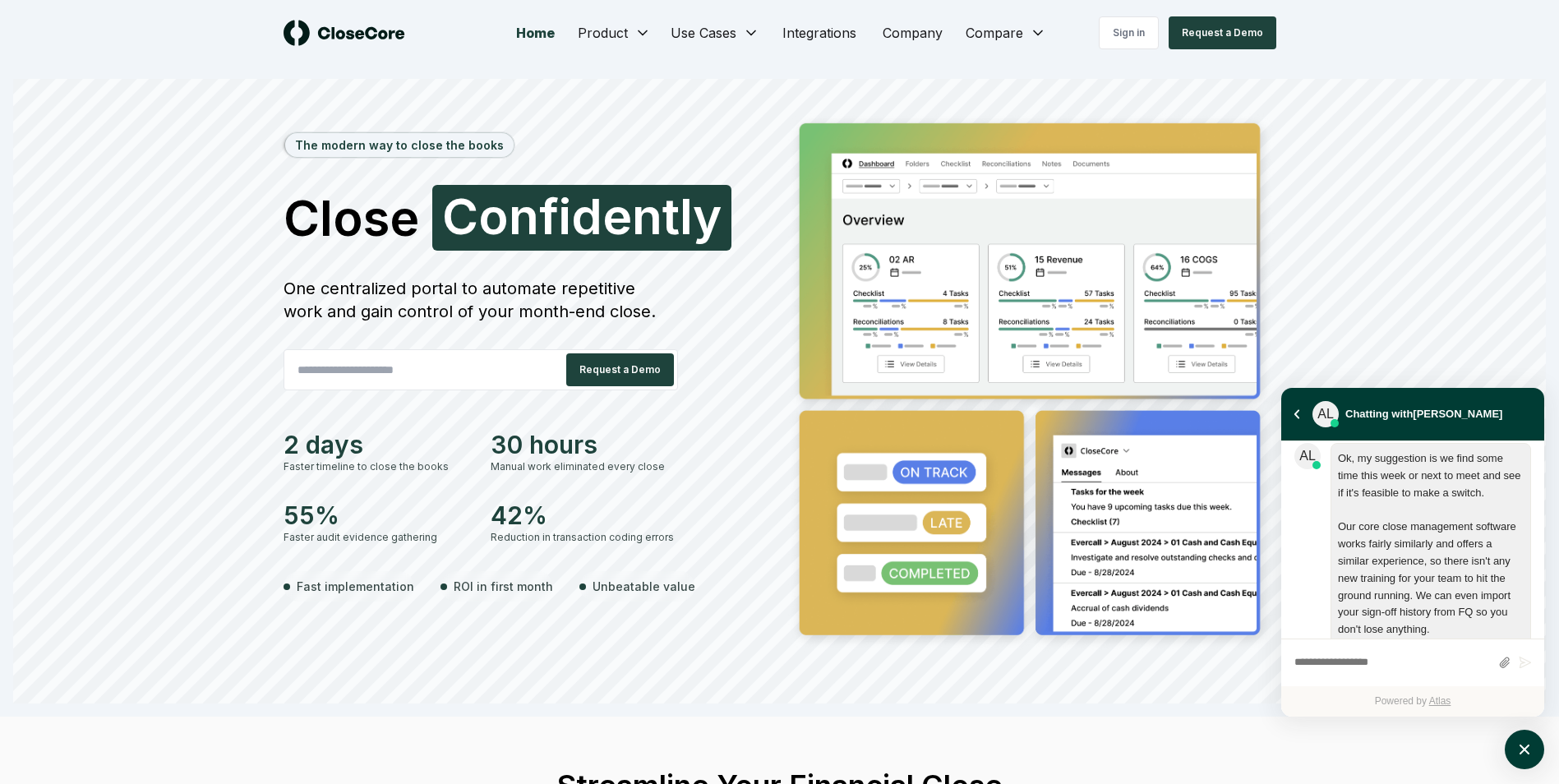
scroll to position [1673, 0]
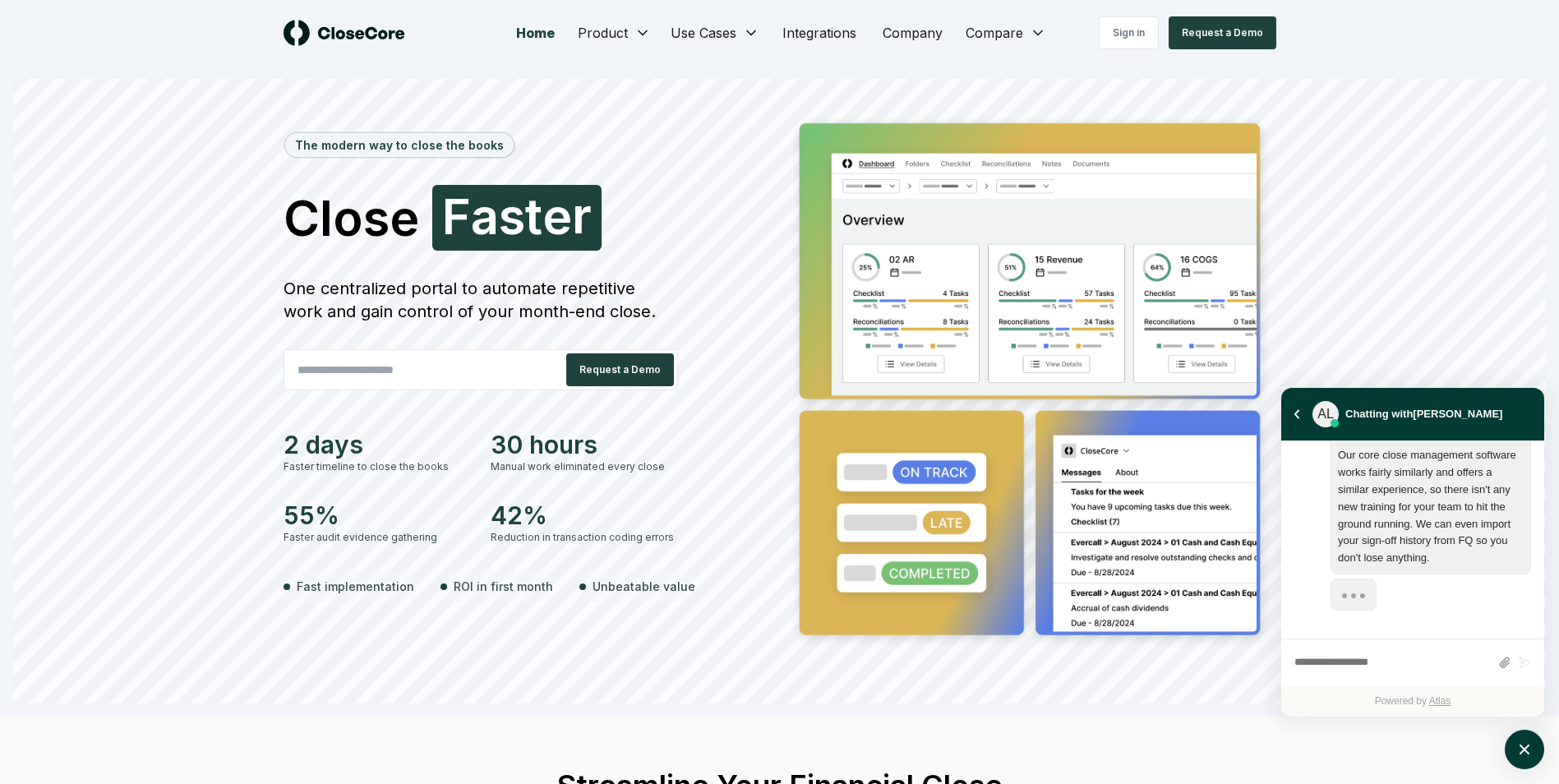
click at [1537, 630] on div "CloseCore helps your accounting team close the books faster. Get one central po…" at bounding box center [1413, 539] width 263 height 197
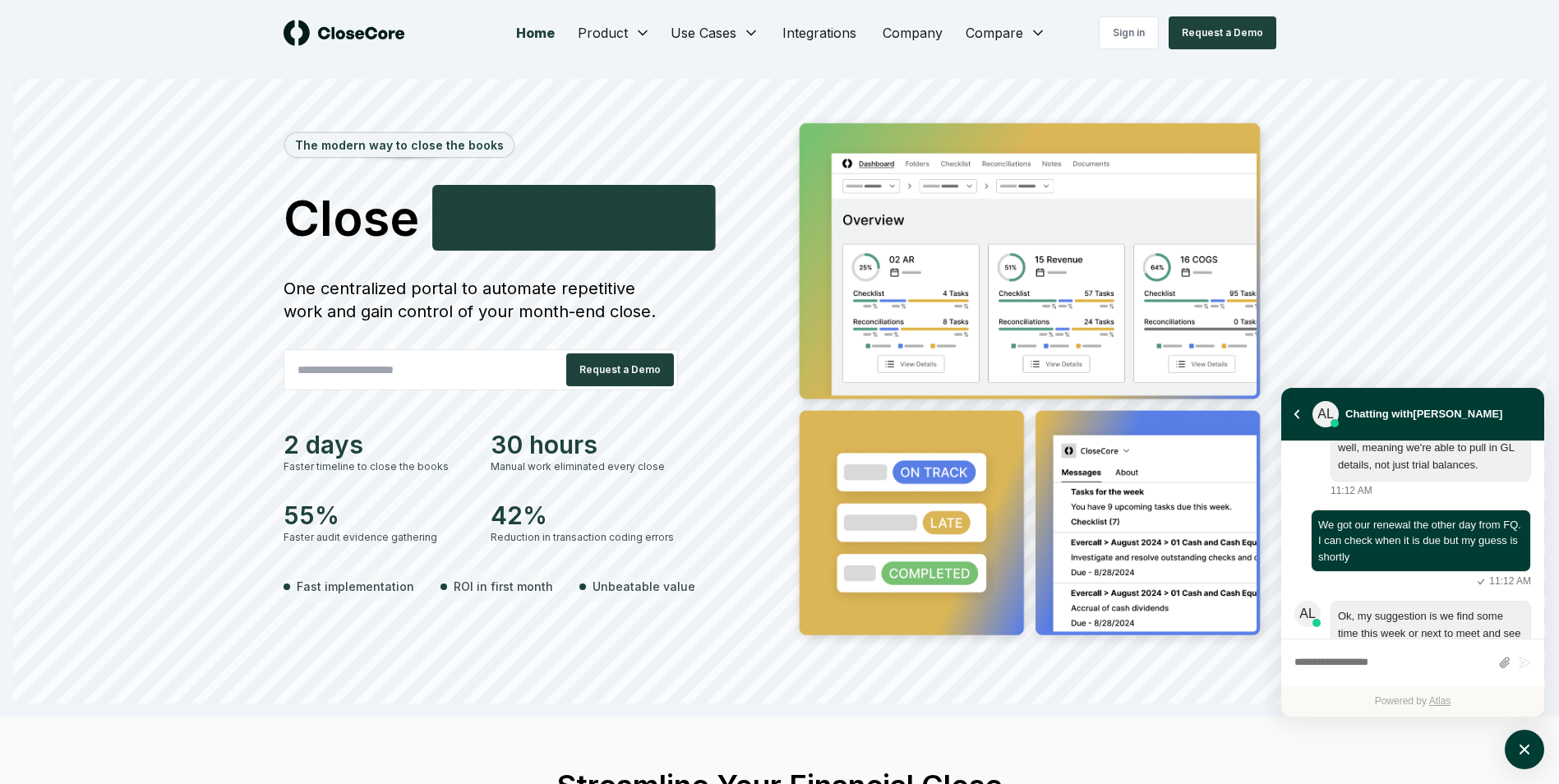
scroll to position [1891, 0]
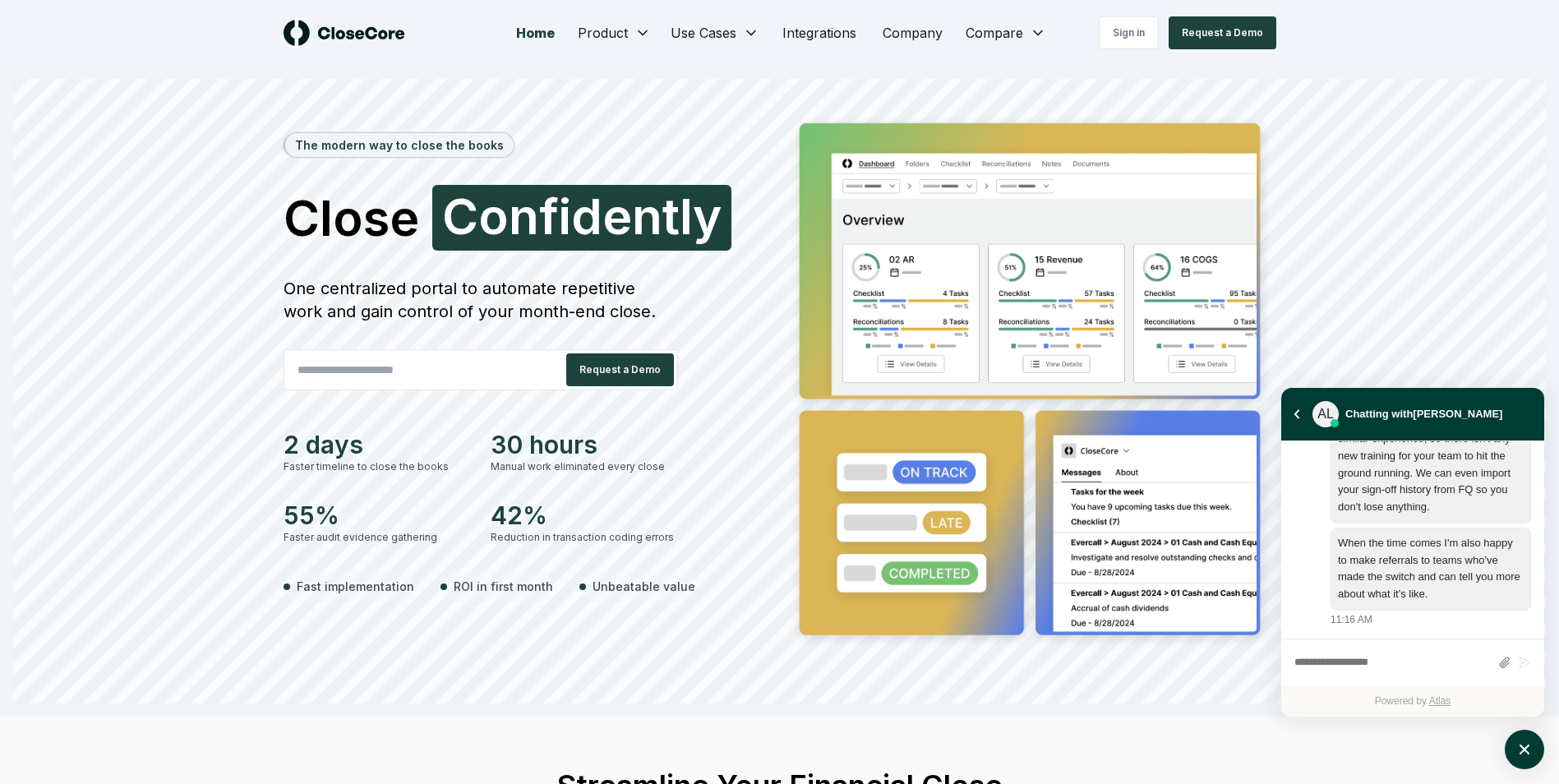
click at [1402, 658] on textarea "atlas-composer" at bounding box center [1391, 663] width 195 height 21
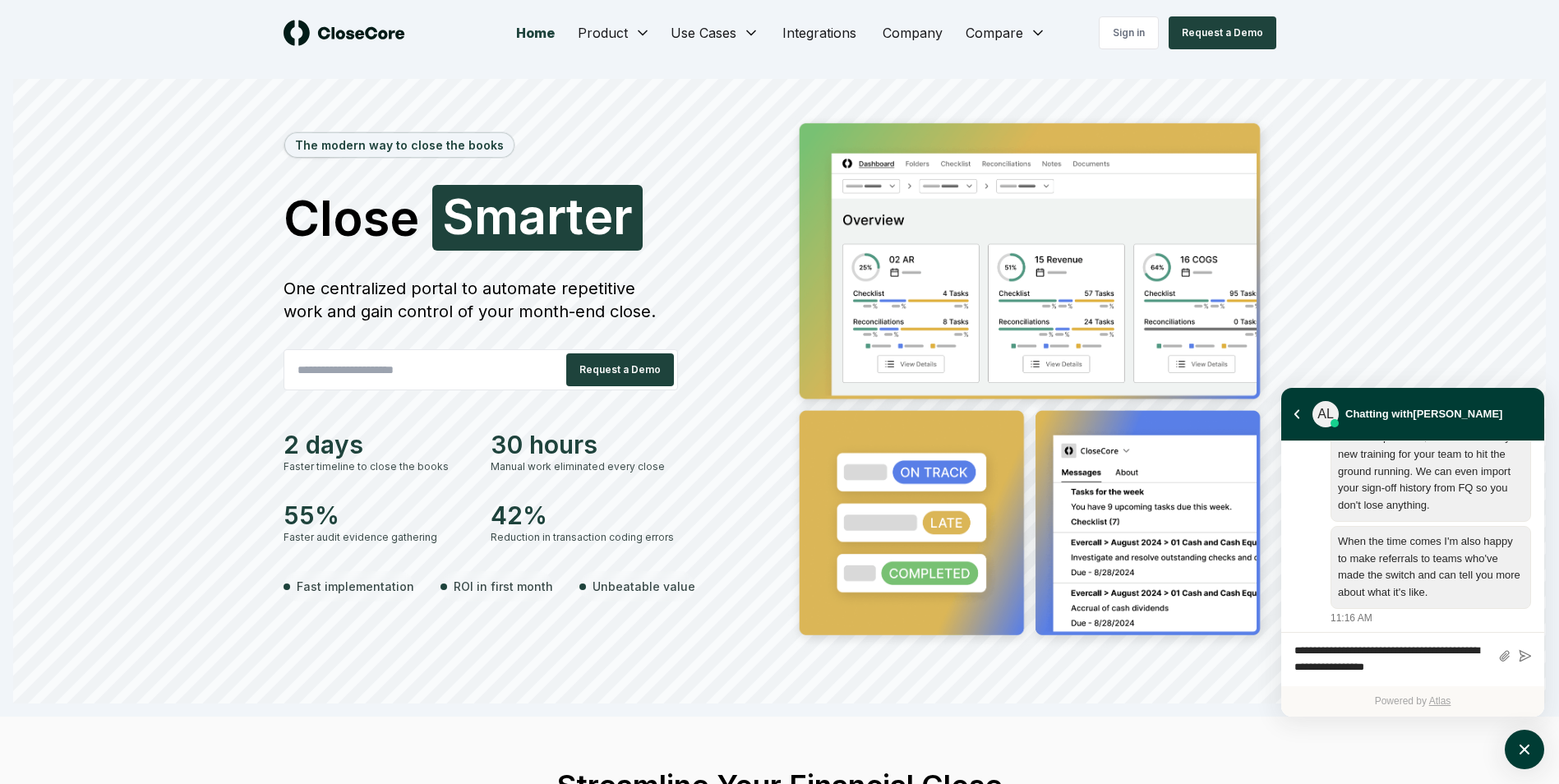
type textarea "**********"
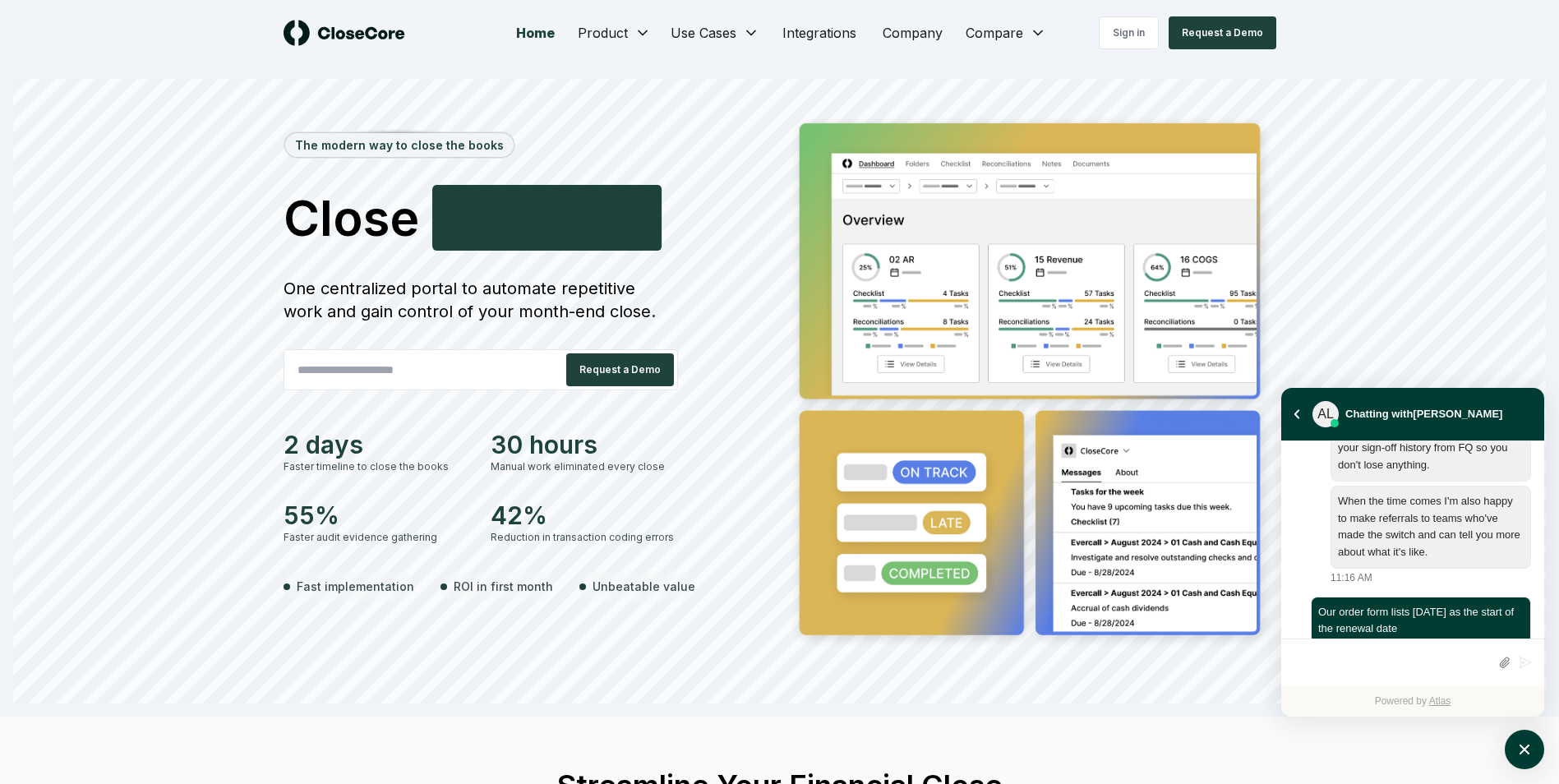
type textarea "*"
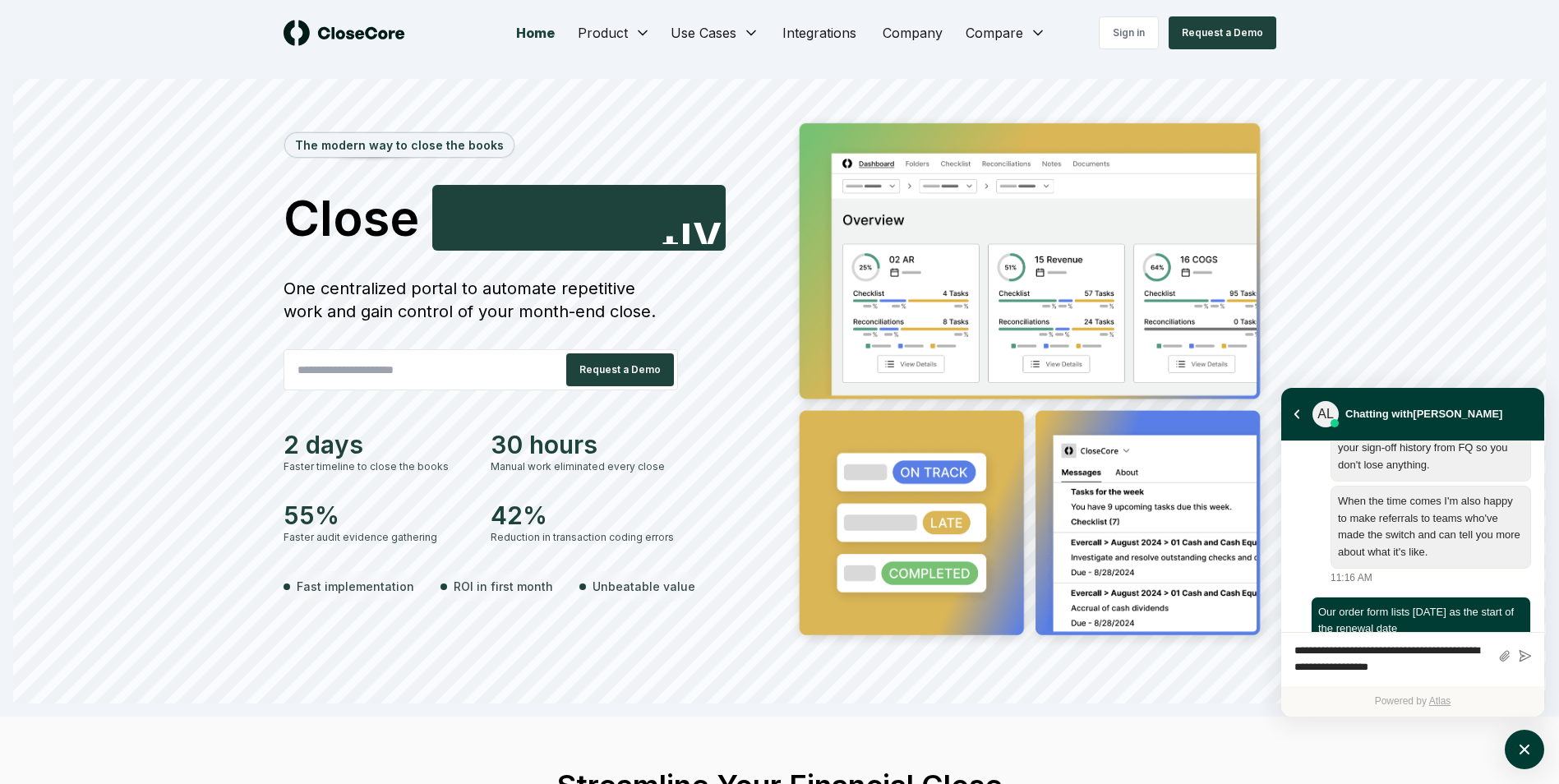
type textarea "**********"
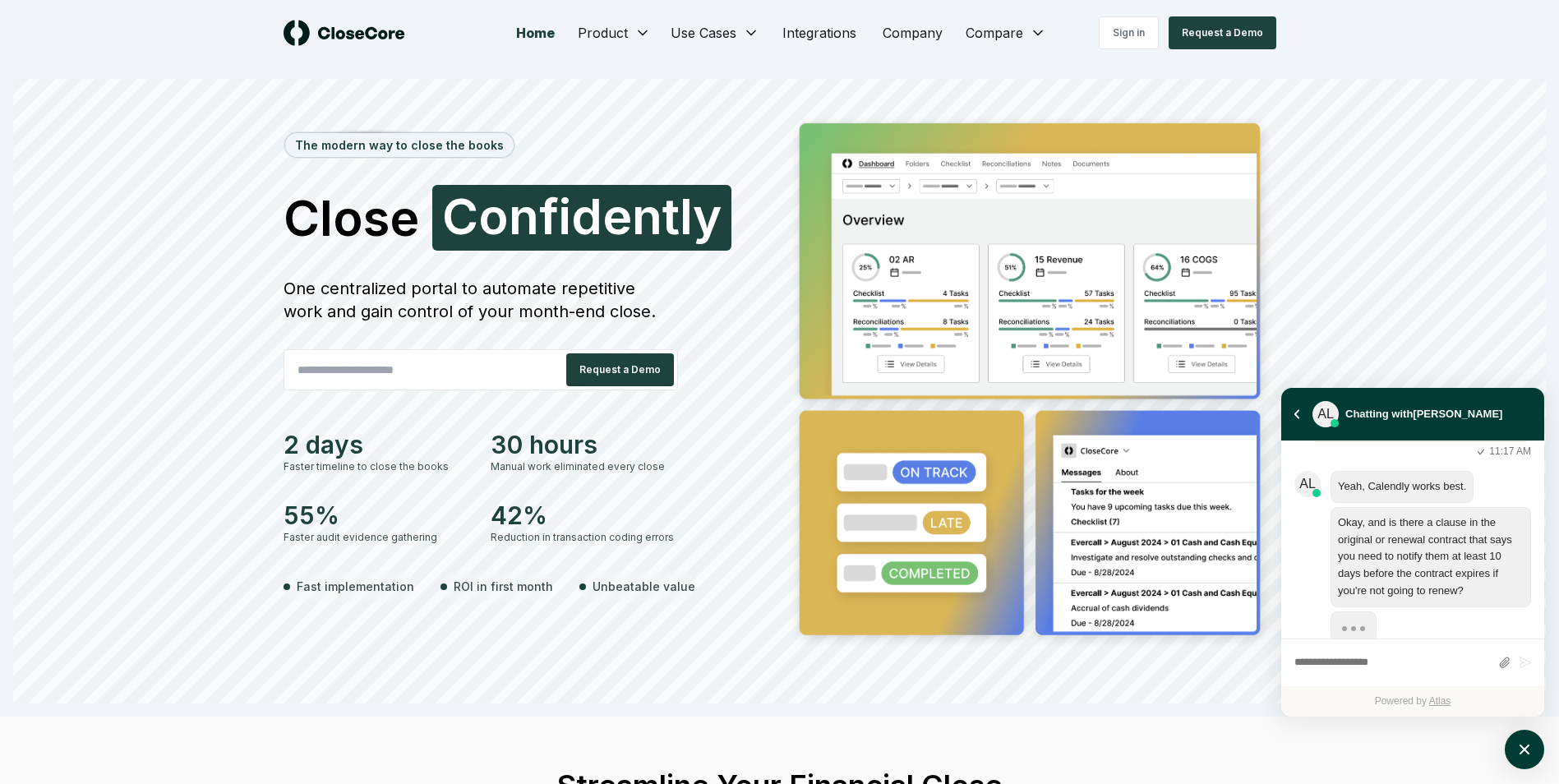
scroll to position [2181, 0]
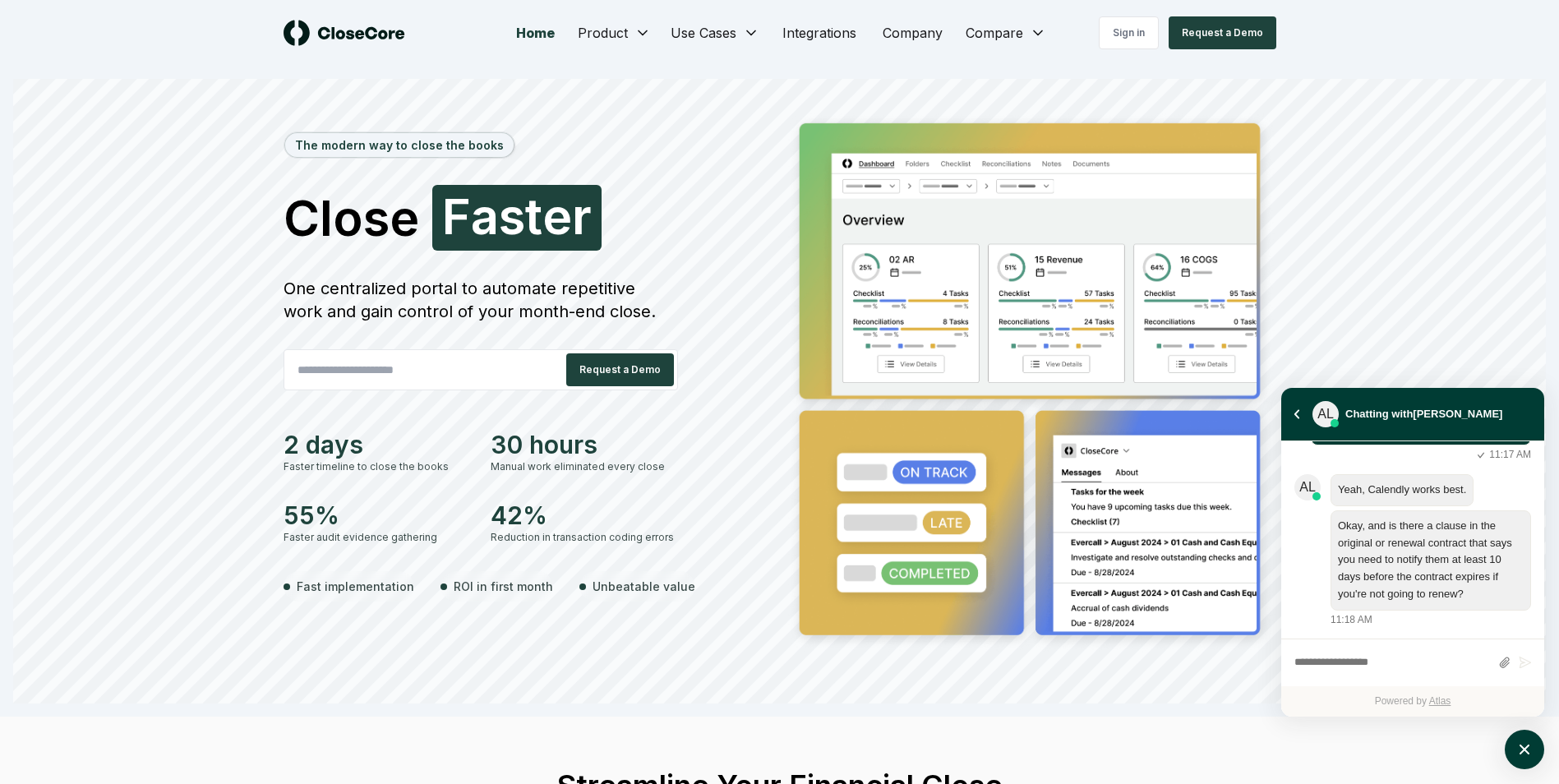
click at [1394, 658] on textarea "atlas-composer" at bounding box center [1391, 663] width 195 height 21
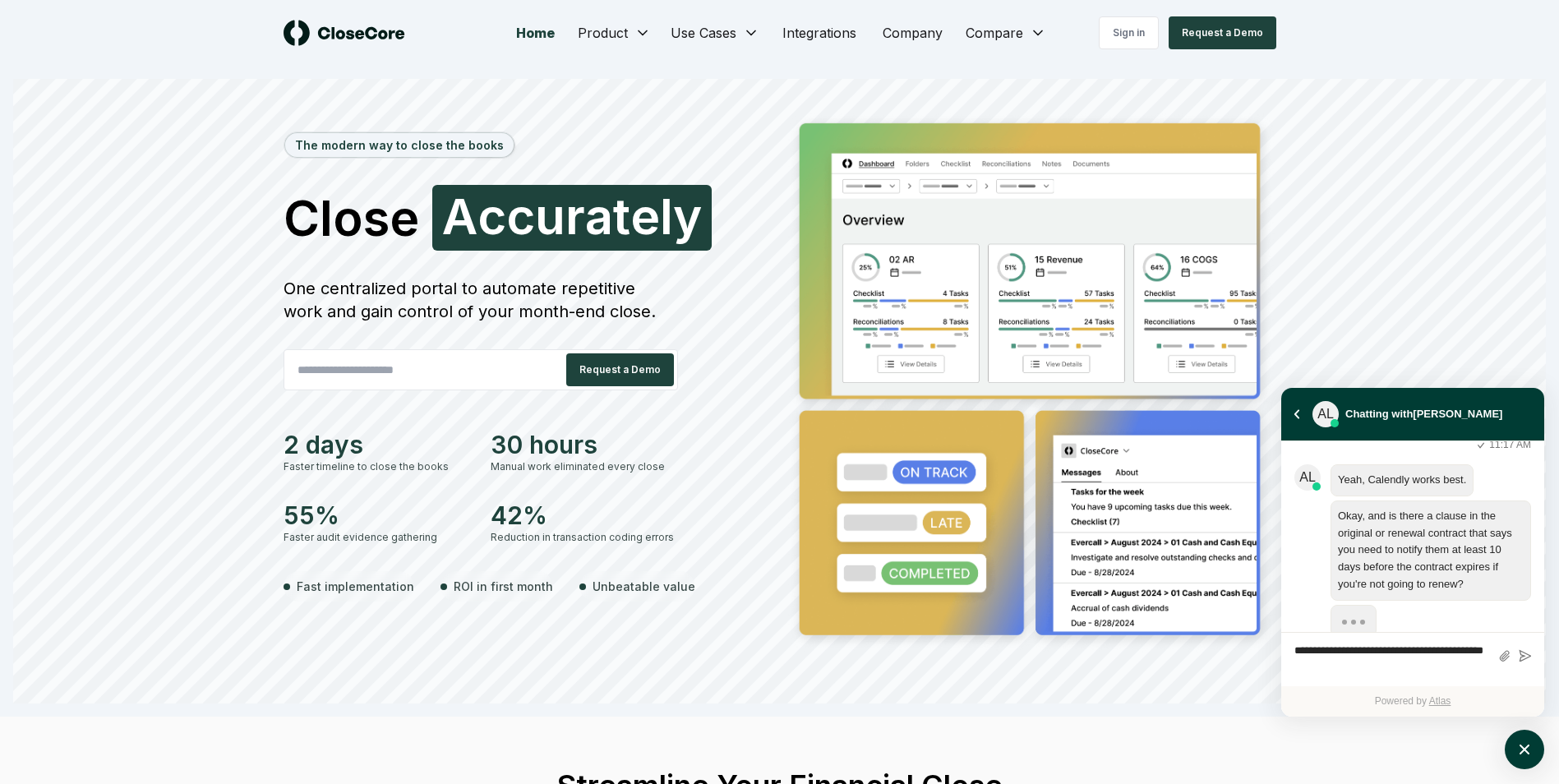
scroll to position [2258, 0]
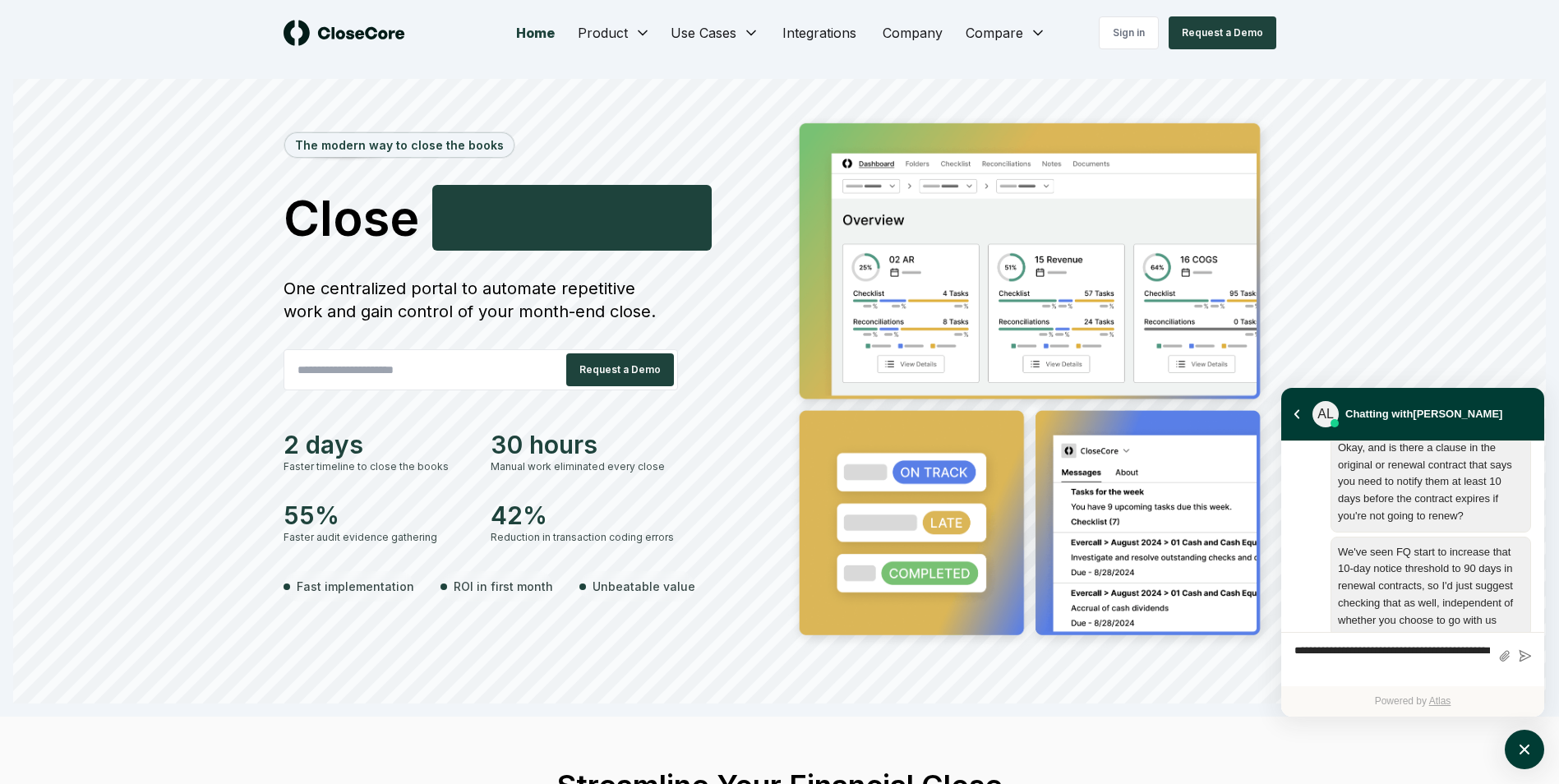
type textarea "**********"
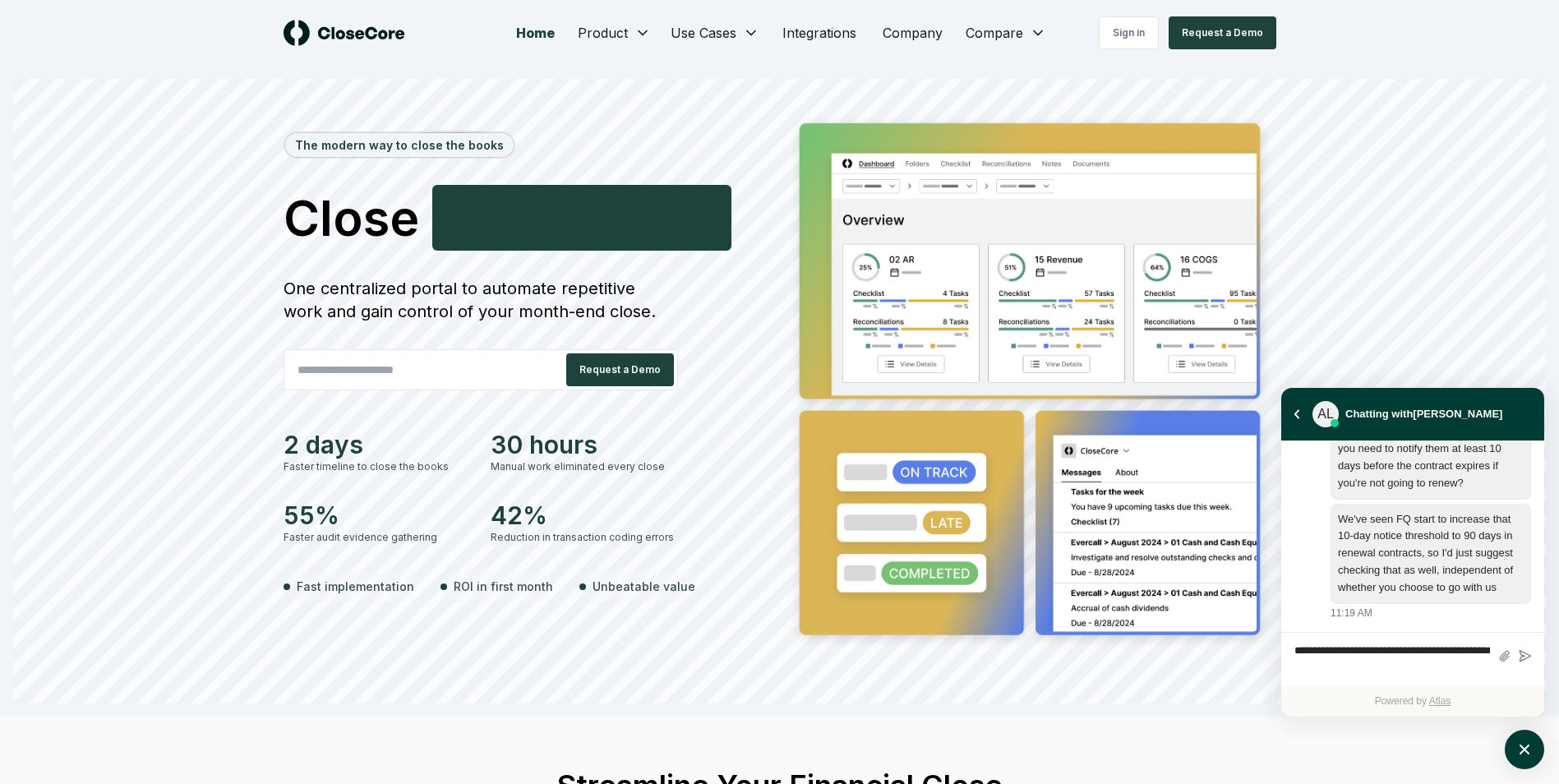
click at [1380, 672] on textarea "**********" at bounding box center [1391, 658] width 195 height 37
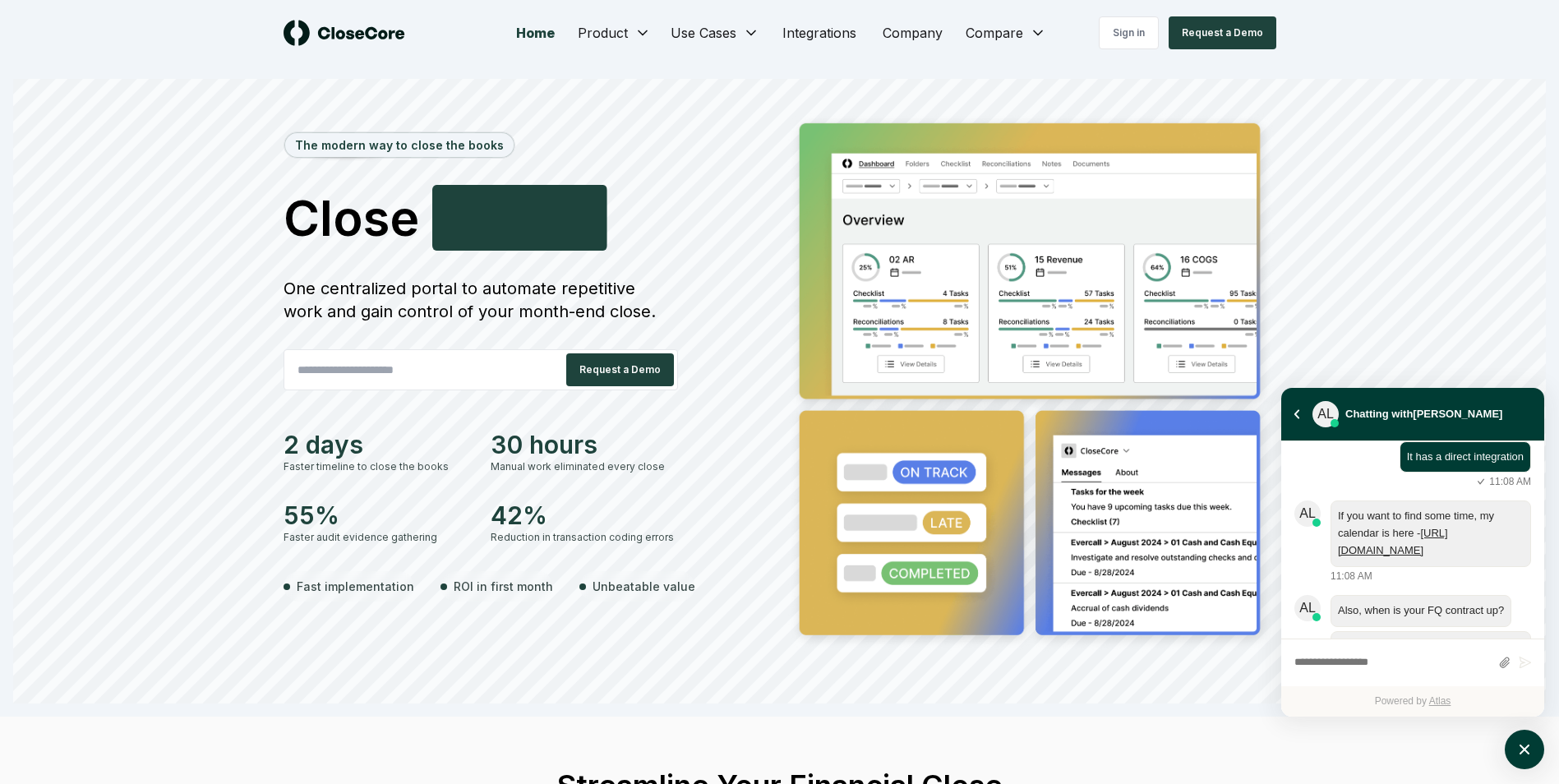
scroll to position [1119, 0]
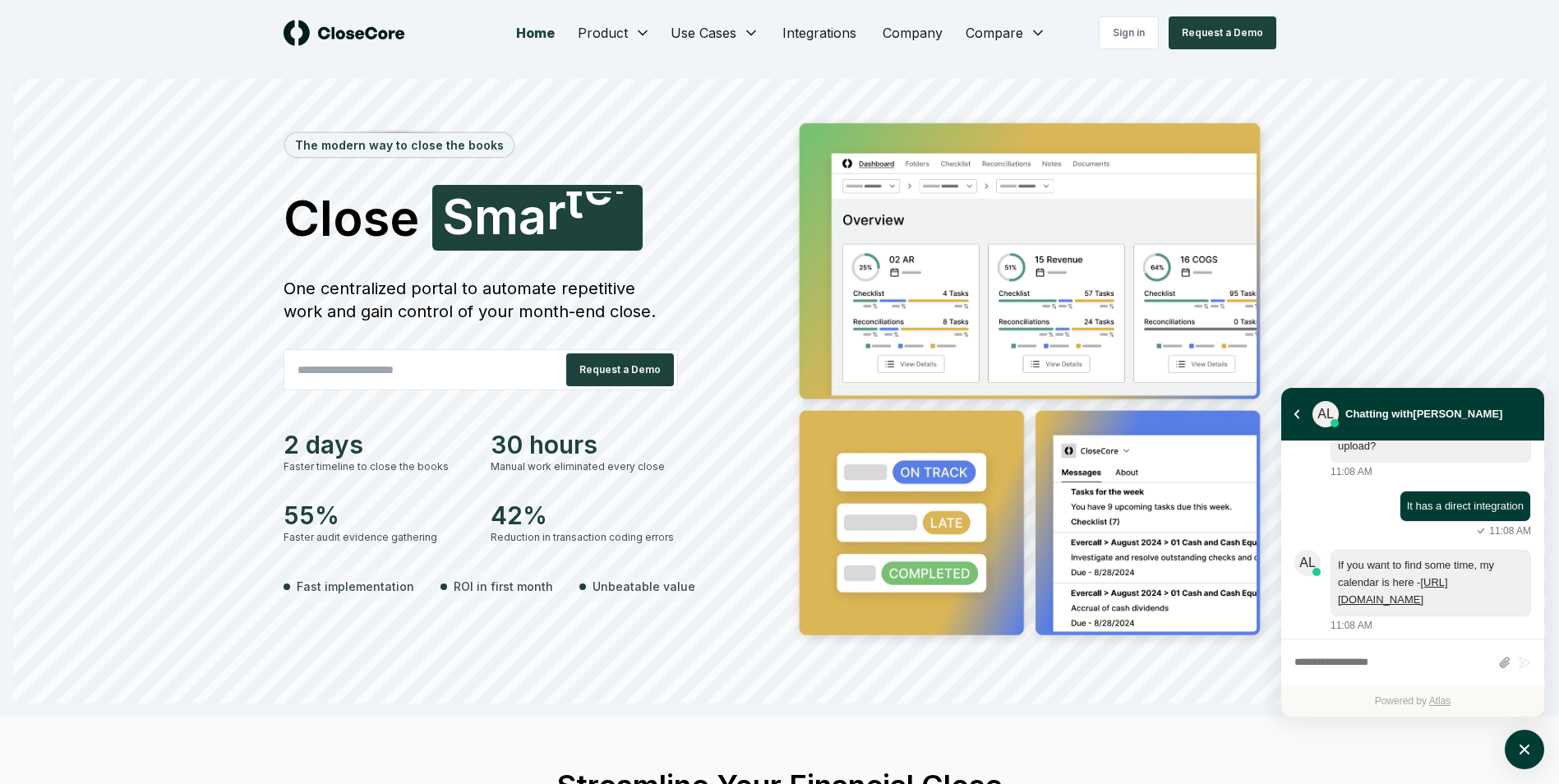
click at [1421, 586] on link "[URL][DOMAIN_NAME]" at bounding box center [1393, 591] width 110 height 29
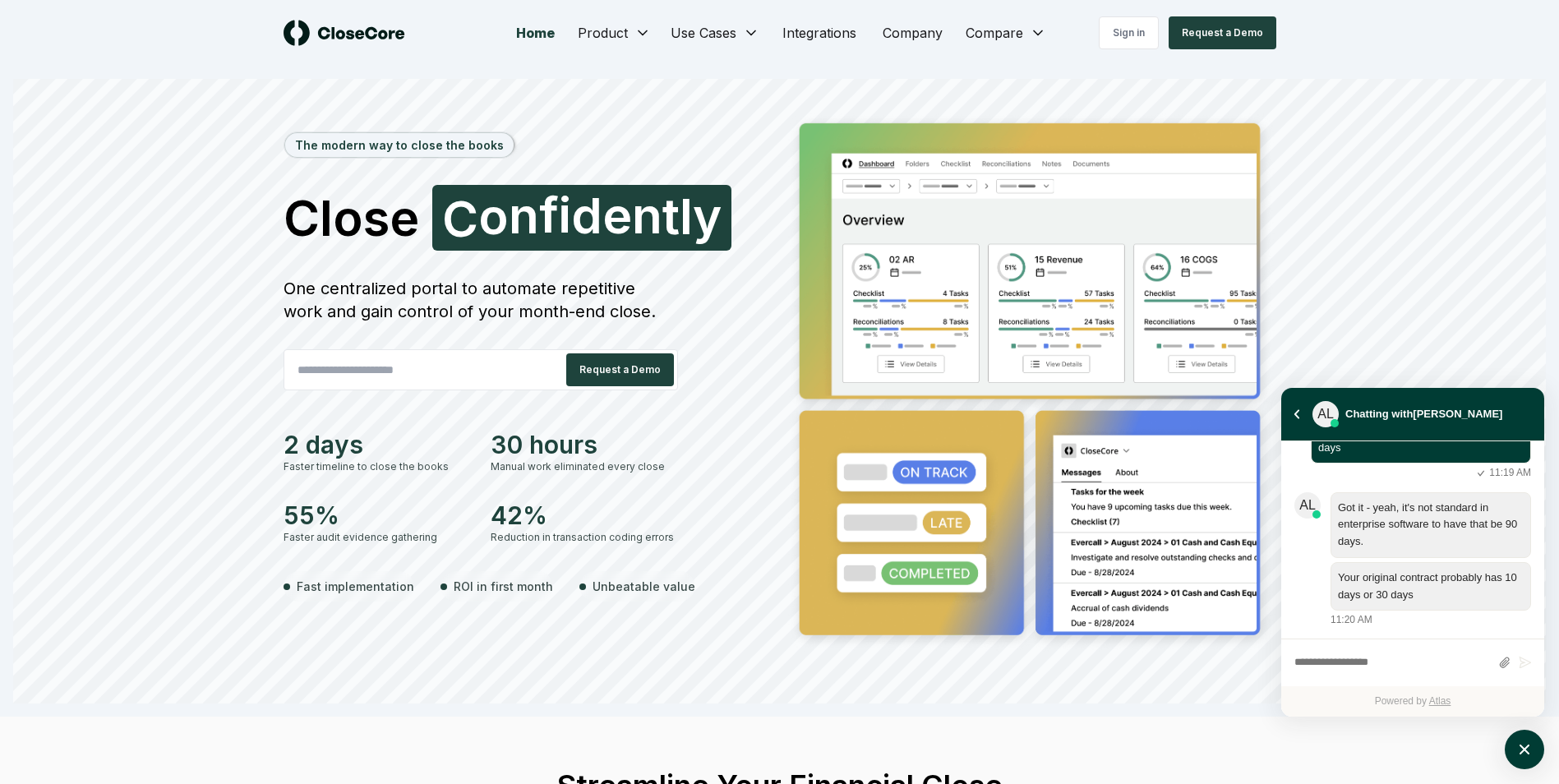
scroll to position [2526, 0]
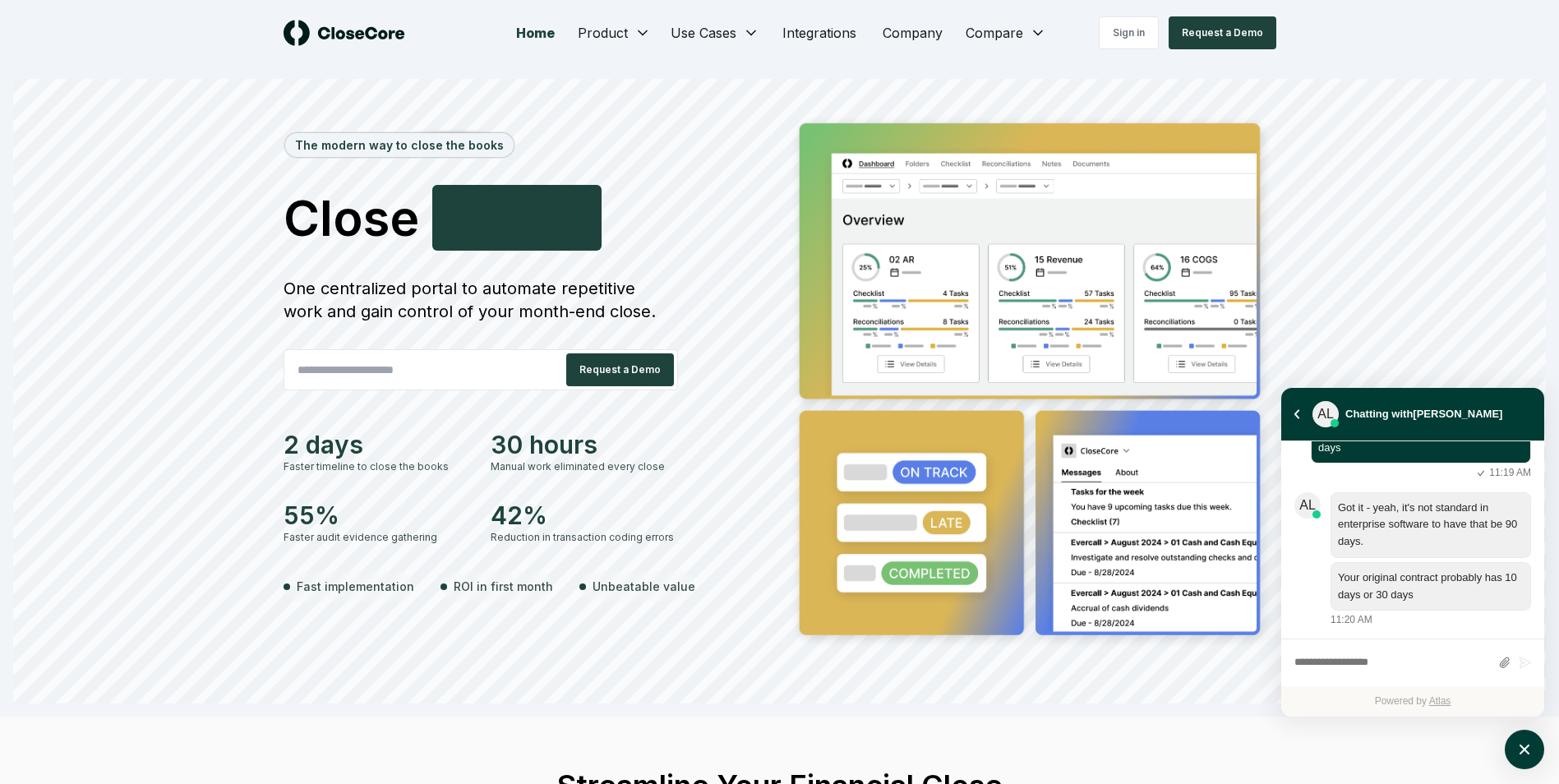
click at [1369, 665] on textarea "atlas-composer" at bounding box center [1391, 663] width 195 height 21
click at [1459, 651] on div "Write a message... *" at bounding box center [1391, 662] width 195 height 30
drag, startPoint x: 1323, startPoint y: 665, endPoint x: 828, endPoint y: 602, distance: 499.0
type textarea "**********"
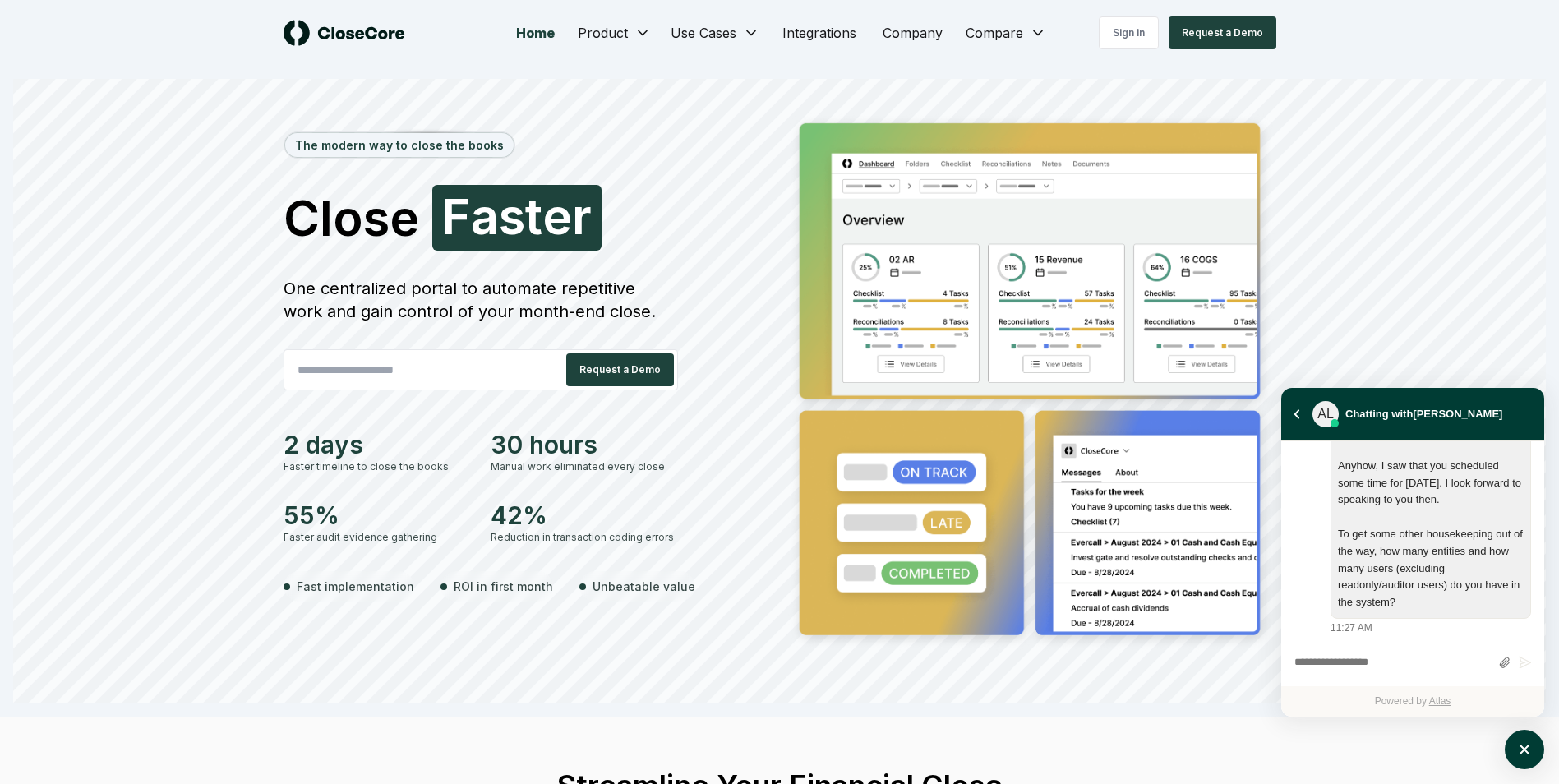
scroll to position [2867, 0]
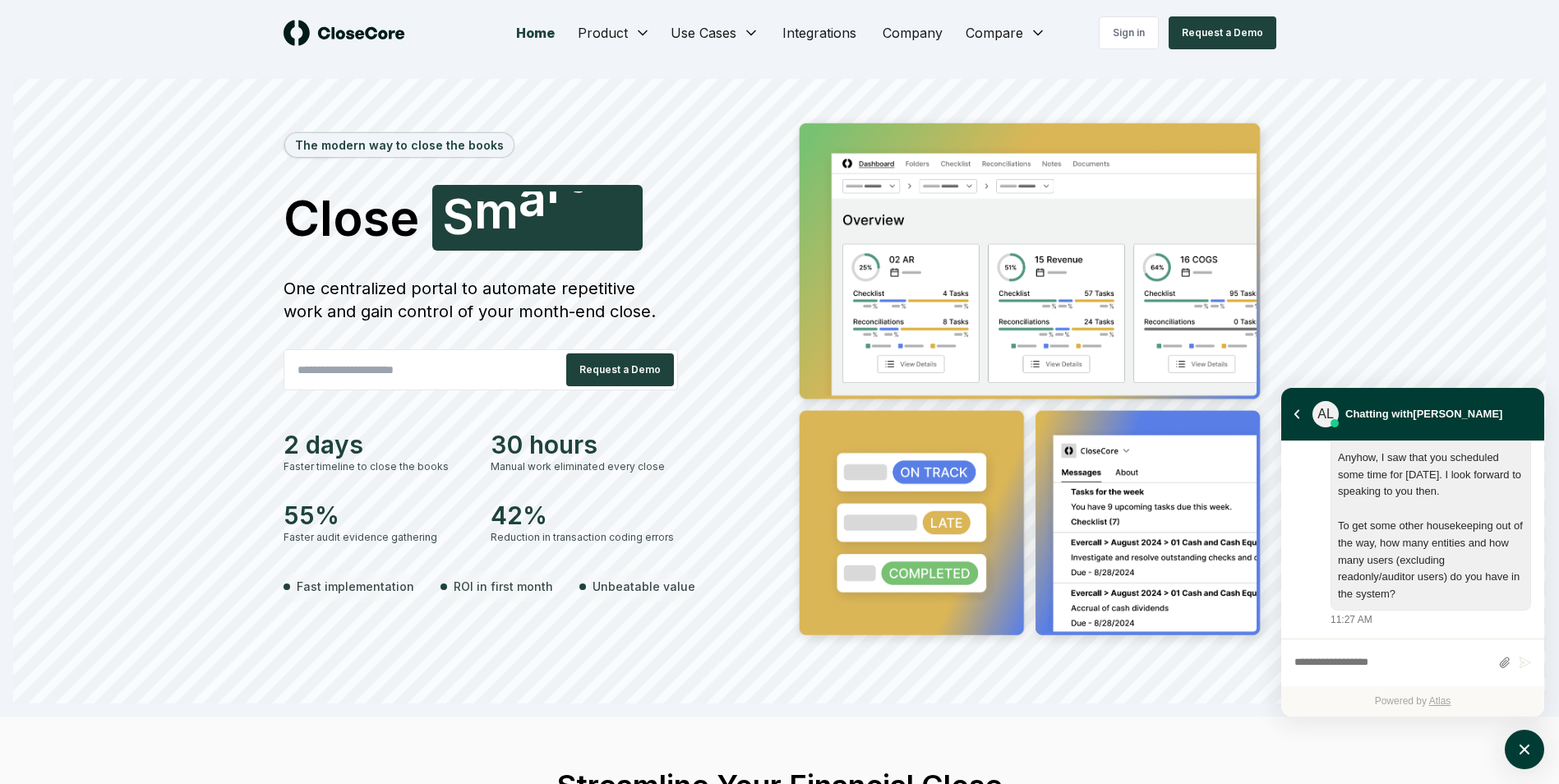
click at [1434, 661] on textarea "atlas-composer" at bounding box center [1391, 663] width 195 height 21
click at [1433, 652] on textarea "atlas-composer" at bounding box center [1391, 663] width 195 height 21
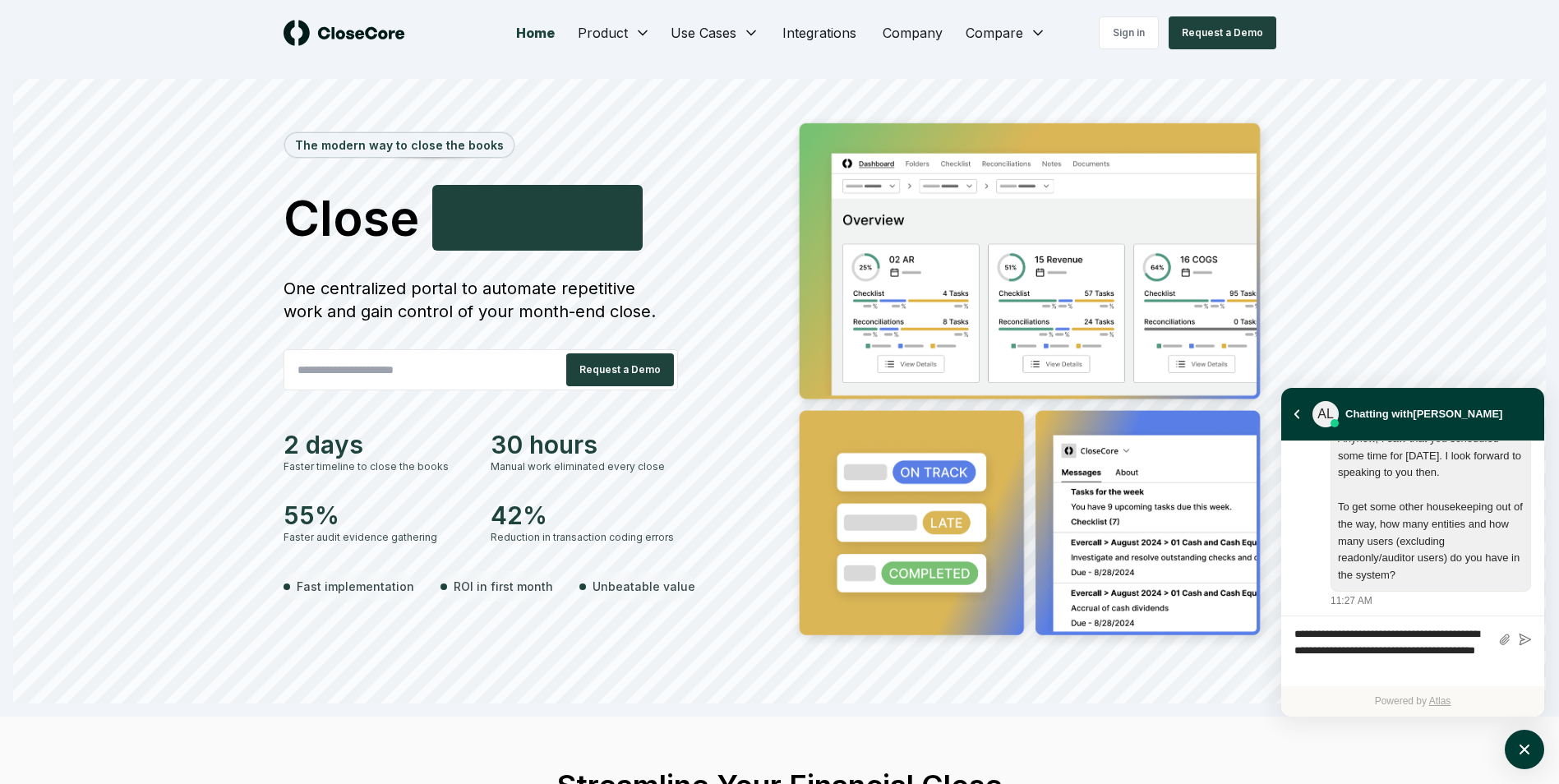
type textarea "**********"
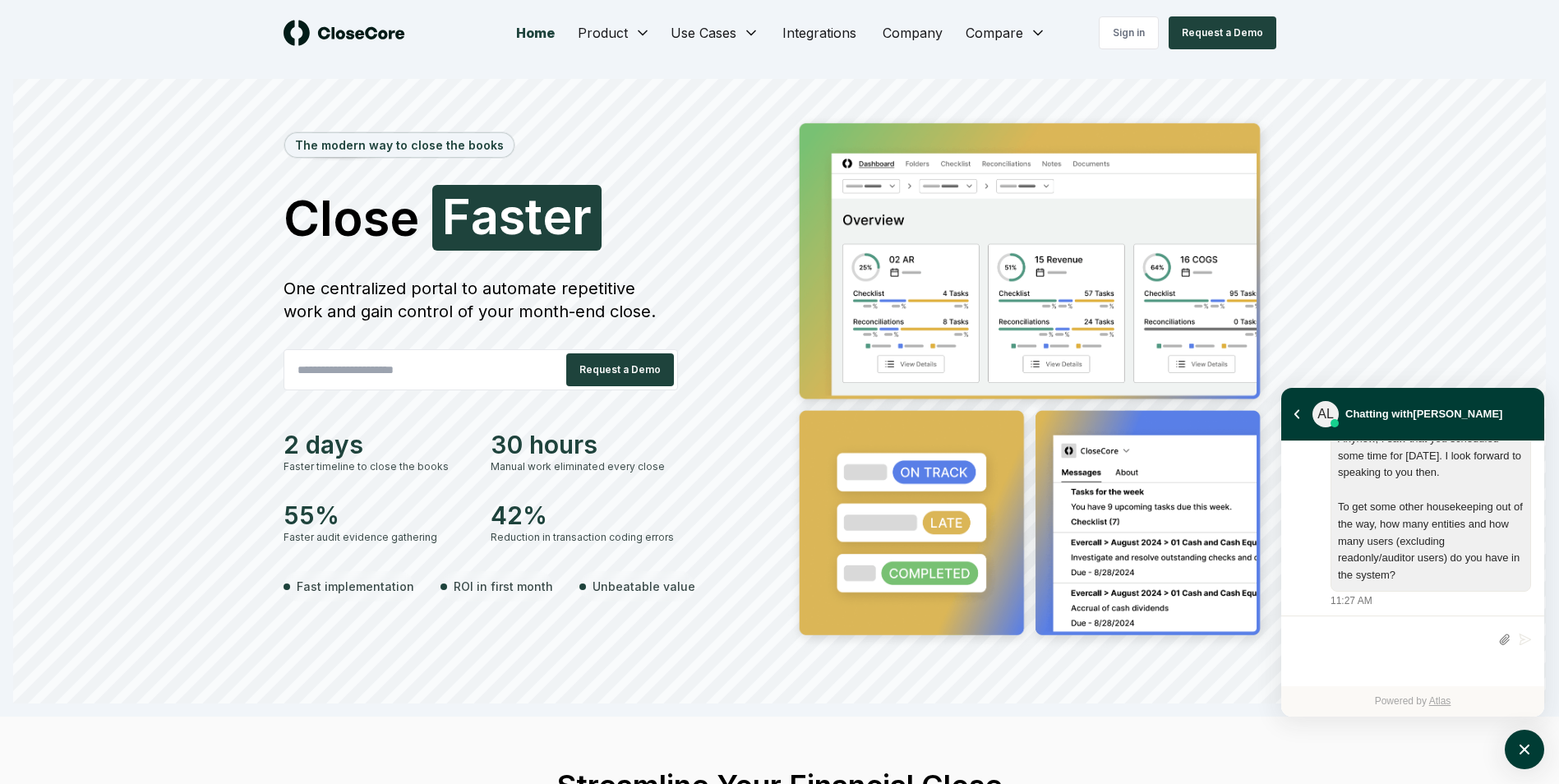
scroll to position [2906, 0]
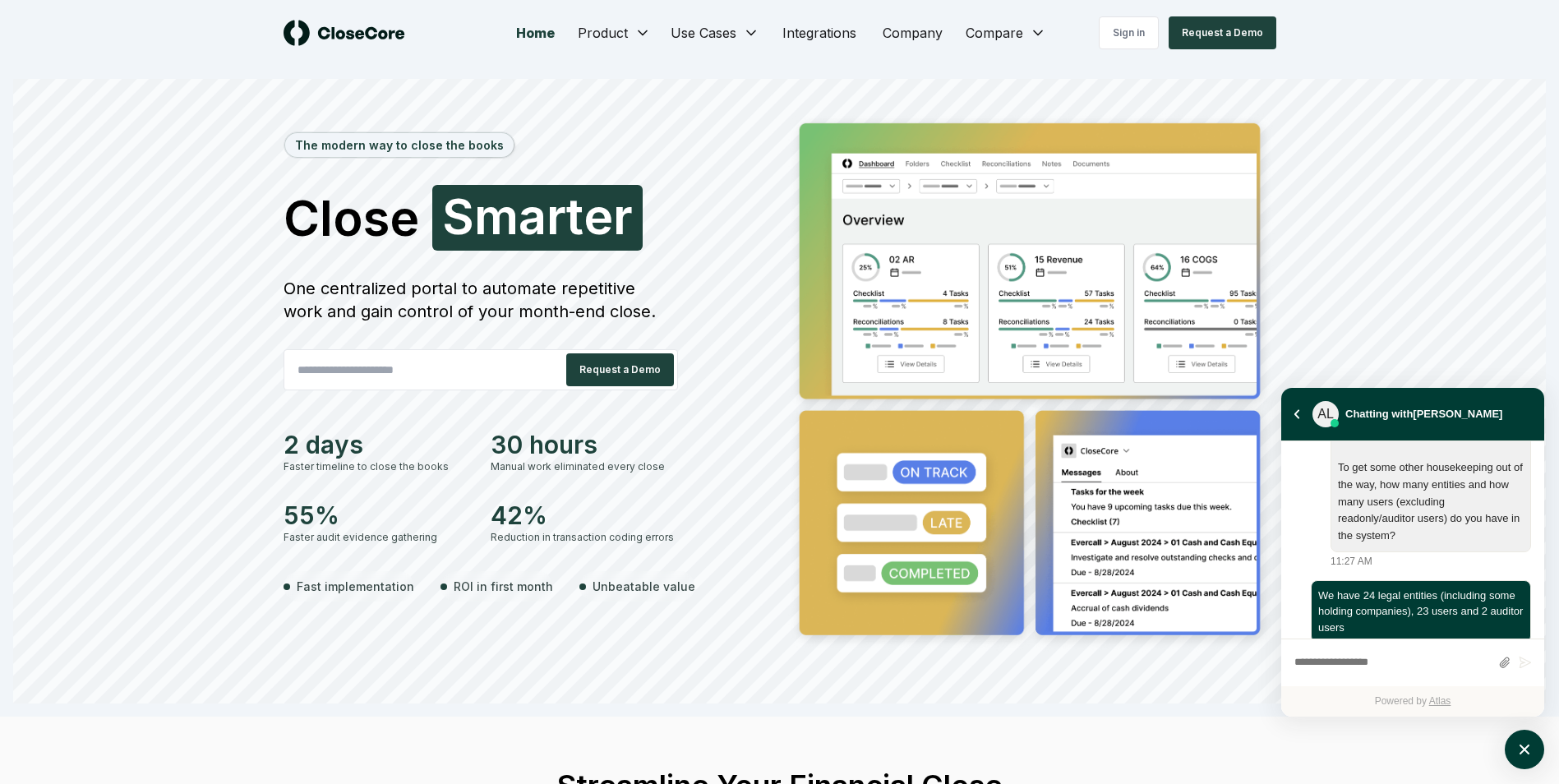
click at [1541, 640] on div "Write a message..." at bounding box center [1413, 662] width 263 height 47
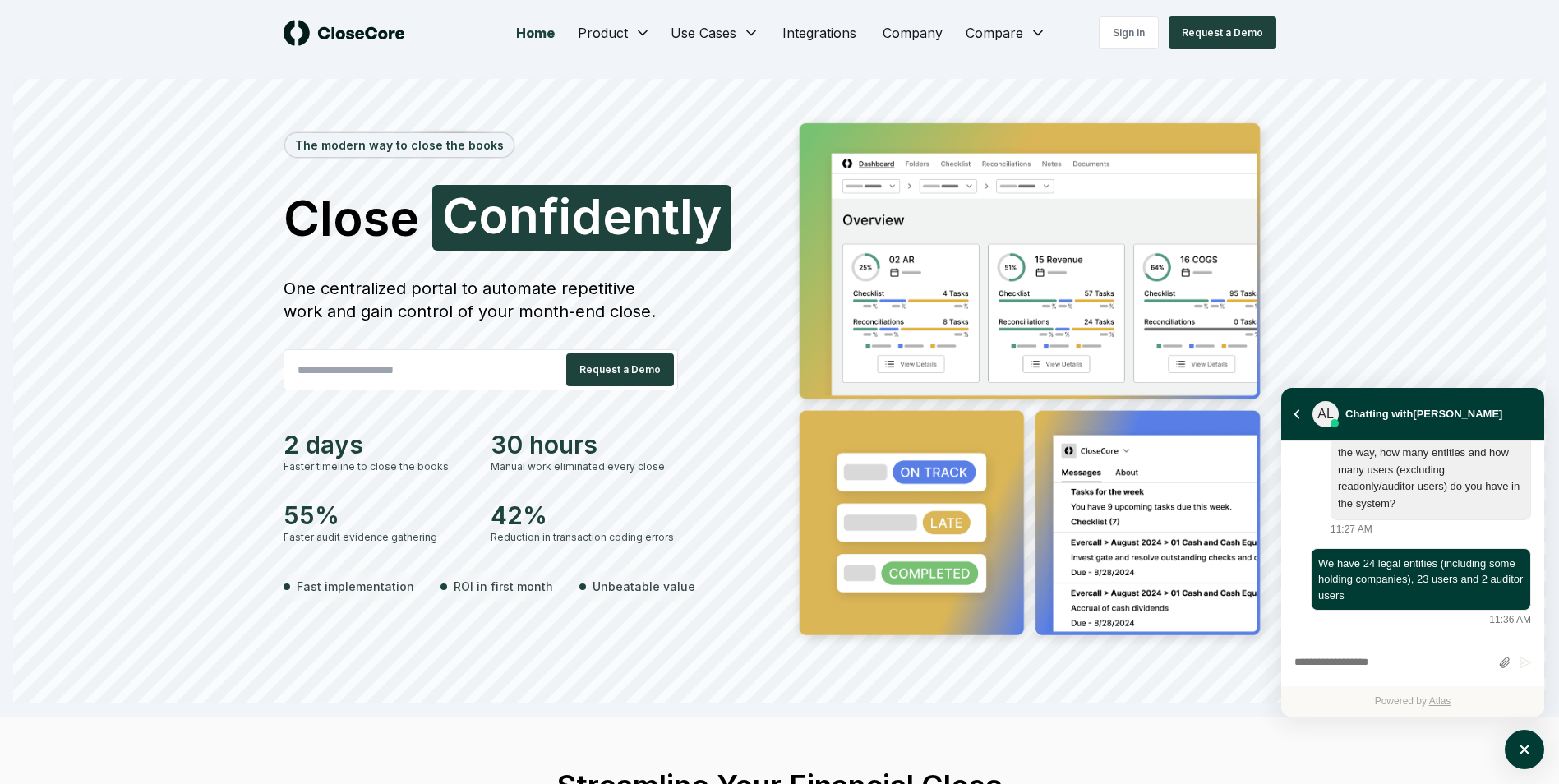
click at [1372, 674] on div "Write a message..." at bounding box center [1391, 662] width 195 height 30
click at [1373, 669] on textarea "atlas-composer" at bounding box center [1391, 663] width 195 height 21
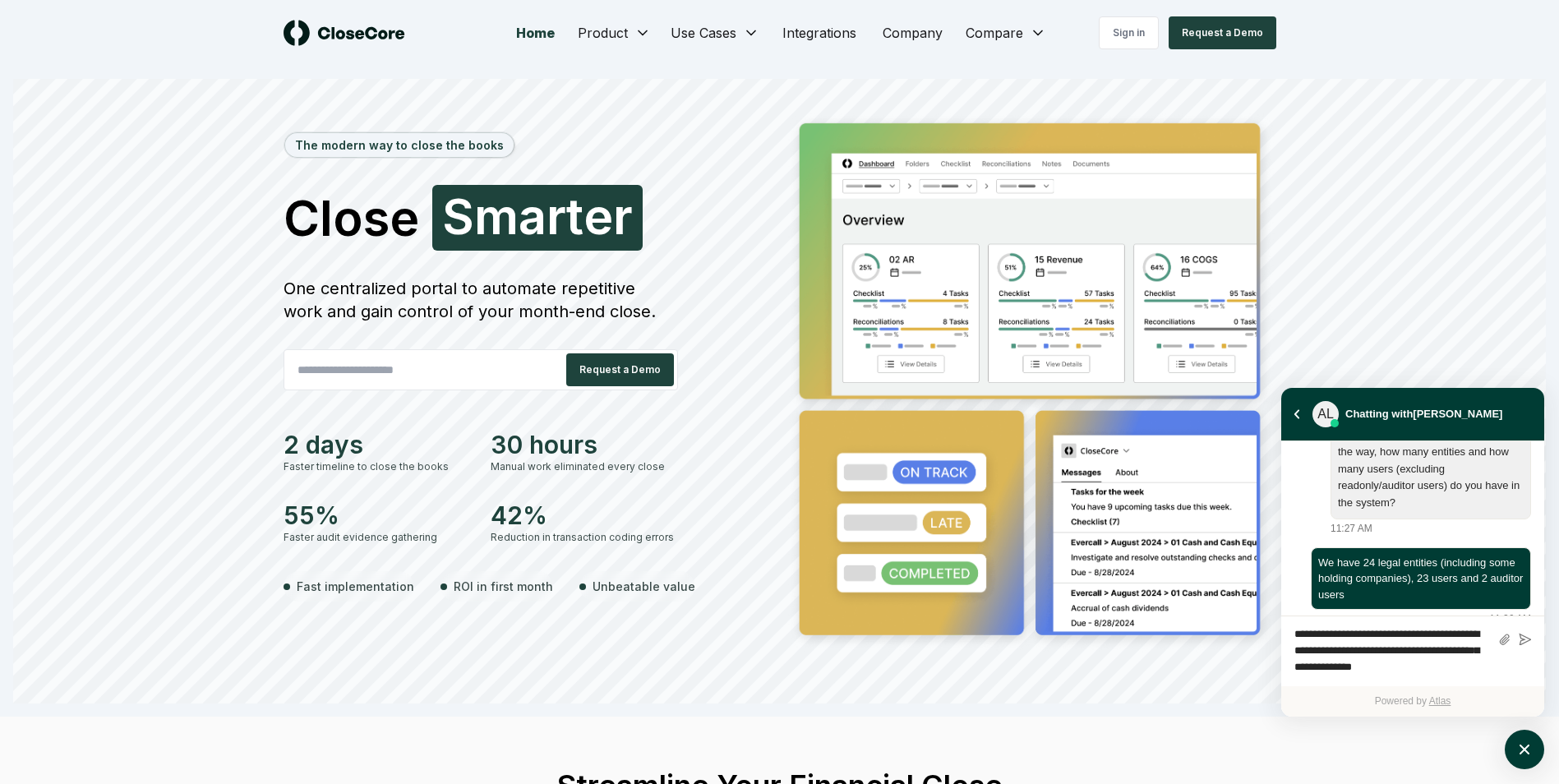
type textarea "**********"
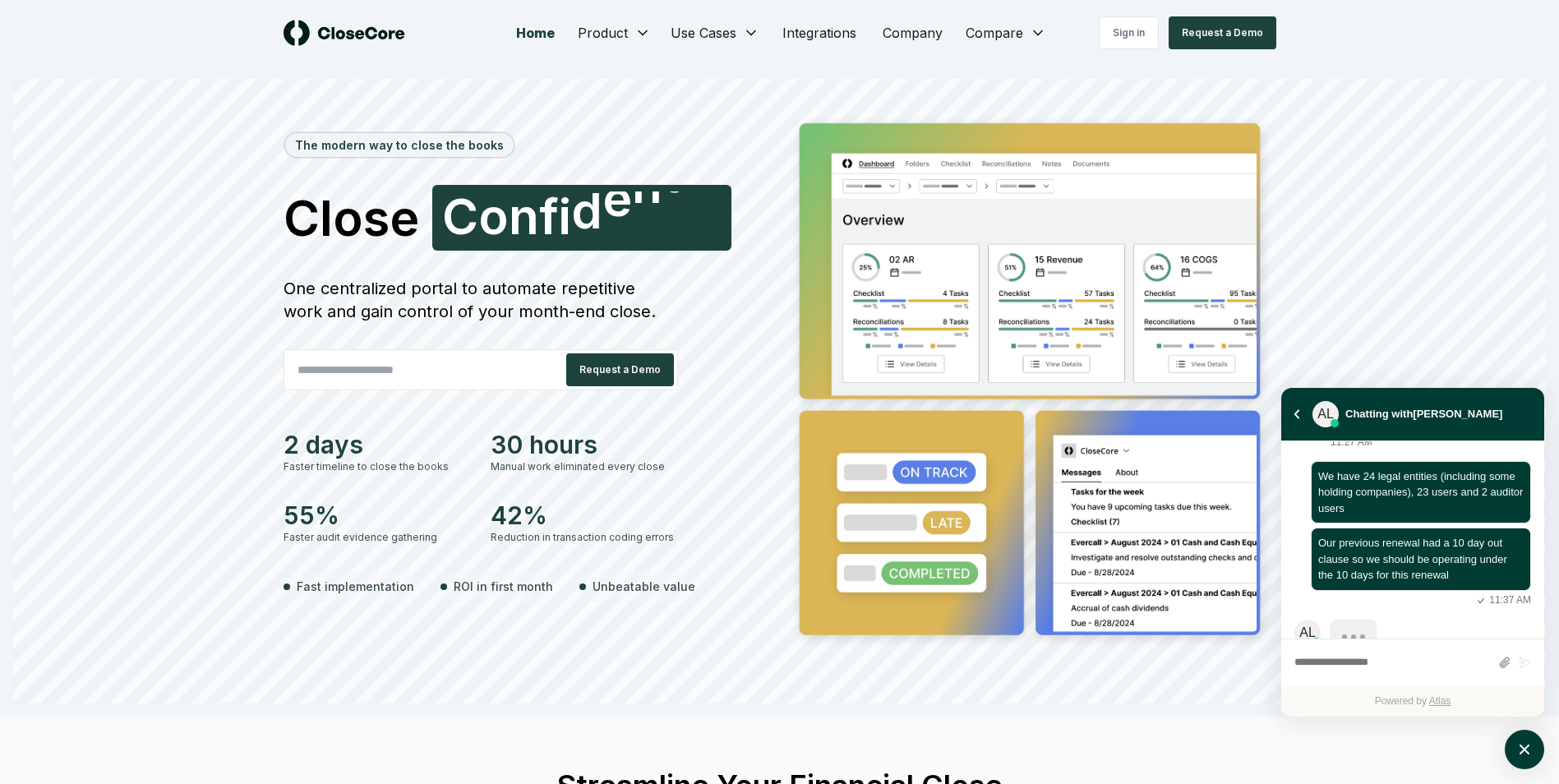
scroll to position [3034, 0]
